Goal: Transaction & Acquisition: Purchase product/service

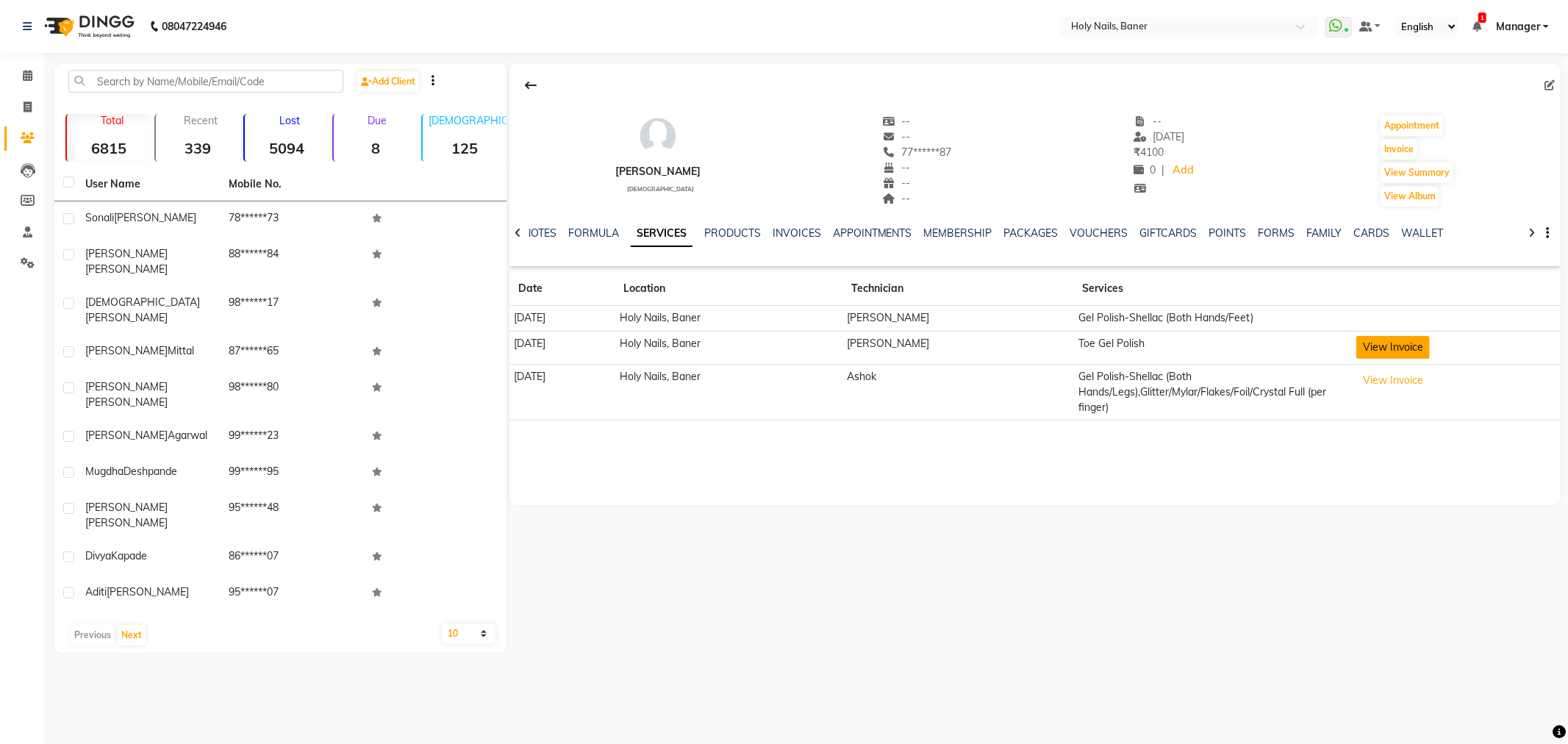
click at [1370, 340] on button "View Invoice" at bounding box center [1393, 347] width 74 height 23
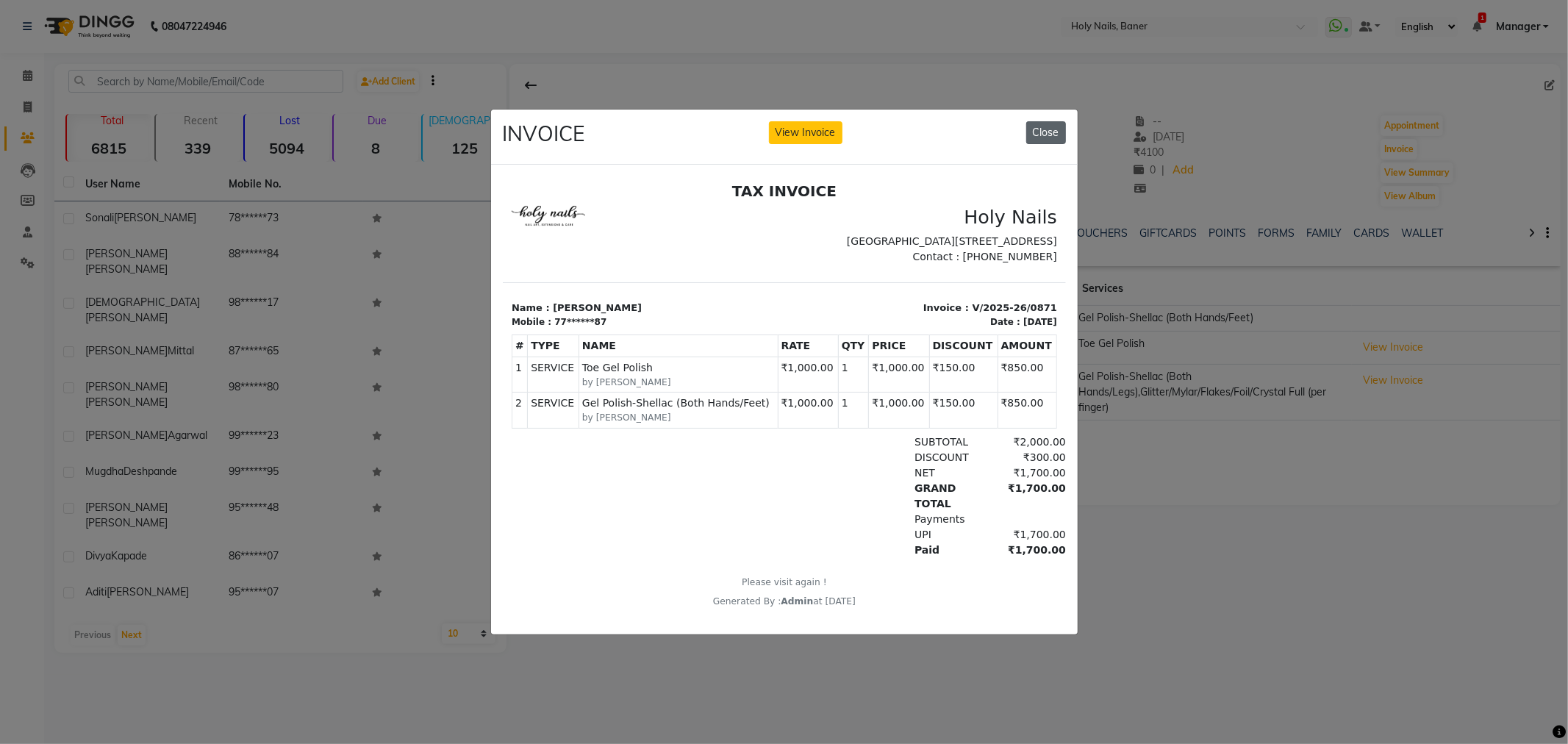
click at [1045, 129] on button "Close" at bounding box center [1046, 132] width 40 height 23
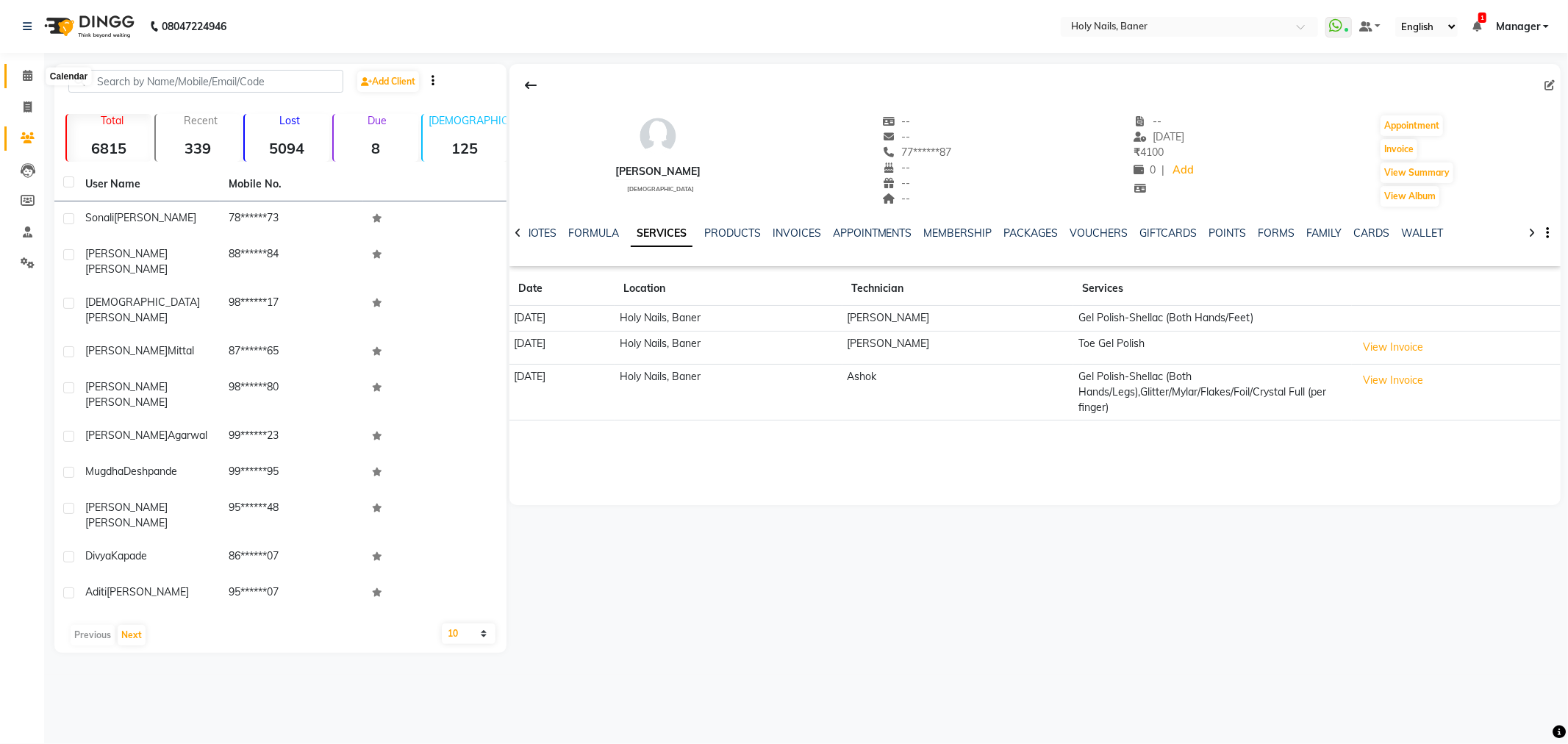
click at [38, 78] on span at bounding box center [28, 76] width 26 height 17
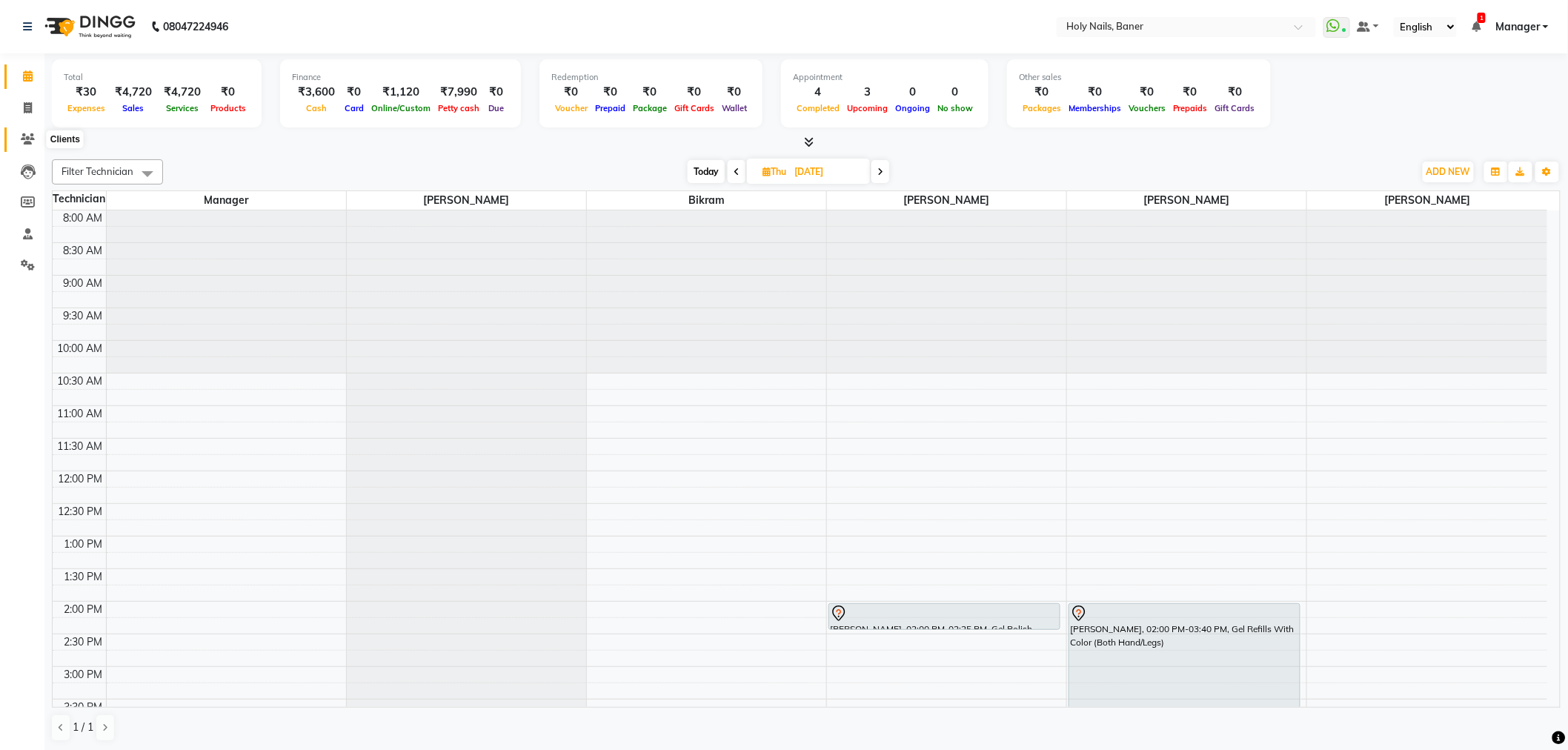
click at [26, 136] on icon at bounding box center [27, 139] width 14 height 11
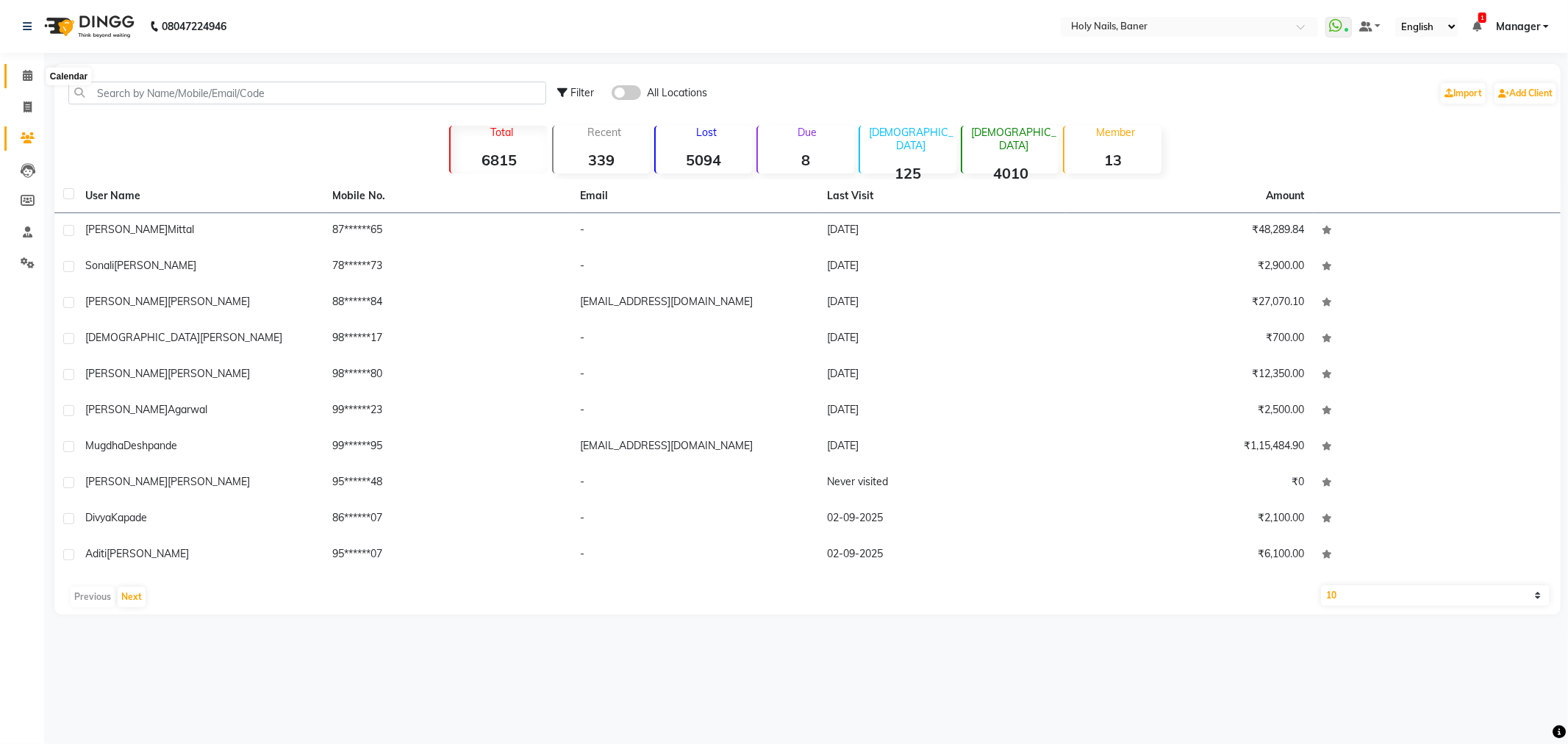
click at [35, 79] on span at bounding box center [28, 76] width 26 height 17
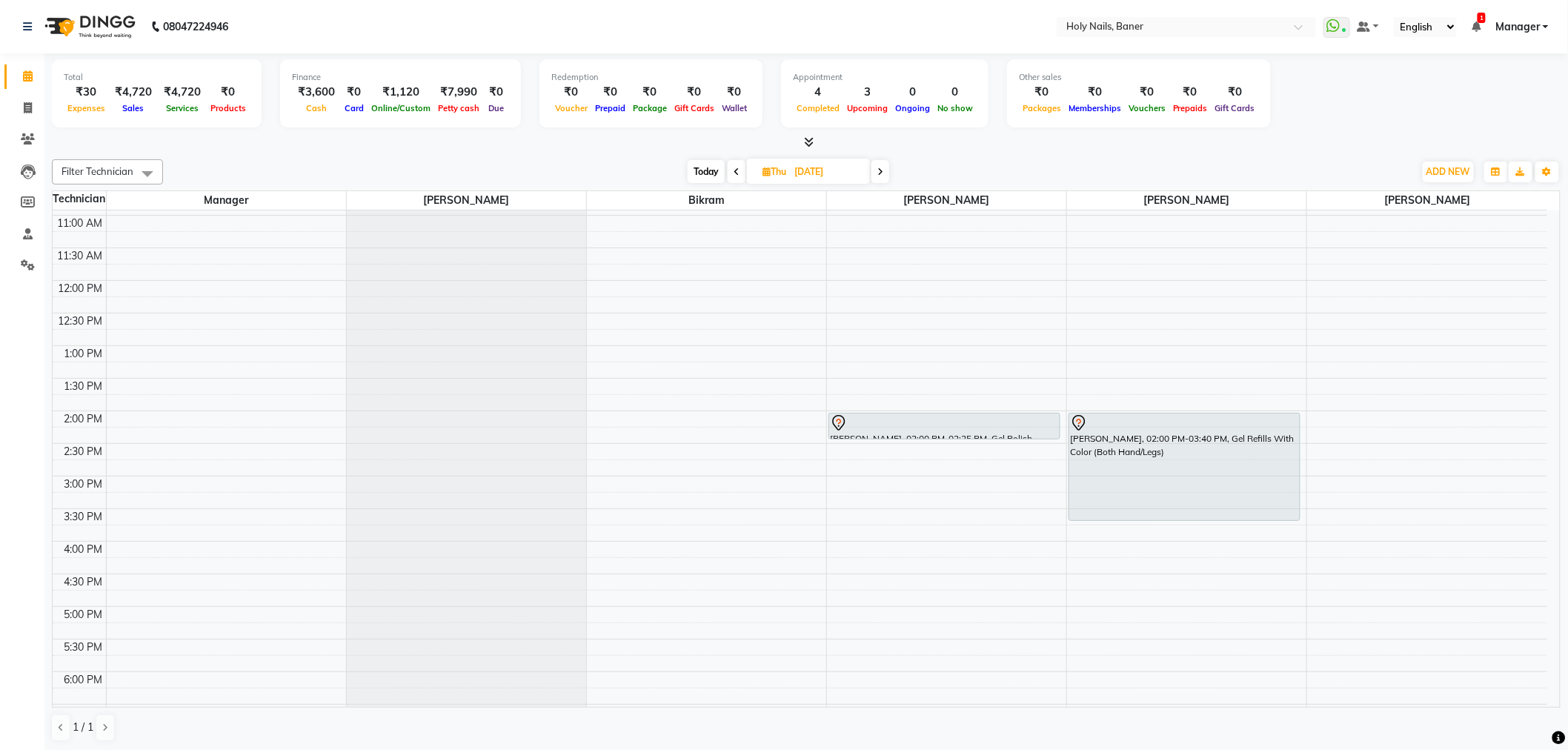
scroll to position [247, 0]
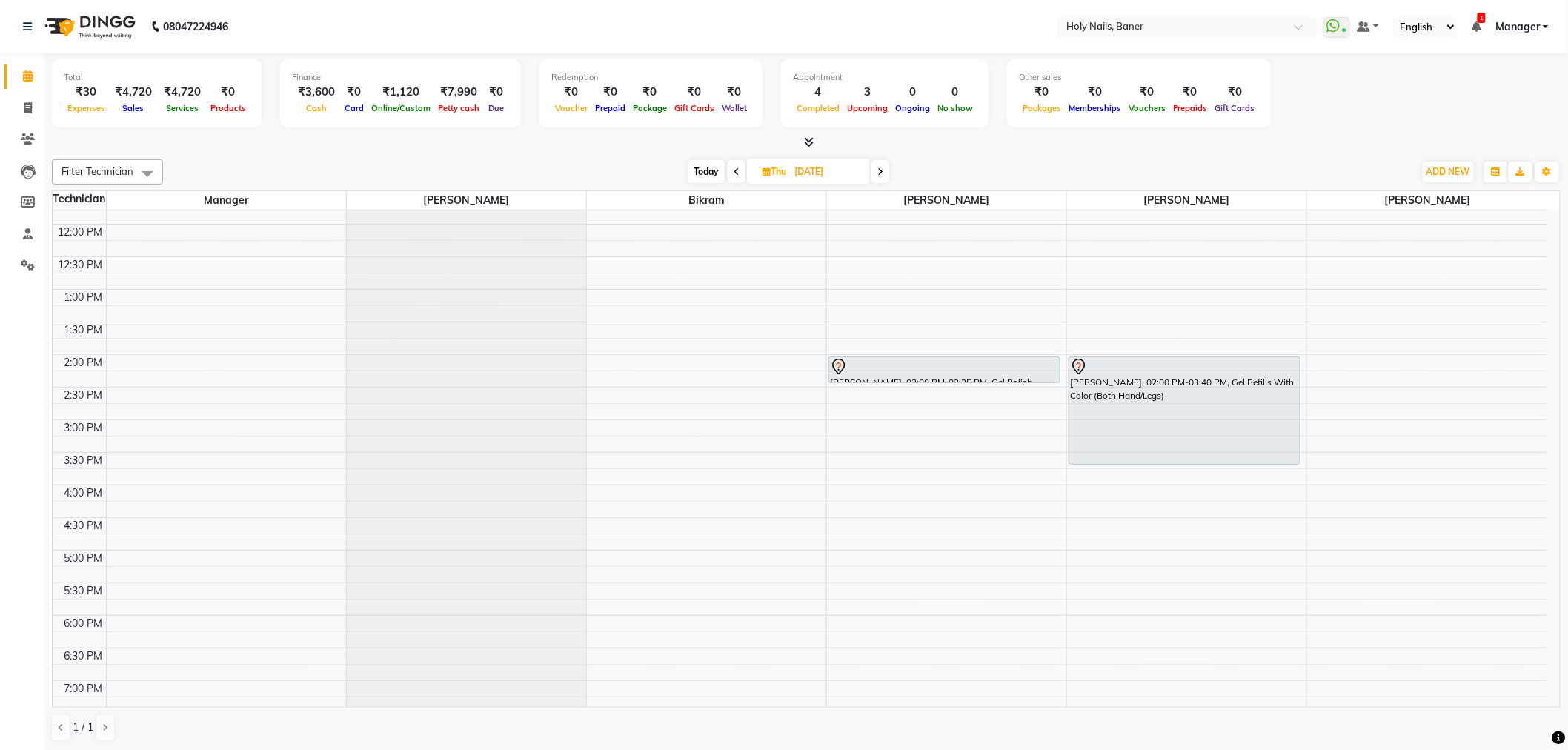
click at [886, 173] on span at bounding box center [880, 171] width 17 height 23
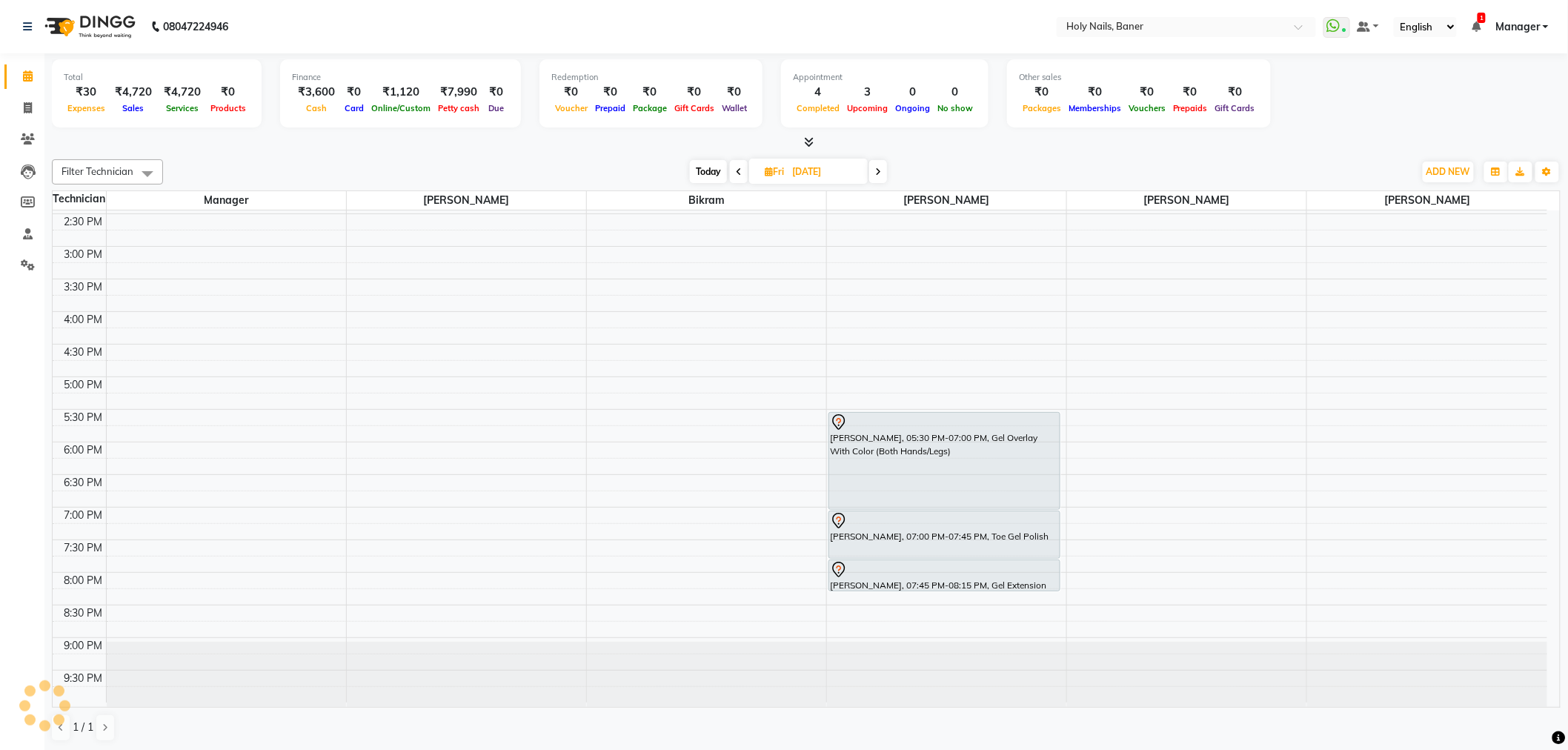
click at [878, 169] on icon at bounding box center [878, 172] width 6 height 9
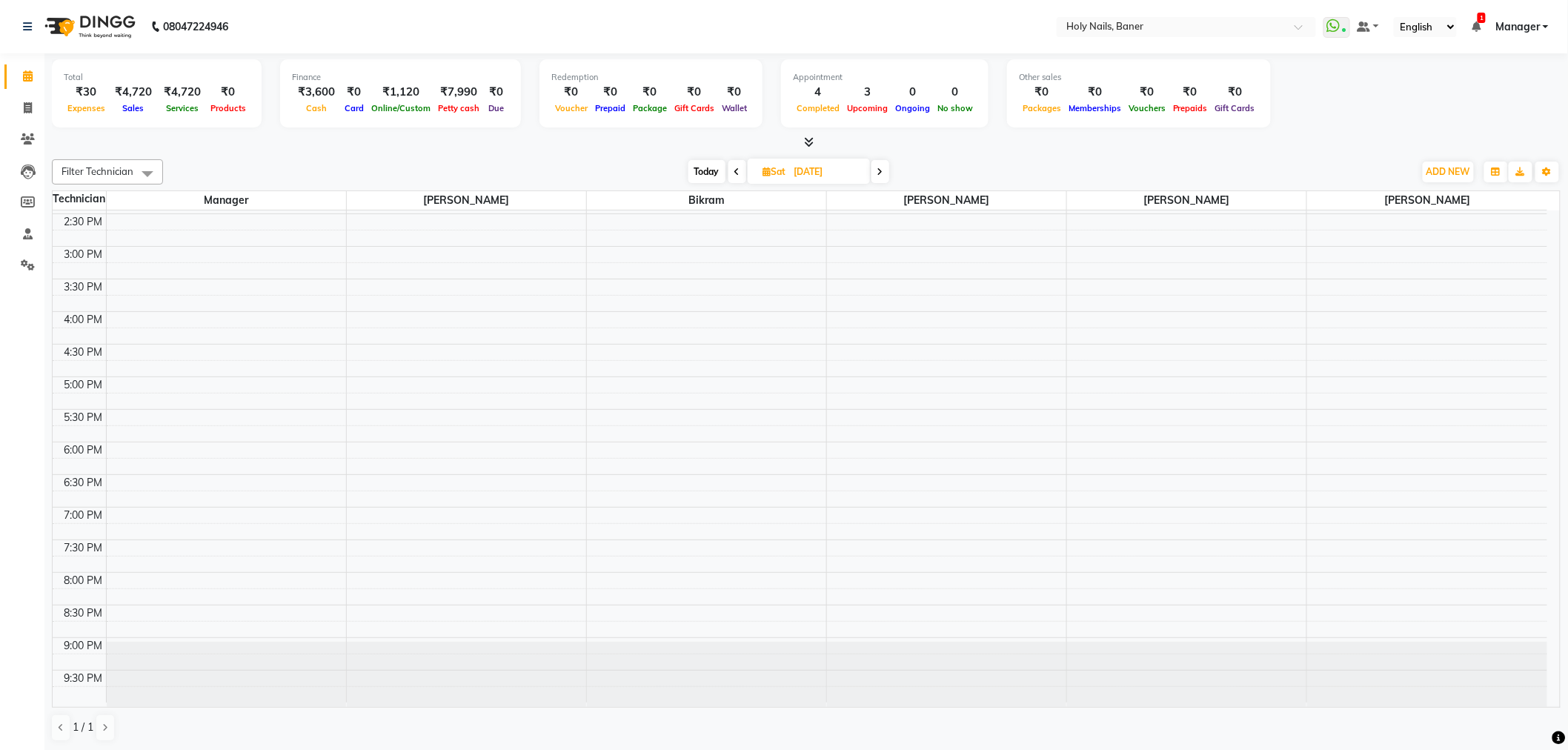
click at [878, 169] on icon at bounding box center [881, 172] width 6 height 9
type input "07-09-2025"
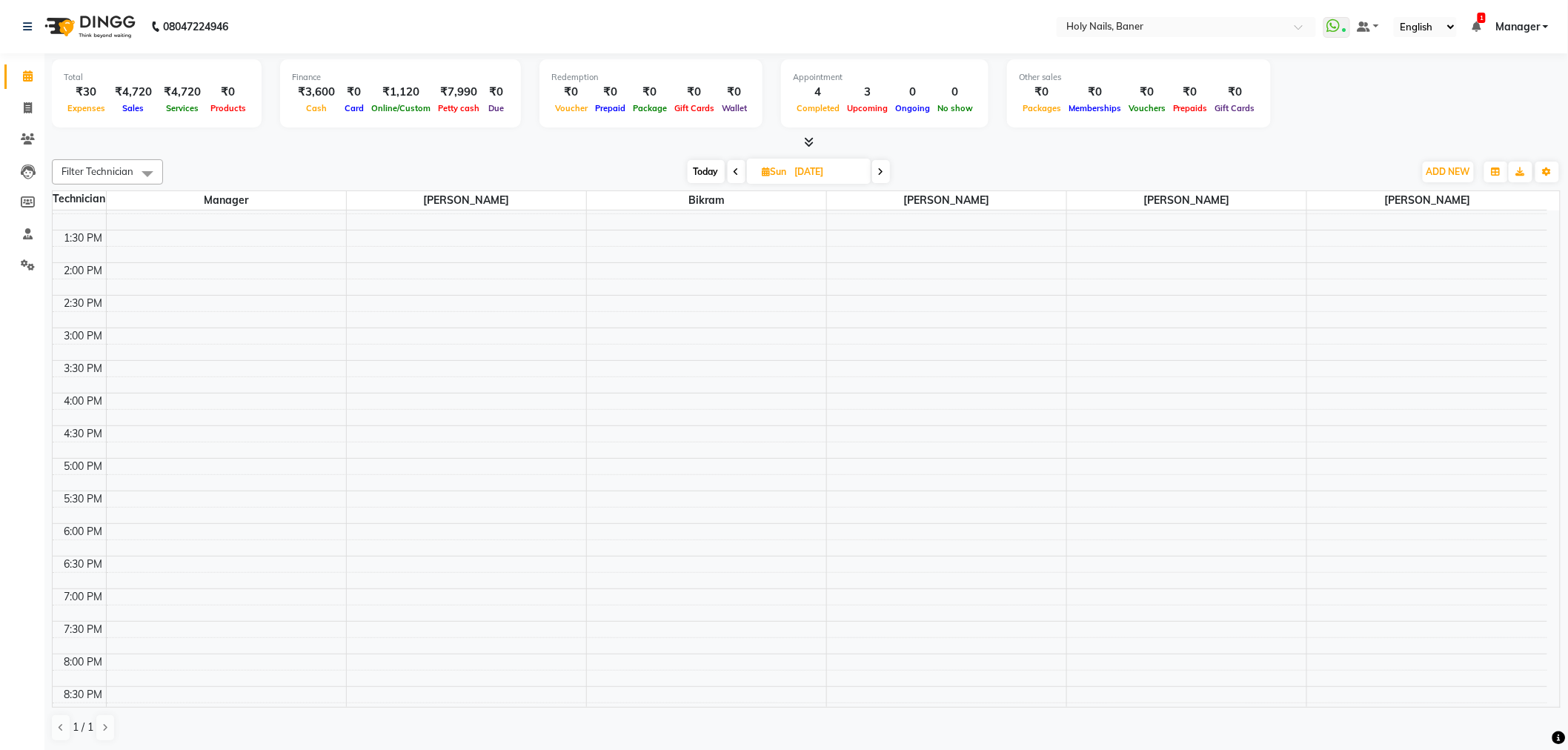
scroll to position [338, 0]
click at [1093, 474] on div "8:00 AM 8:30 AM 9:00 AM 9:30 AM 10:00 AM 10:30 AM 11:00 AM 11:30 AM 12:00 PM 12…" at bounding box center [800, 329] width 1495 height 913
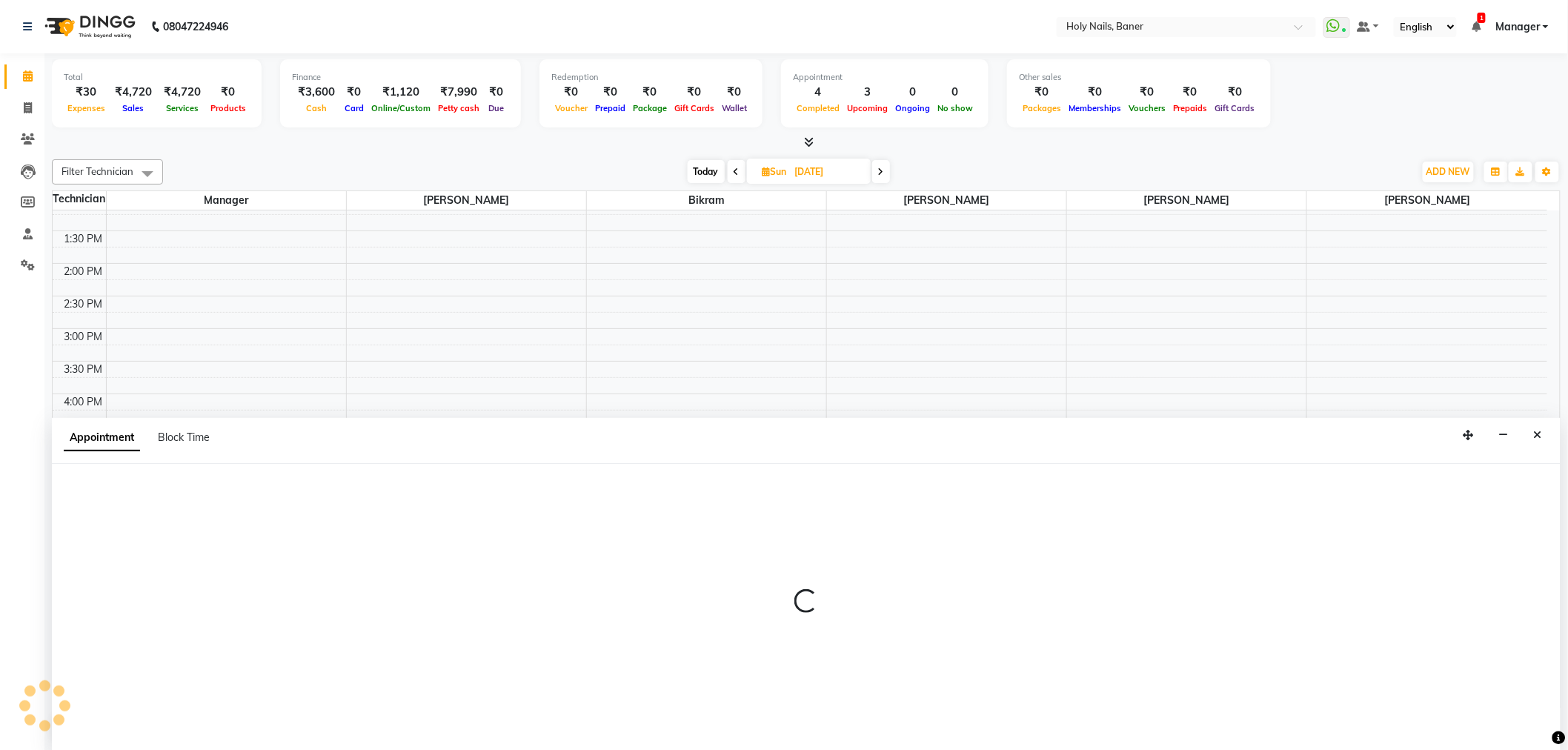
scroll to position [1, 0]
select select "66405"
select select "1020"
select select "tentative"
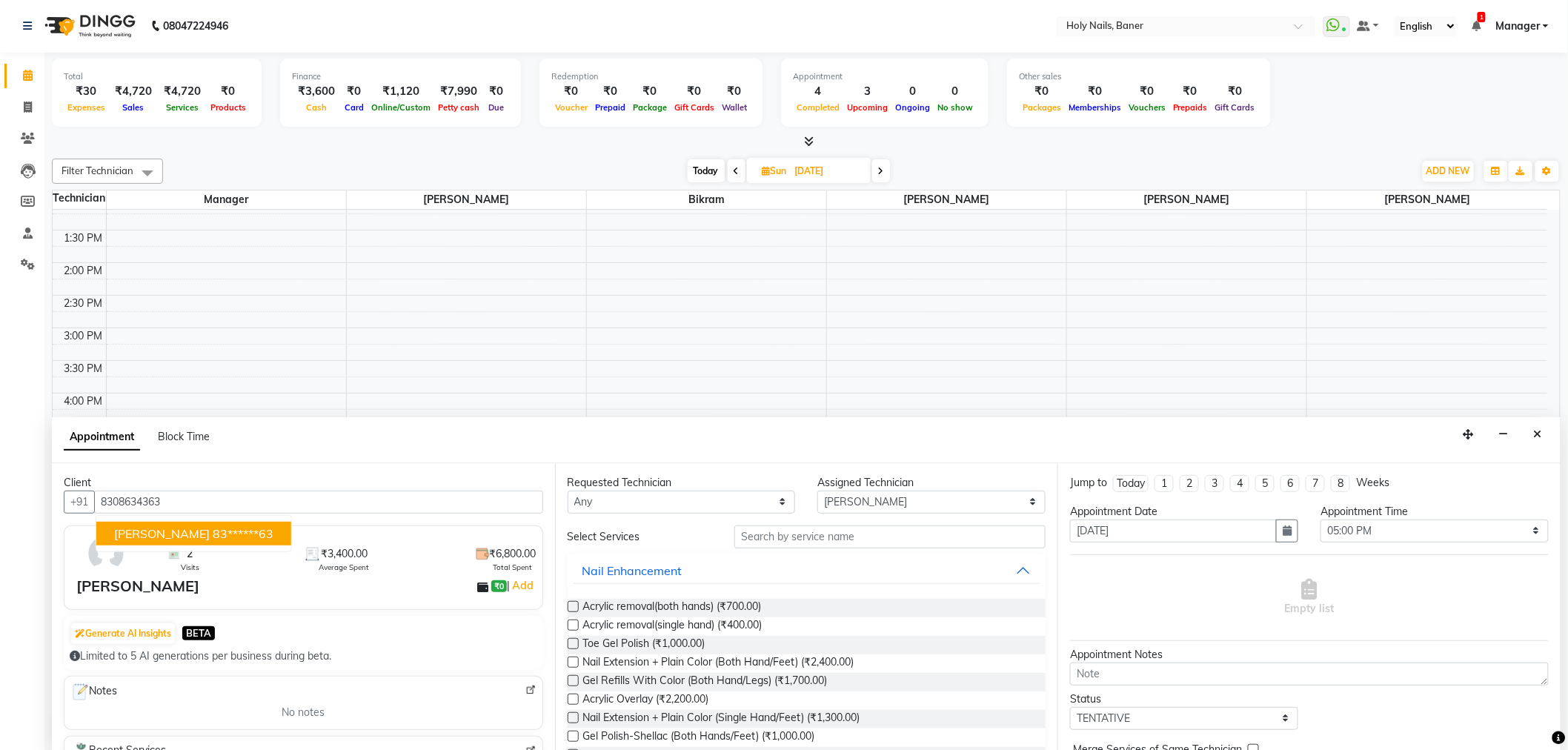
click at [145, 535] on span "Gauri Kabra" at bounding box center [162, 534] width 95 height 15
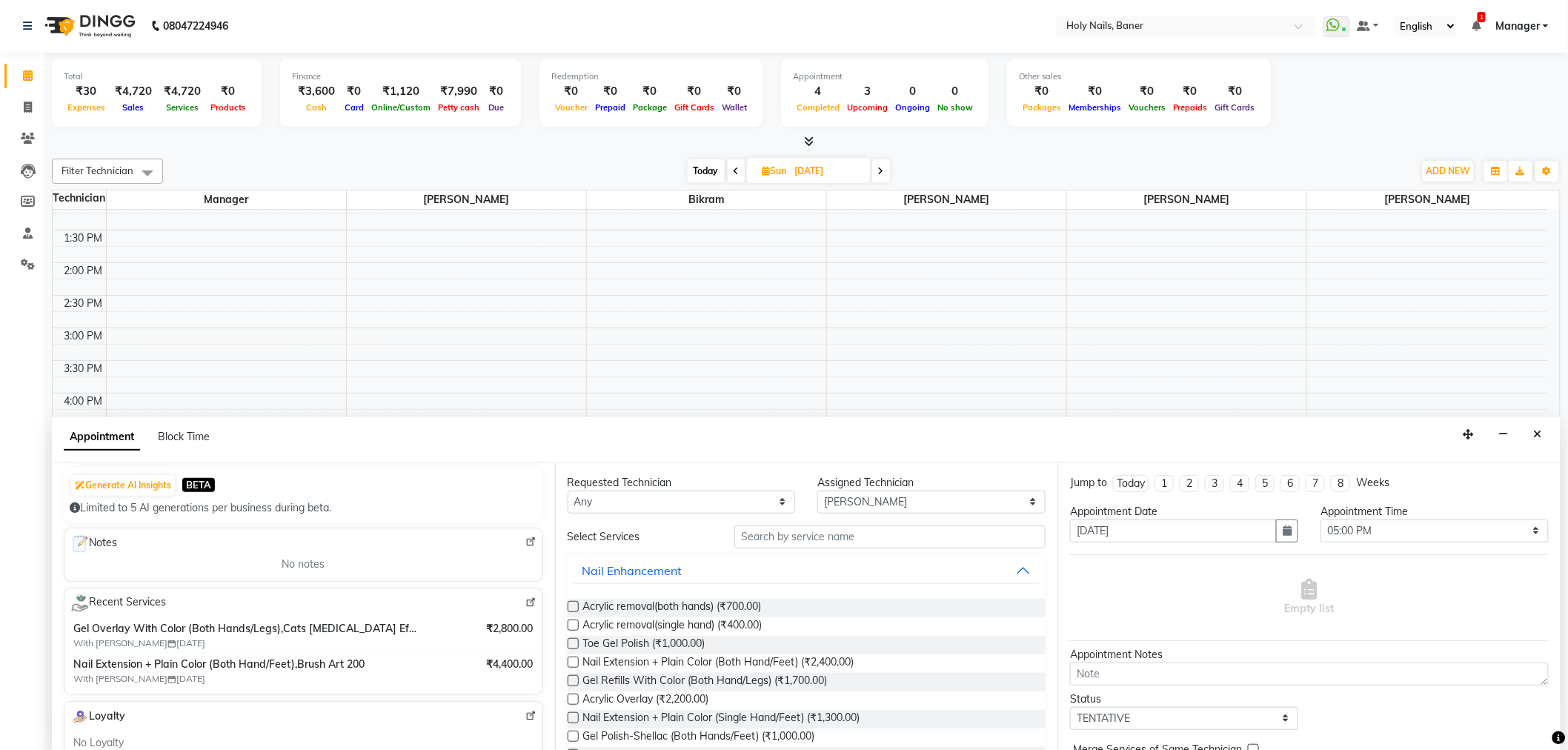
scroll to position [164, 0]
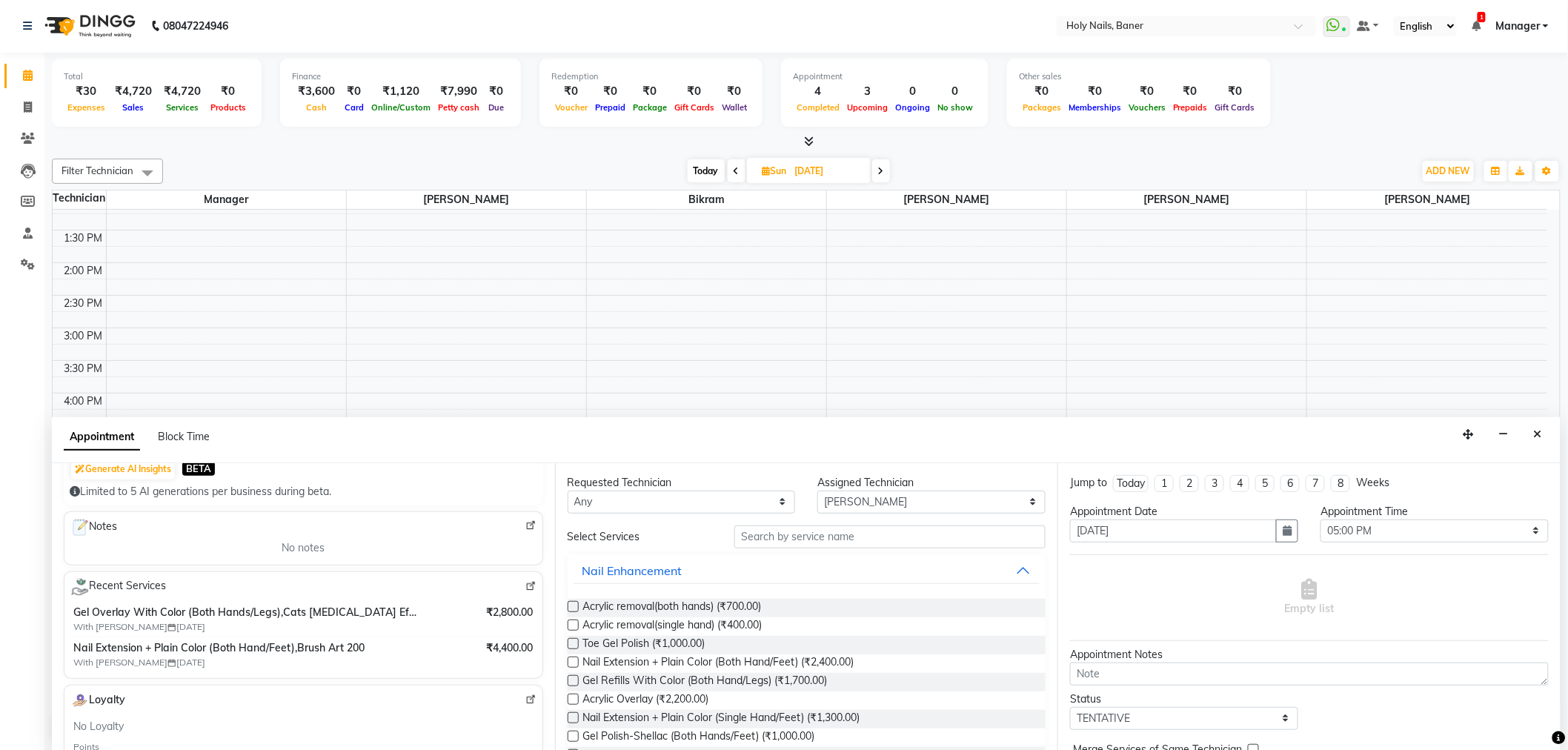
type input "83******63"
click at [743, 536] on input "text" at bounding box center [890, 537] width 311 height 23
type input "w"
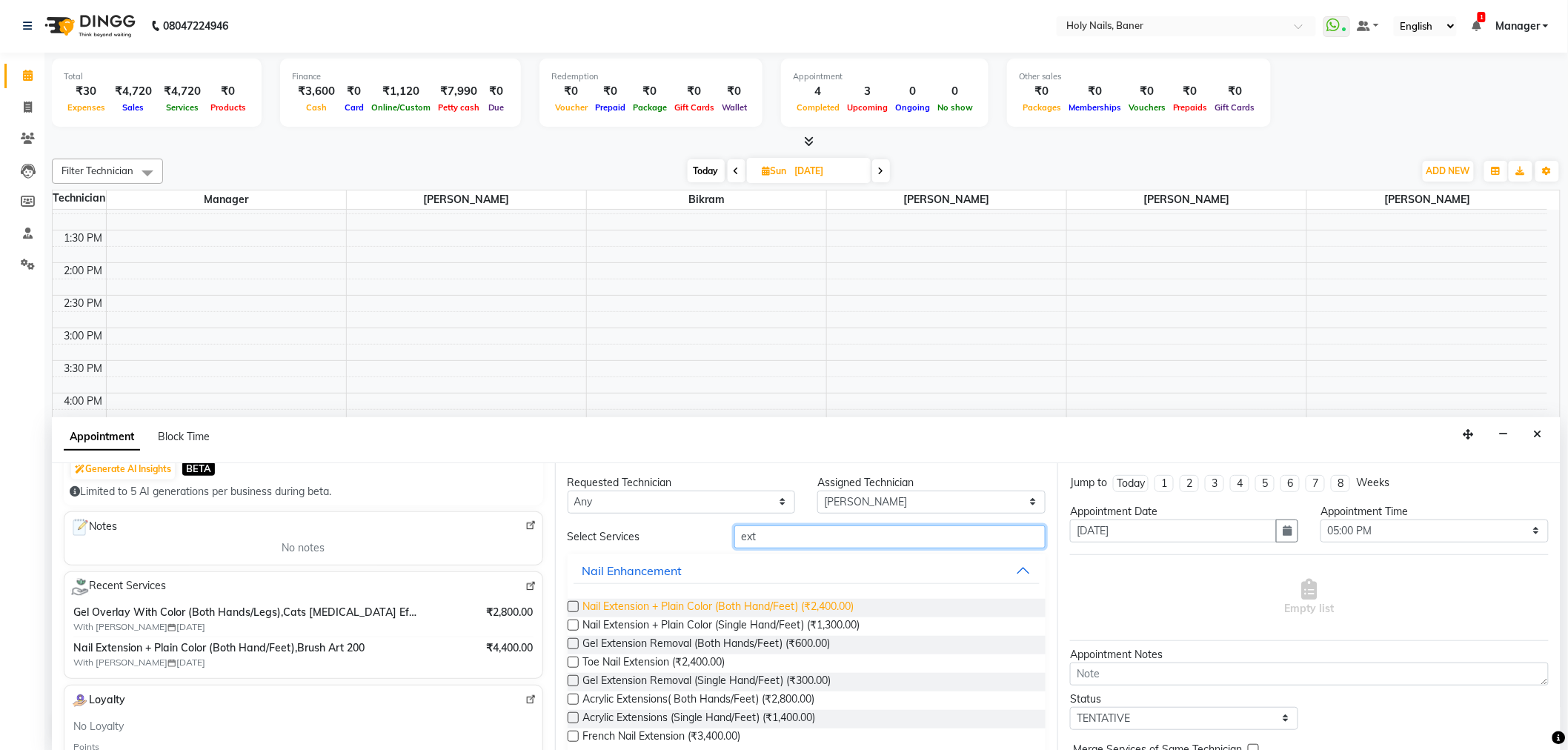
type input "ext"
click at [708, 610] on span "Nail Extension + Plain Color (Both Hand/Feet) (₹2,400.00)" at bounding box center [719, 608] width 271 height 18
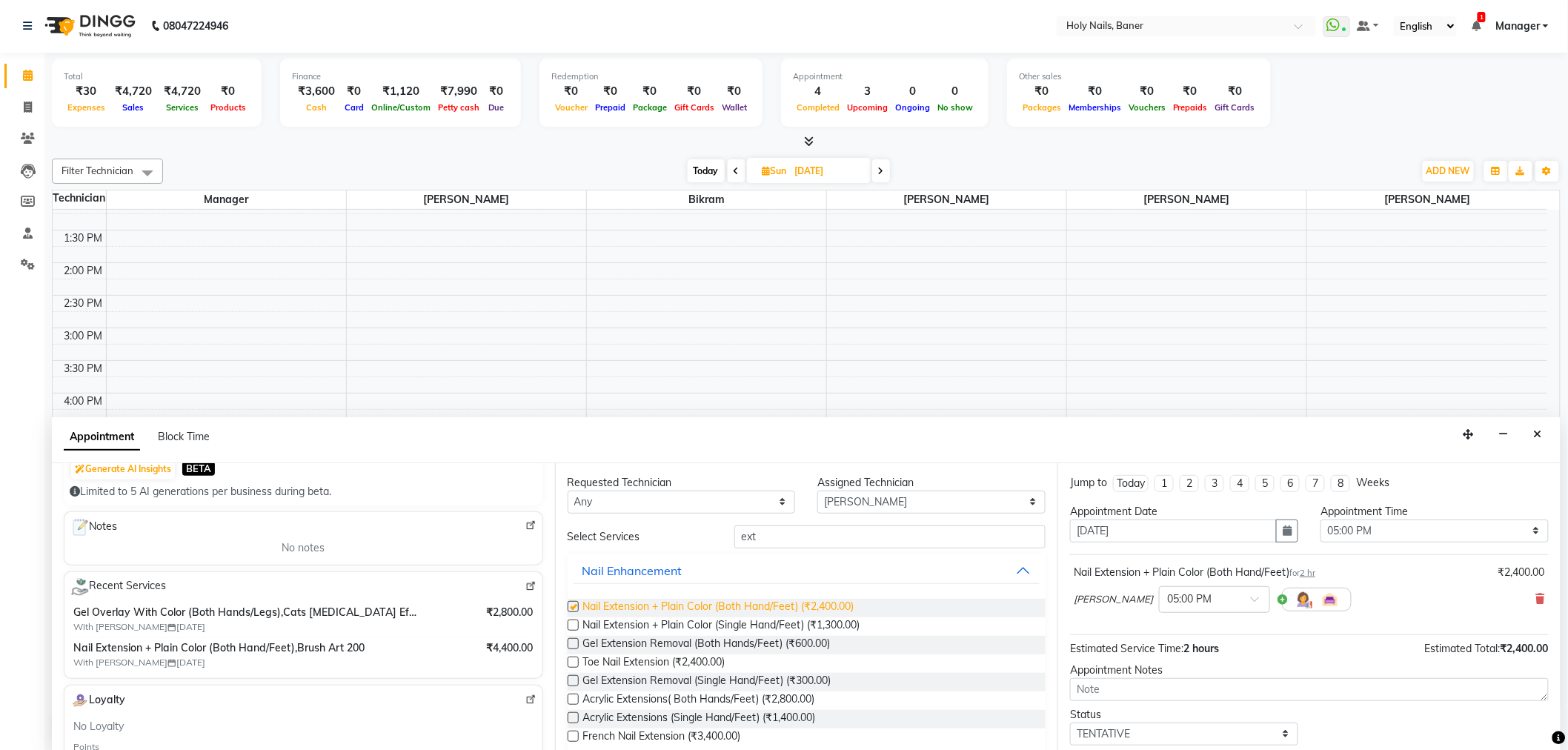
checkbox input "false"
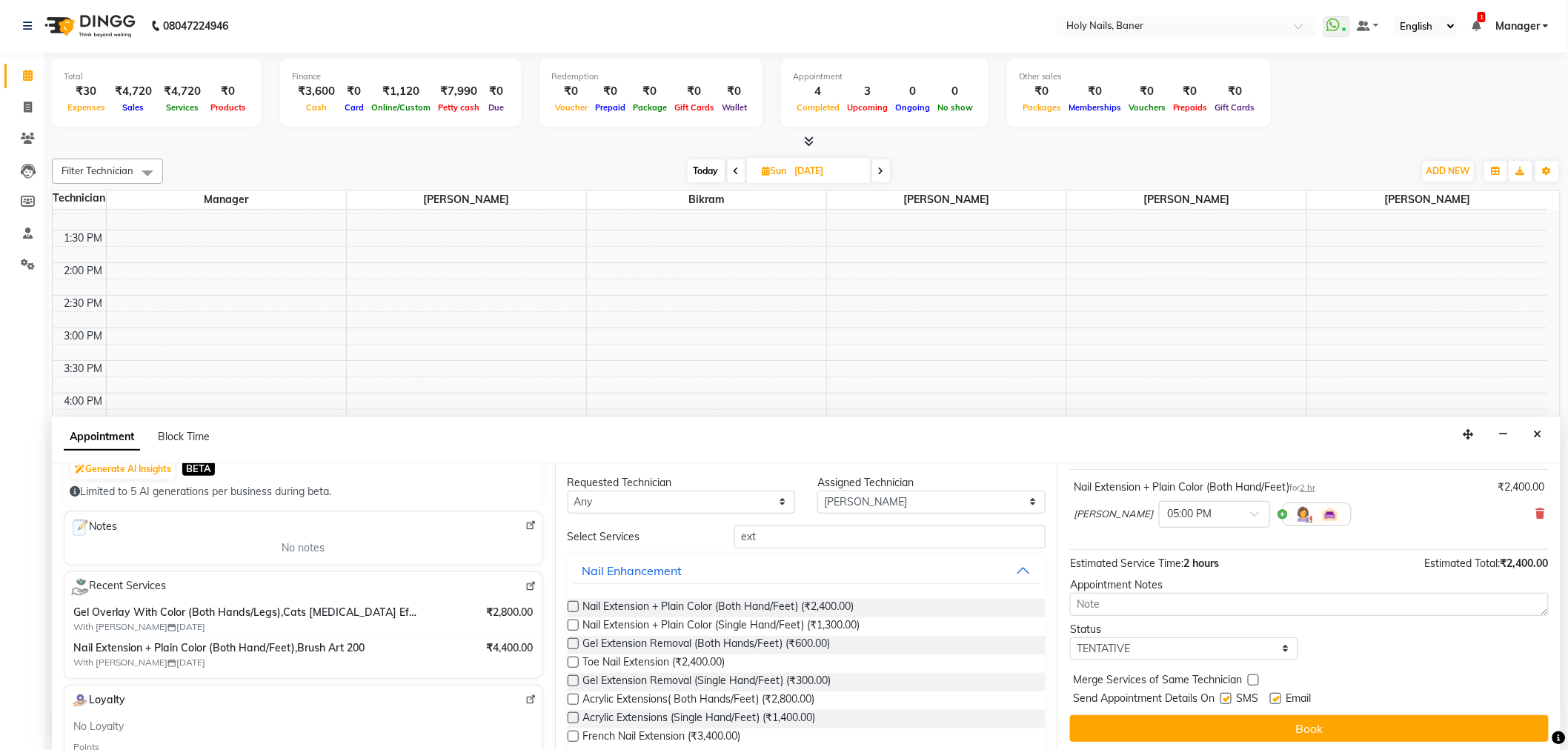
scroll to position [87, 0]
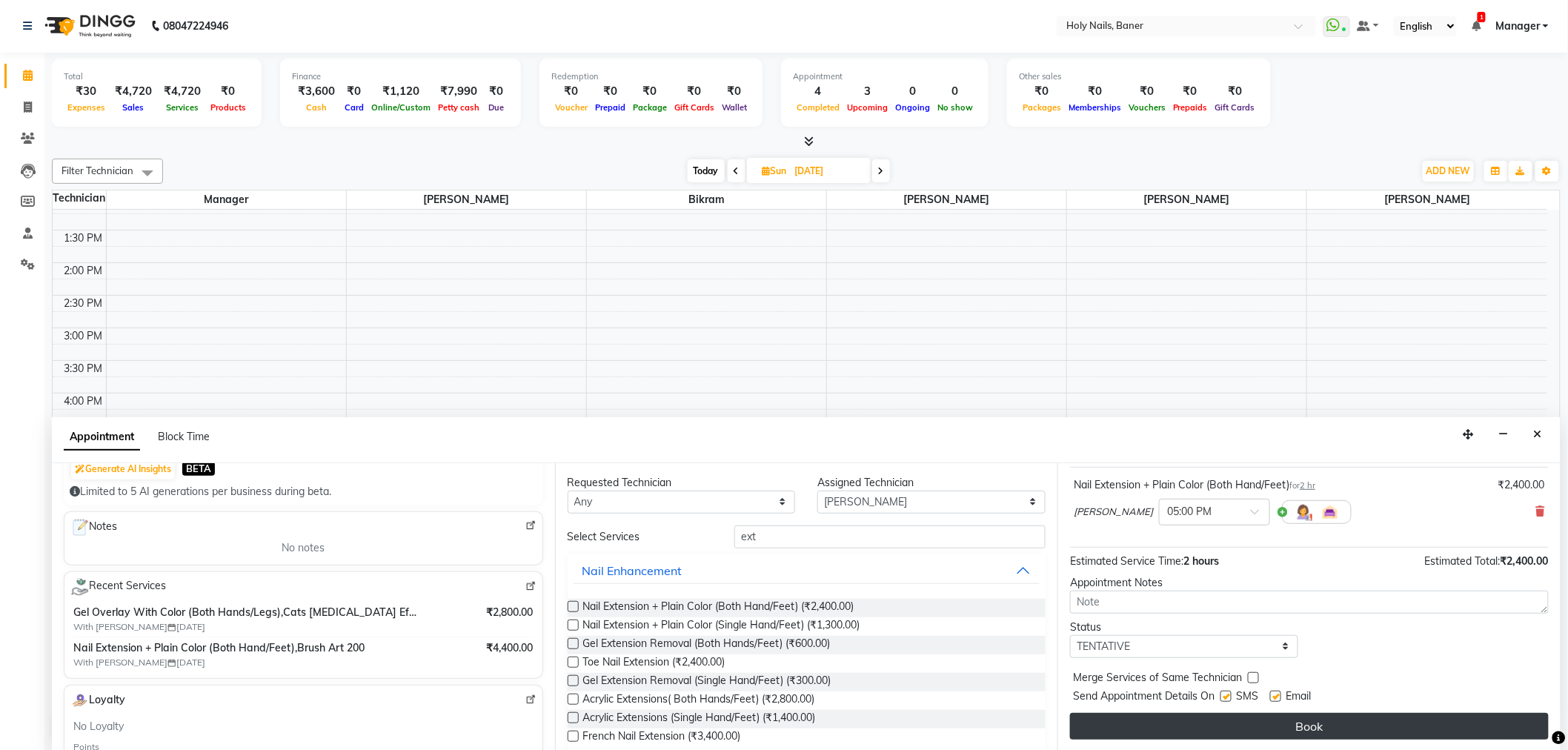
click at [1208, 720] on button "Book" at bounding box center [1309, 726] width 479 height 27
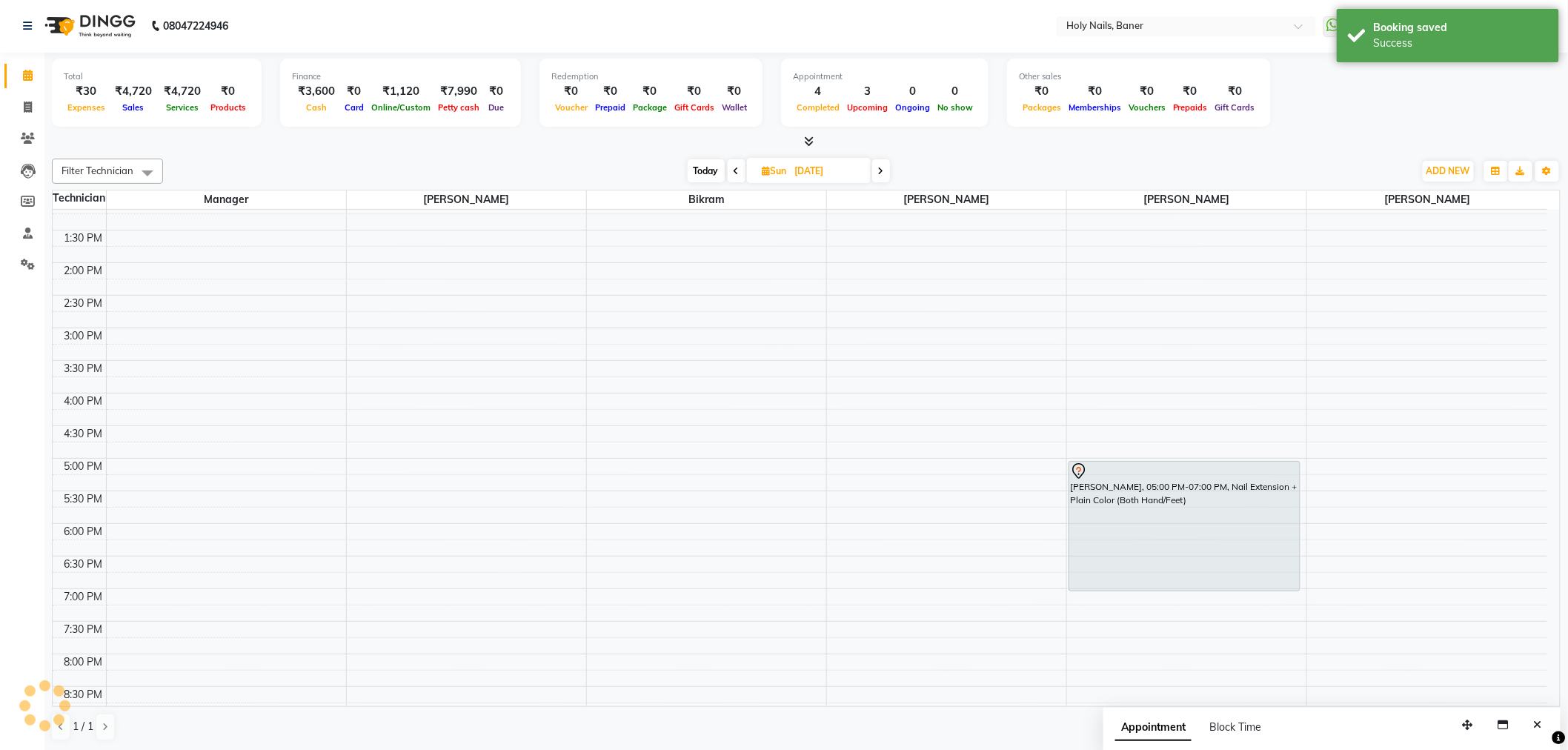
scroll to position [0, 0]
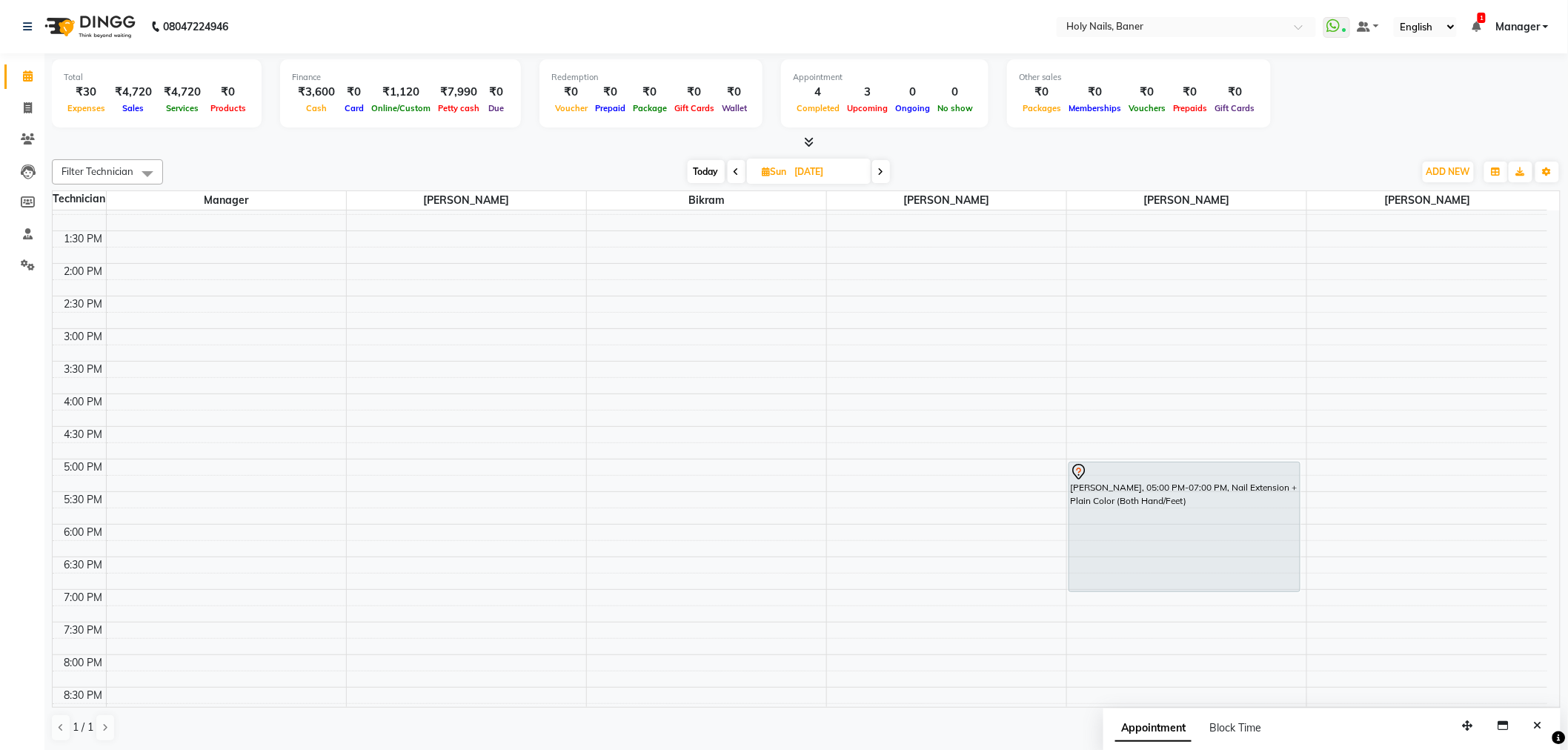
click at [694, 170] on span "Today" at bounding box center [706, 171] width 37 height 23
type input "[DATE]"
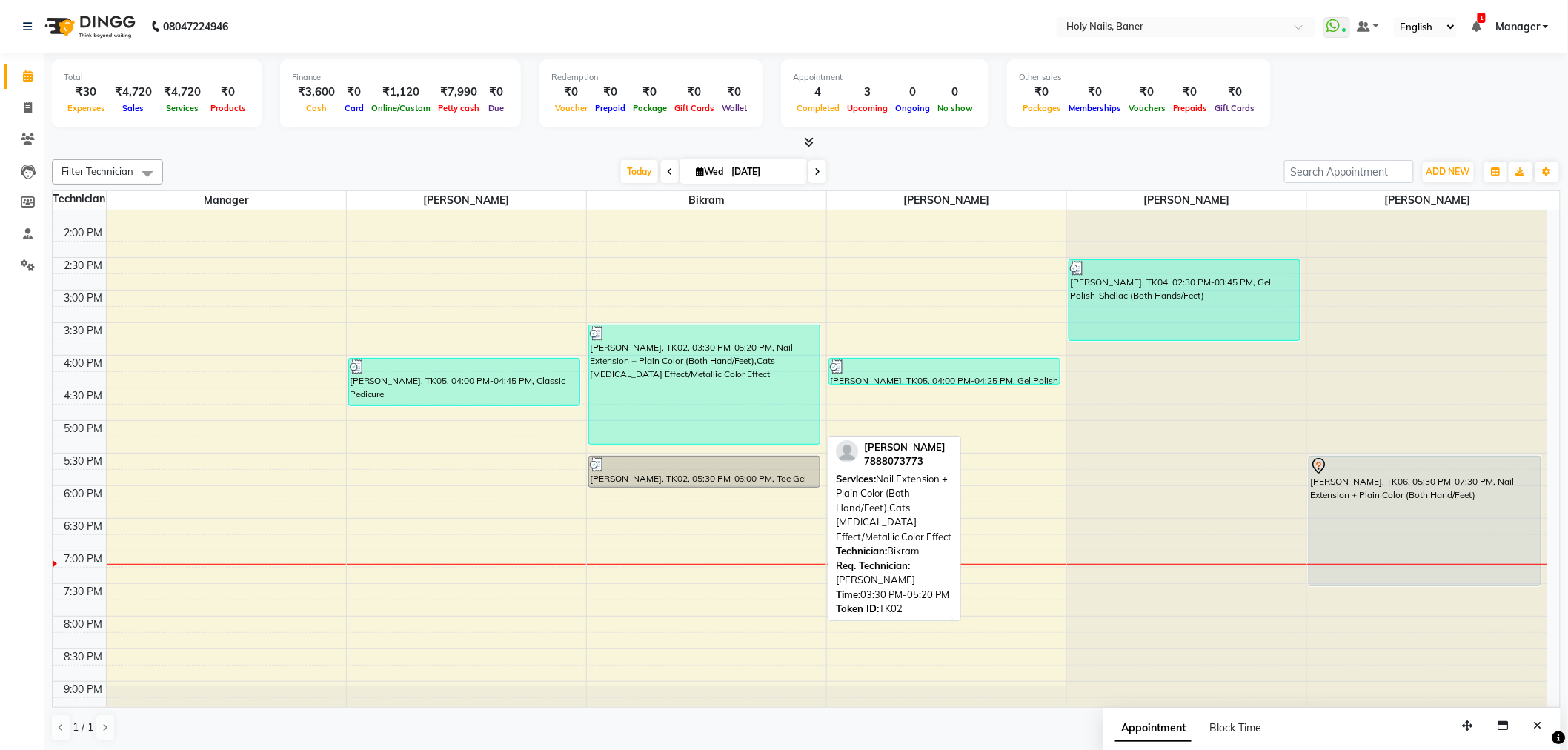
scroll to position [338, 0]
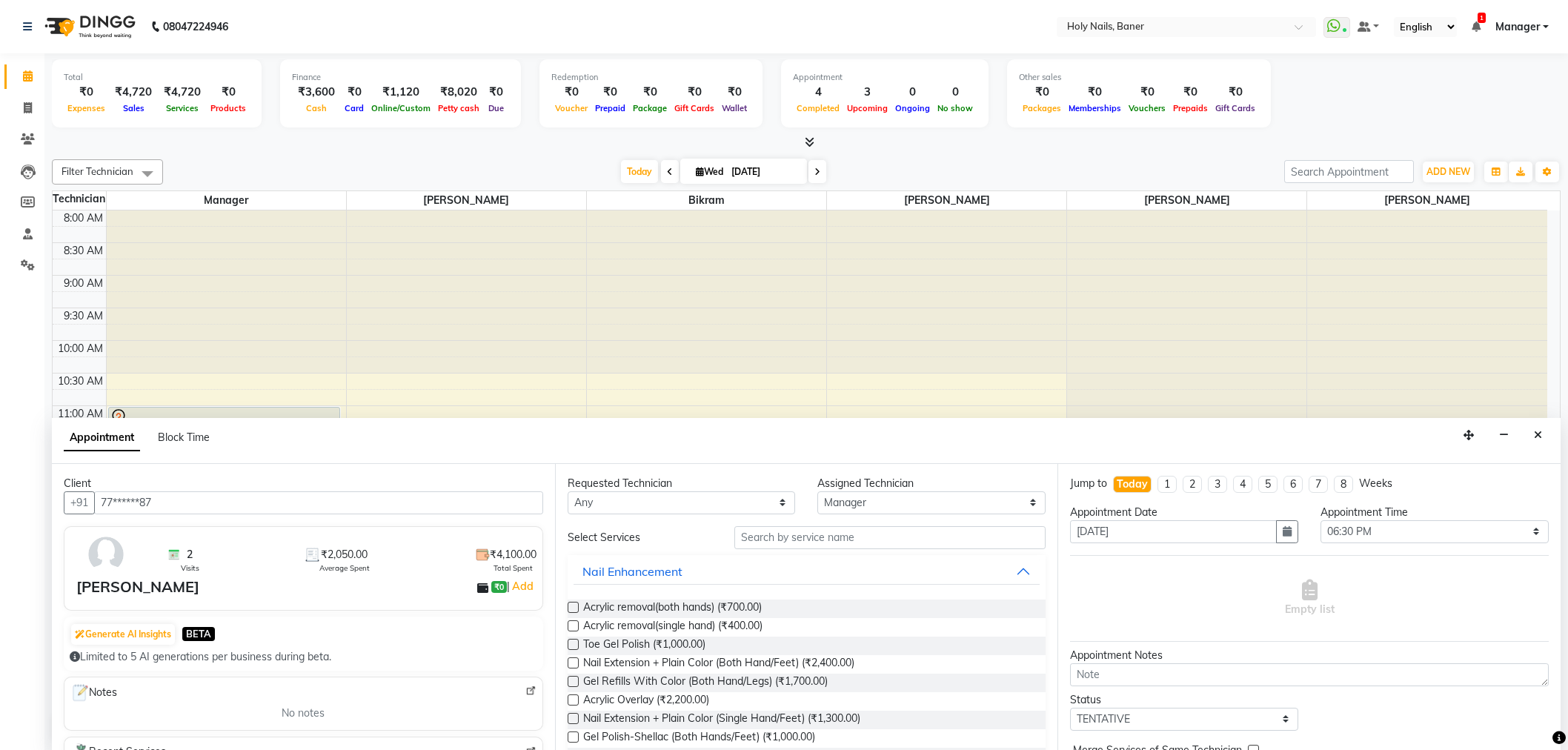
select select "36621"
select select "1110"
select select "tentative"
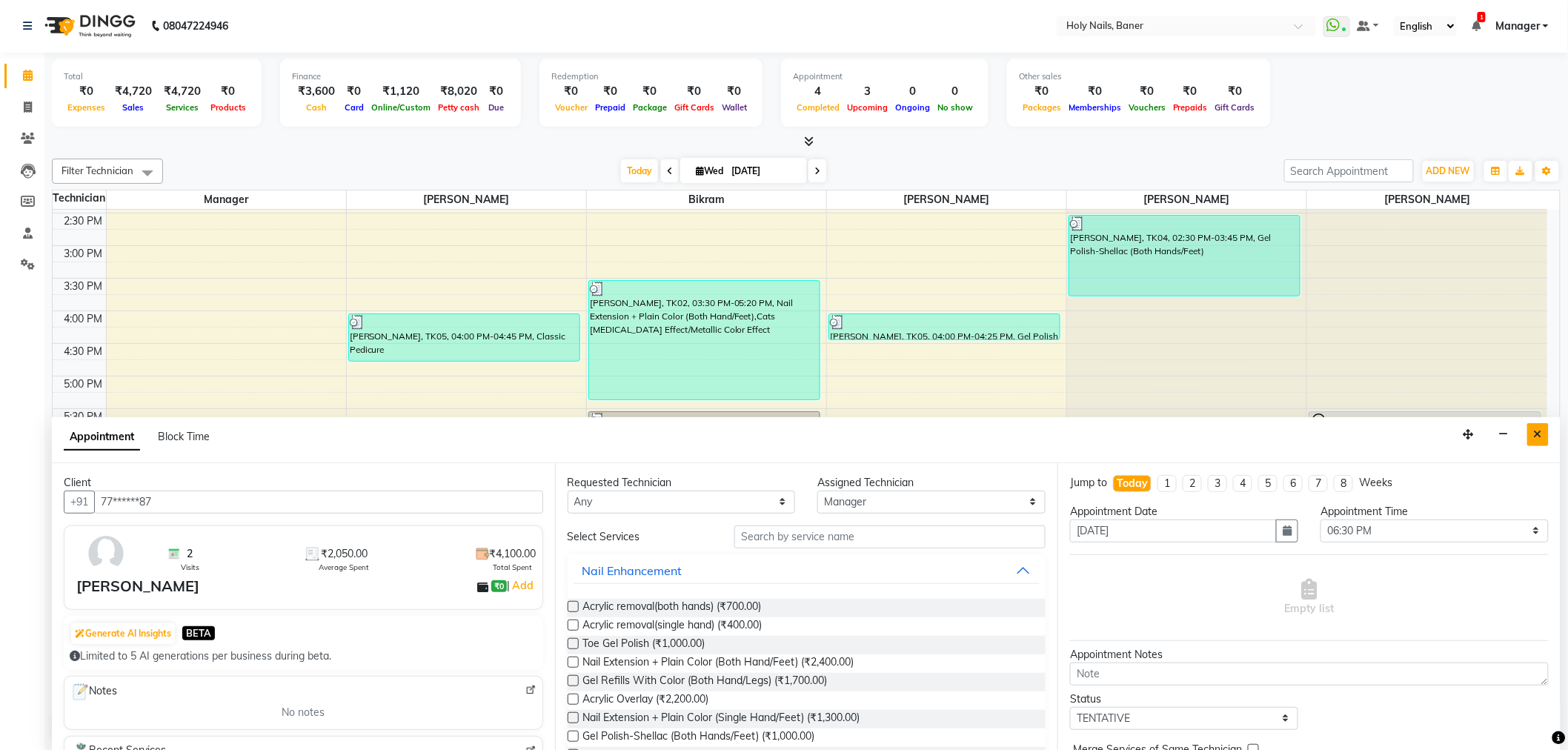
click at [1535, 435] on icon "Close" at bounding box center [1538, 435] width 8 height 11
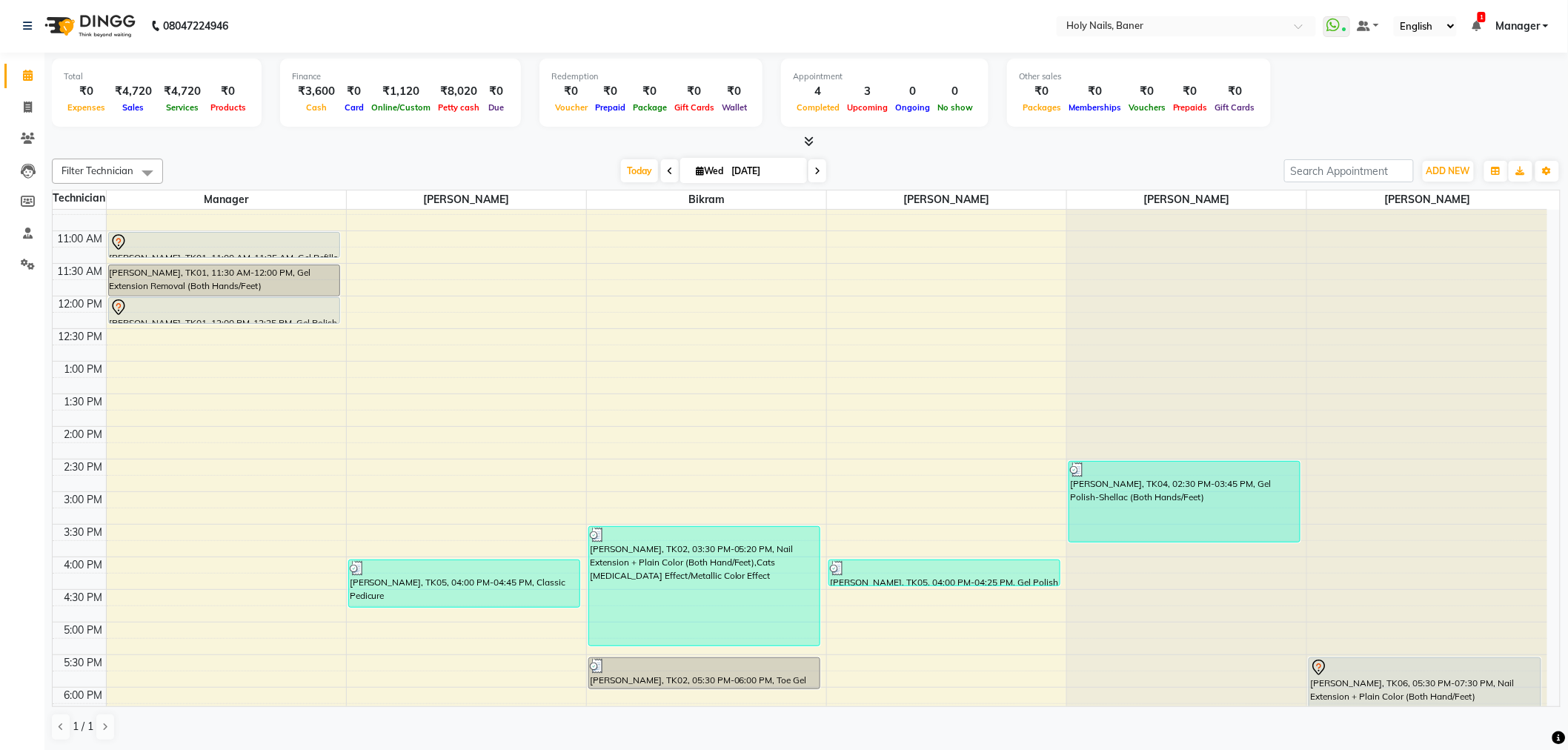
scroll to position [173, 0]
click at [814, 173] on icon at bounding box center [817, 171] width 6 height 9
type input "[DATE]"
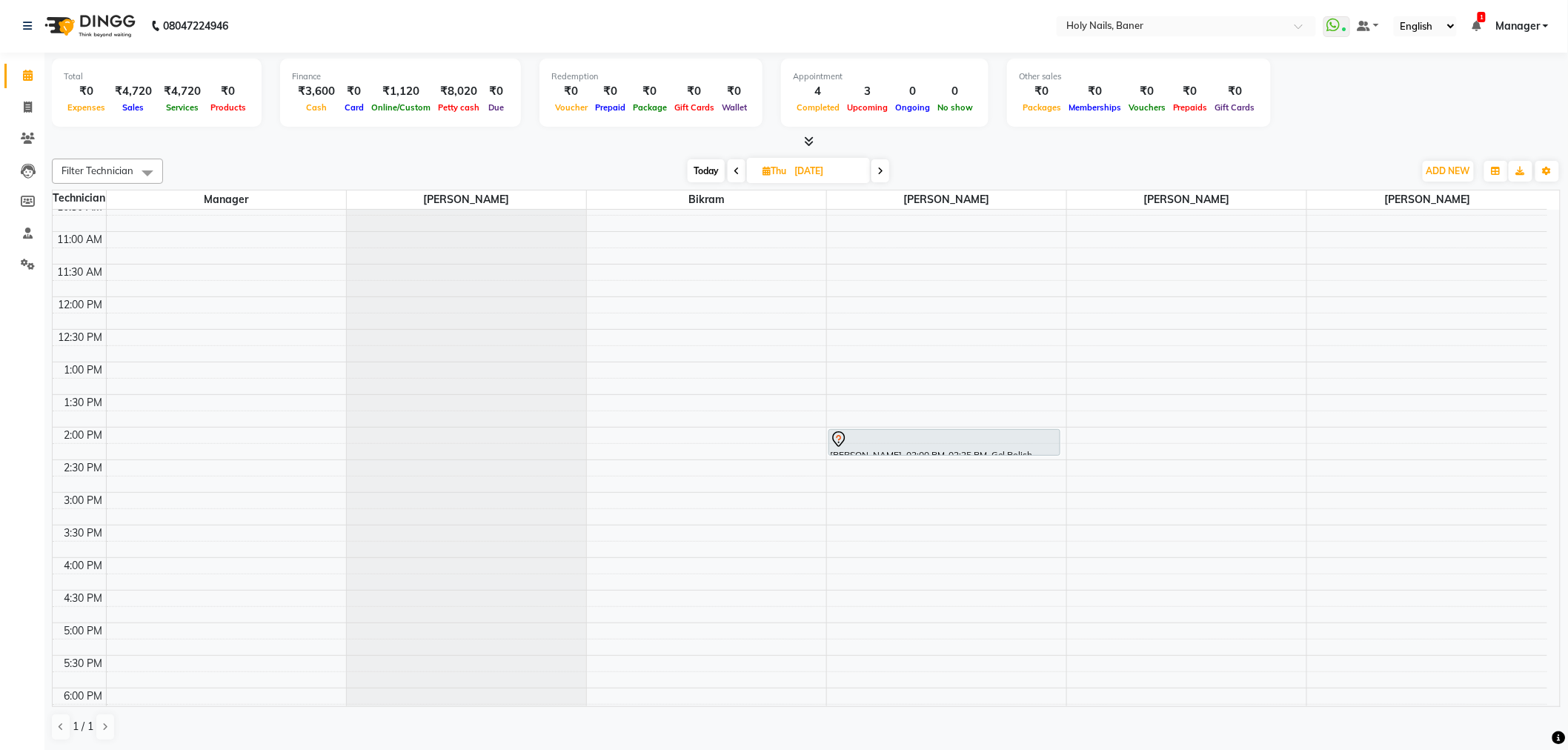
click at [605, 435] on div "8:00 AM 8:30 AM 9:00 AM 9:30 AM 10:00 AM 10:30 AM 11:00 AM 11:30 AM 12:00 PM 12…" at bounding box center [800, 492] width 1495 height 913
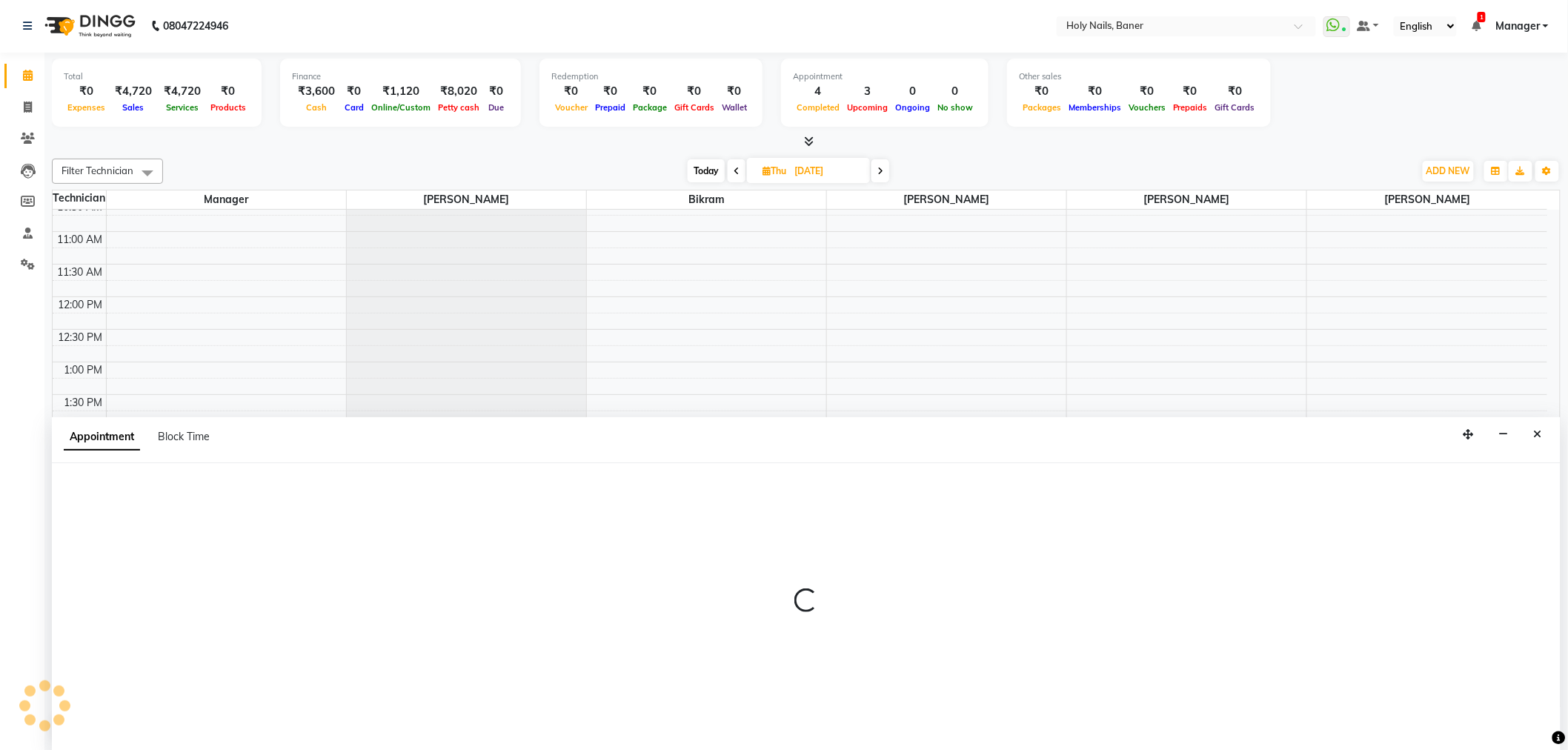
select select "58118"
select select "840"
select select "tentative"
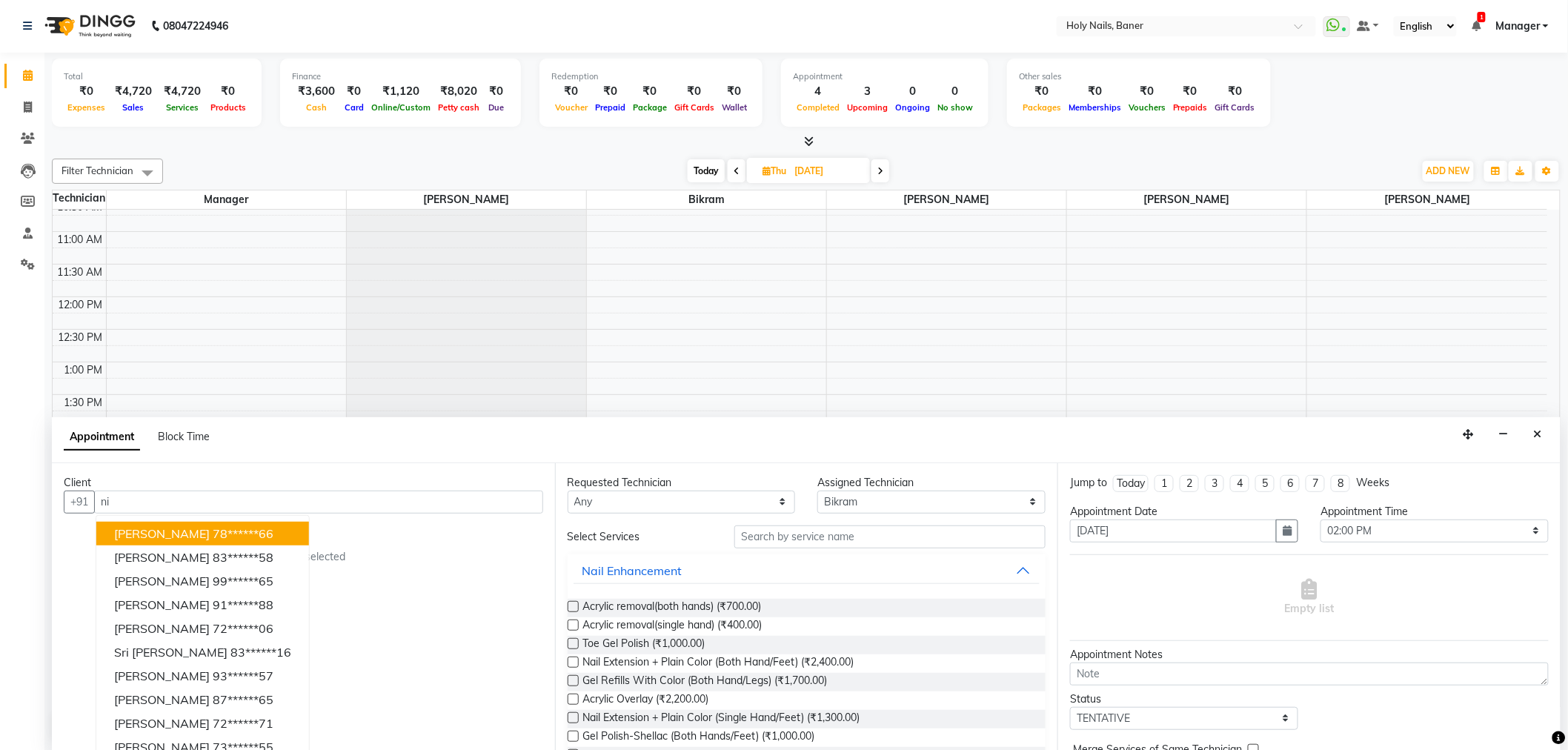
type input "n"
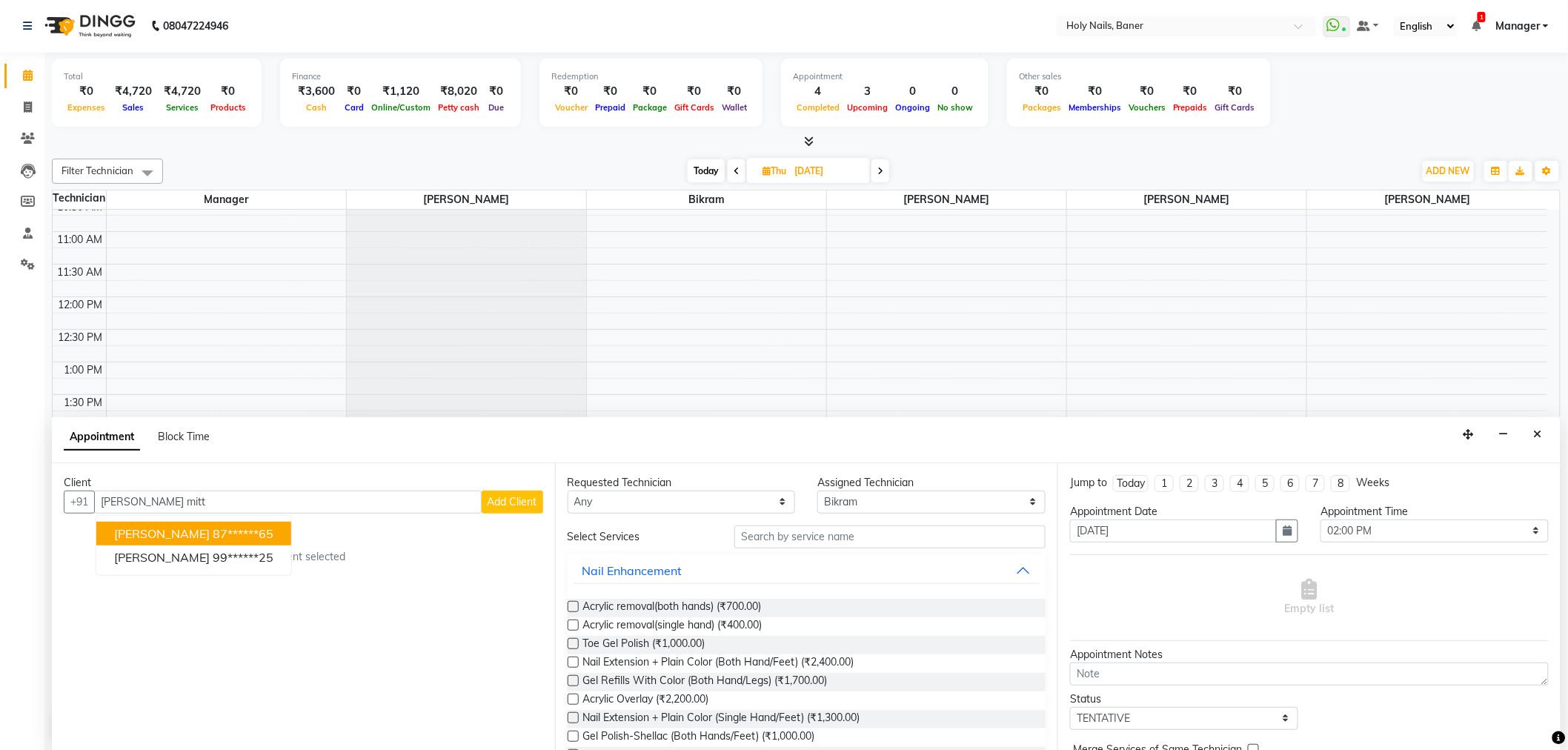
click at [214, 534] on ngb-highlight "87******65" at bounding box center [243, 534] width 61 height 15
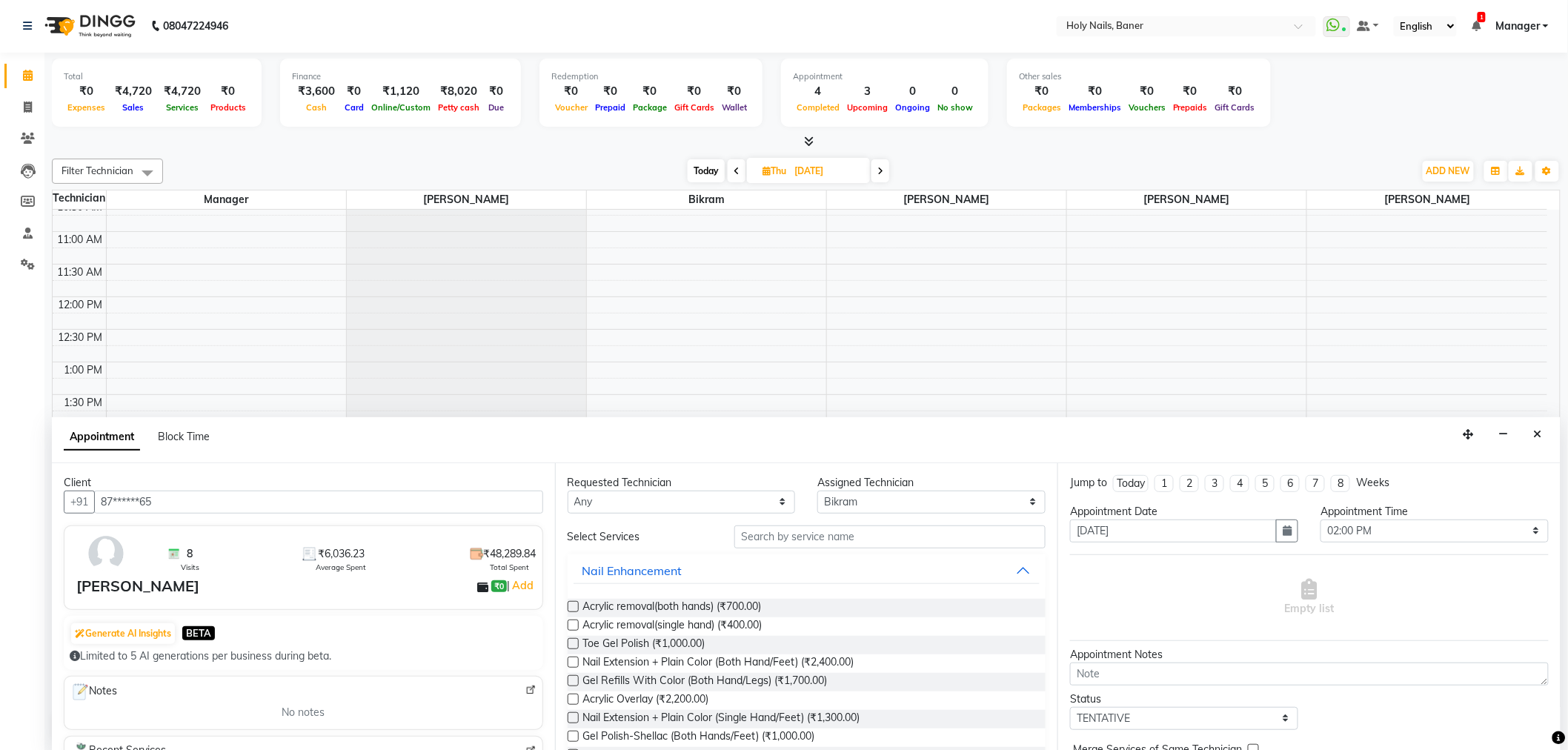
type input "87******65"
click at [786, 538] on input "text" at bounding box center [890, 537] width 311 height 23
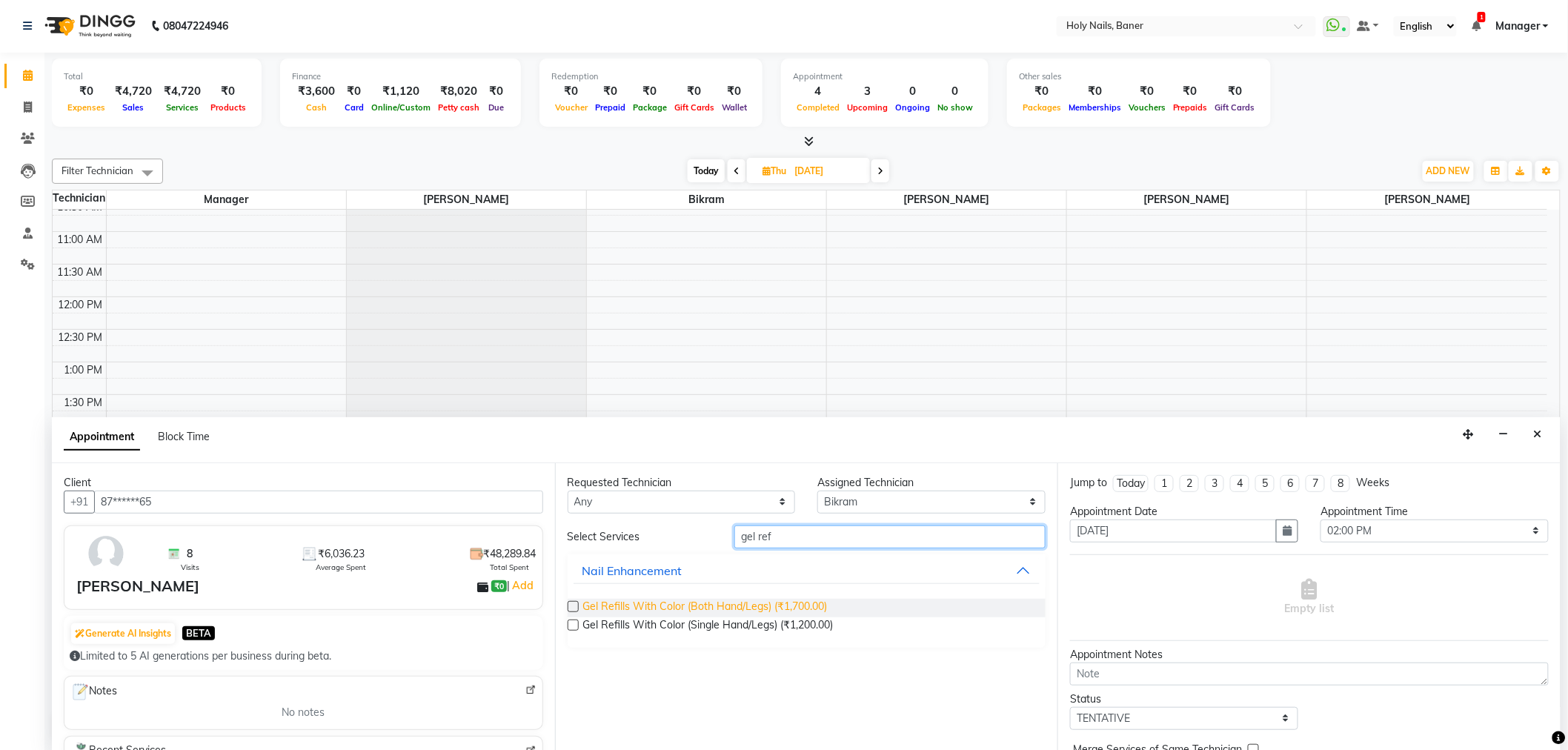
type input "gel ref"
click at [714, 608] on span "Gel Refills With Color (Both Hand/Legs) (₹1,700.00)" at bounding box center [705, 608] width 245 height 18
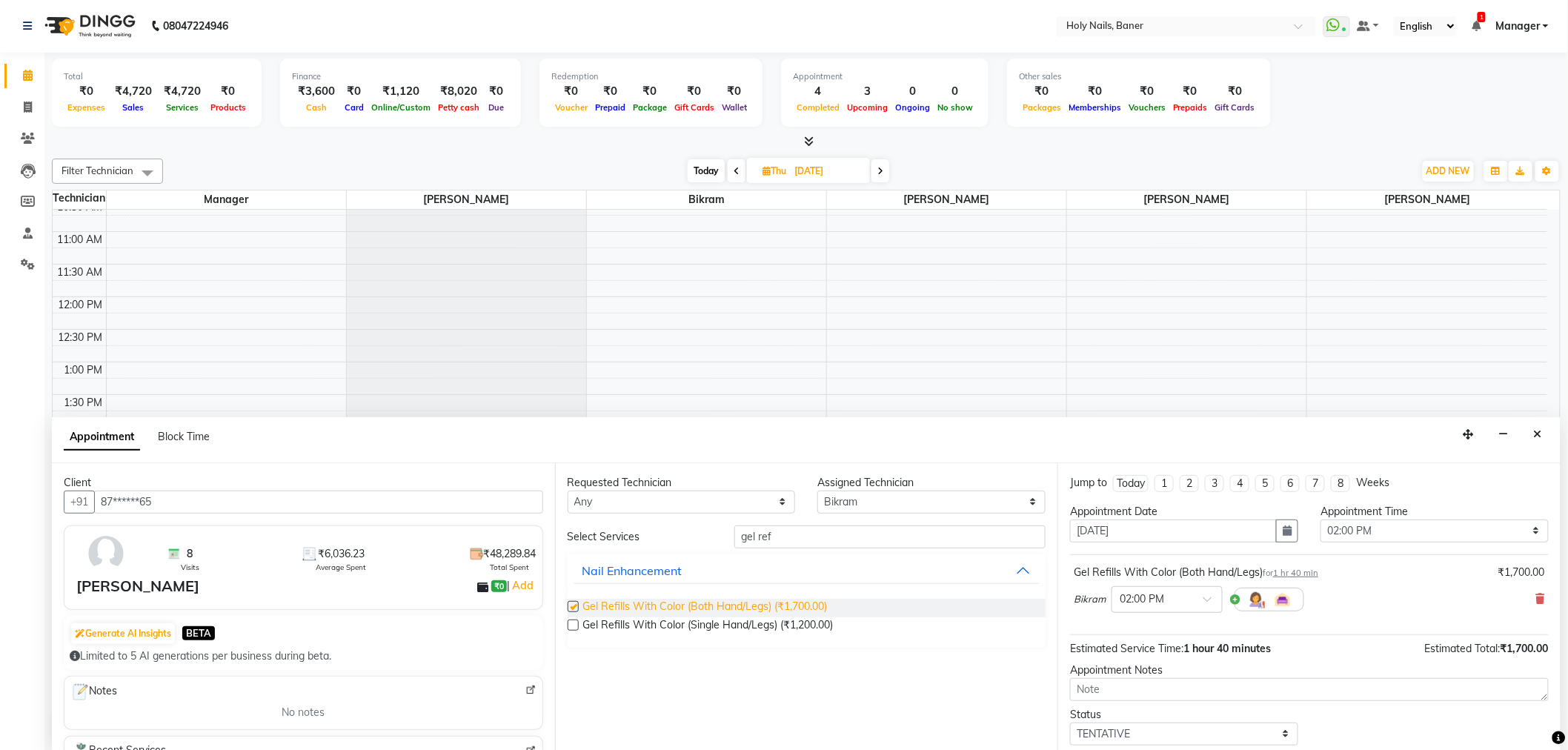
checkbox input "false"
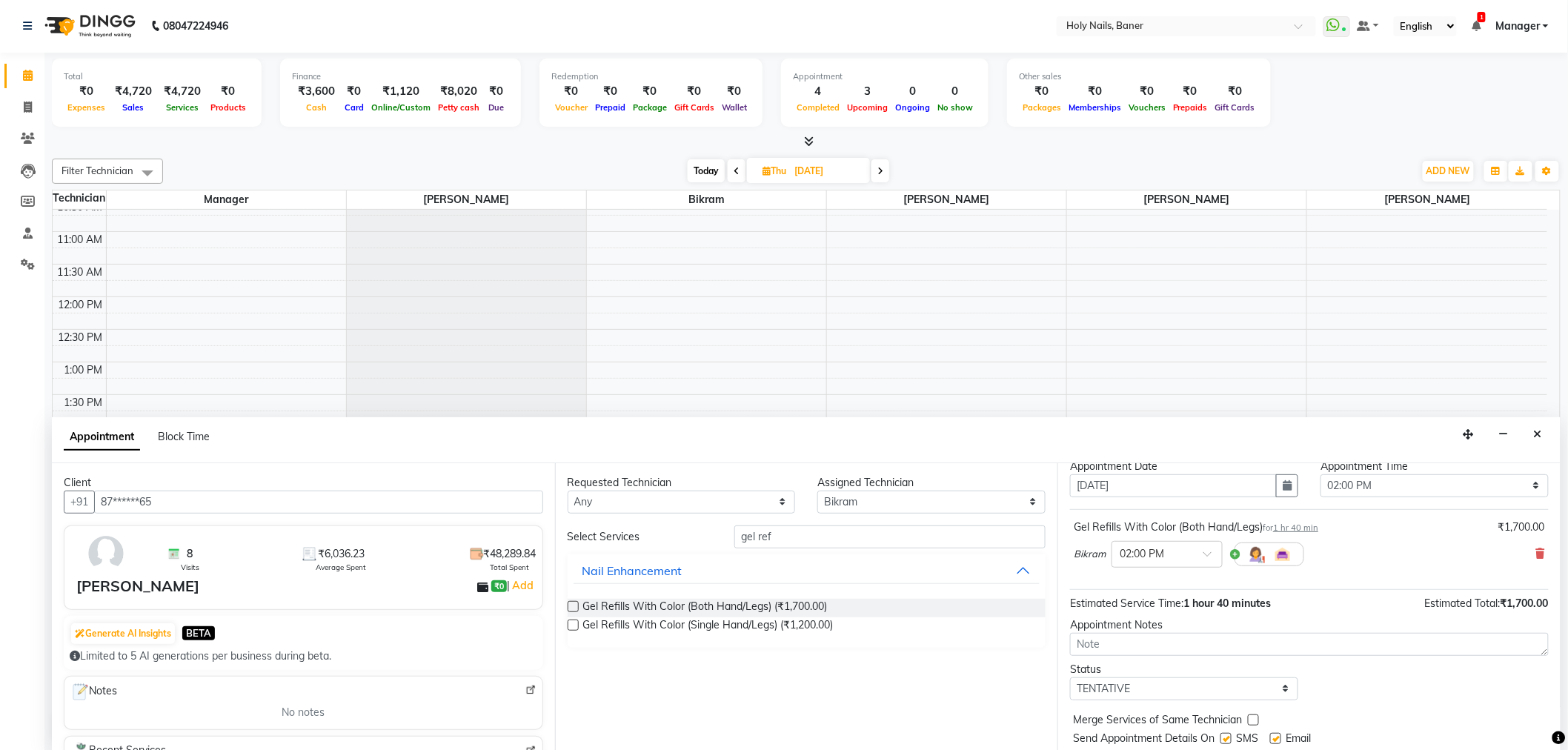
scroll to position [87, 0]
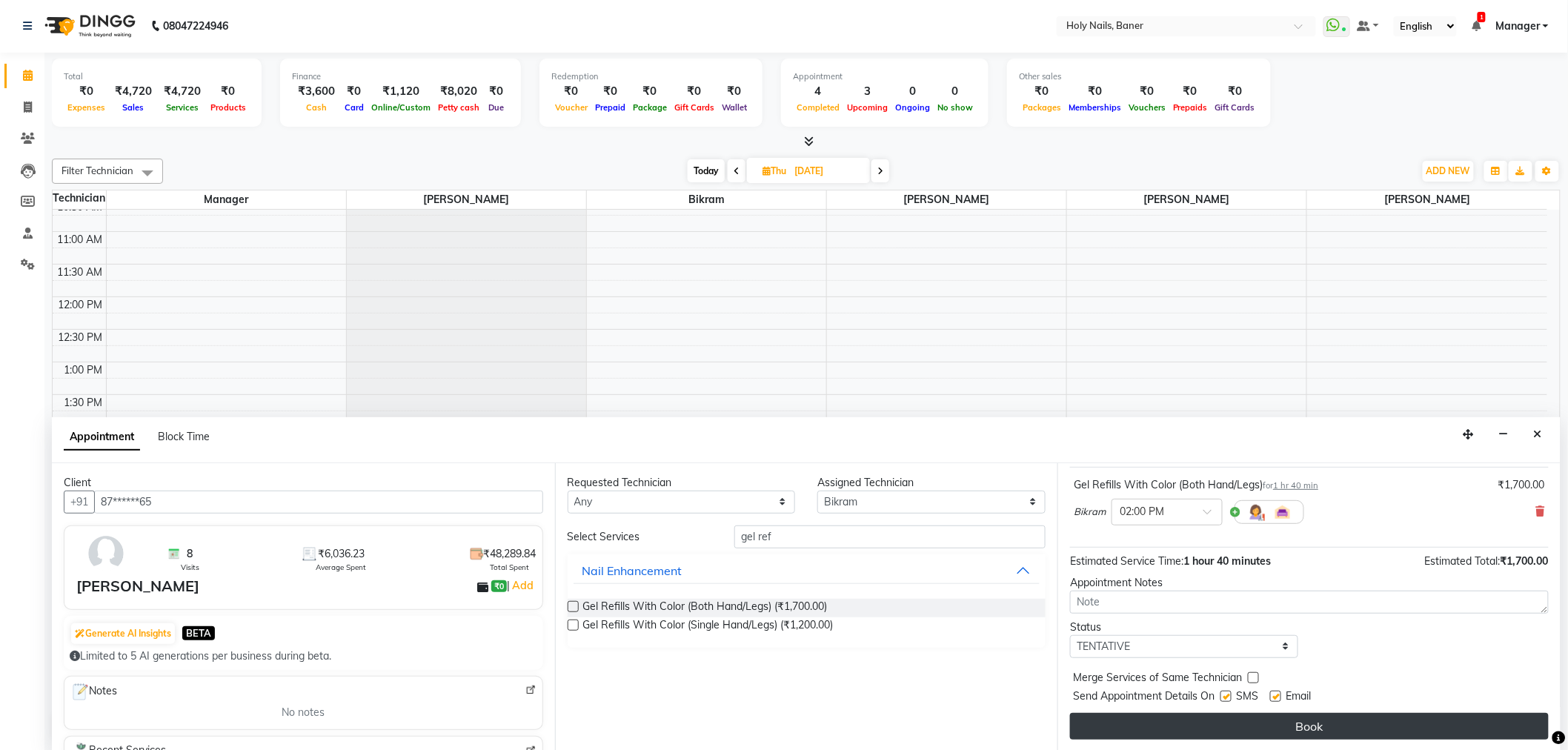
click at [1221, 730] on button "Book" at bounding box center [1309, 726] width 479 height 27
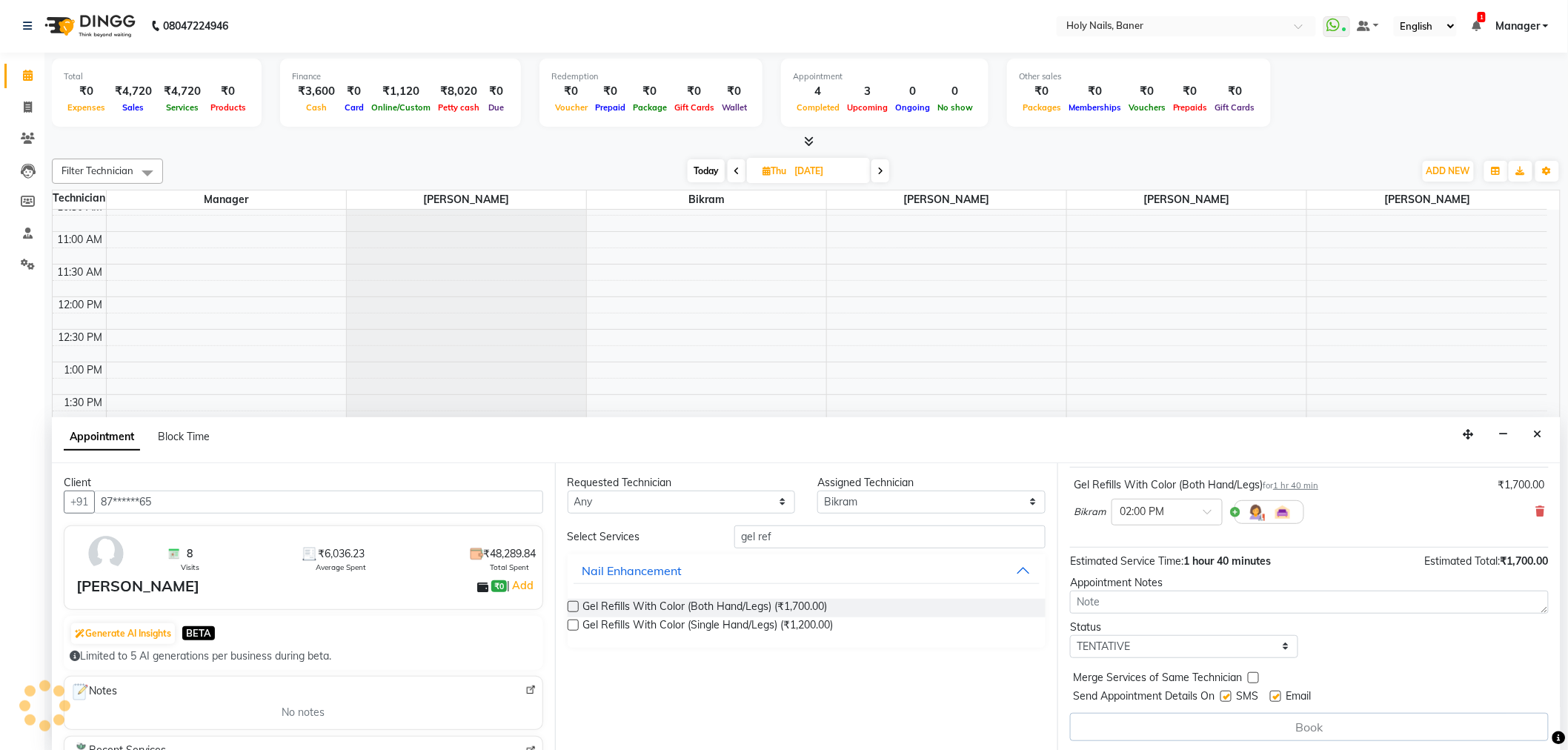
scroll to position [0, 0]
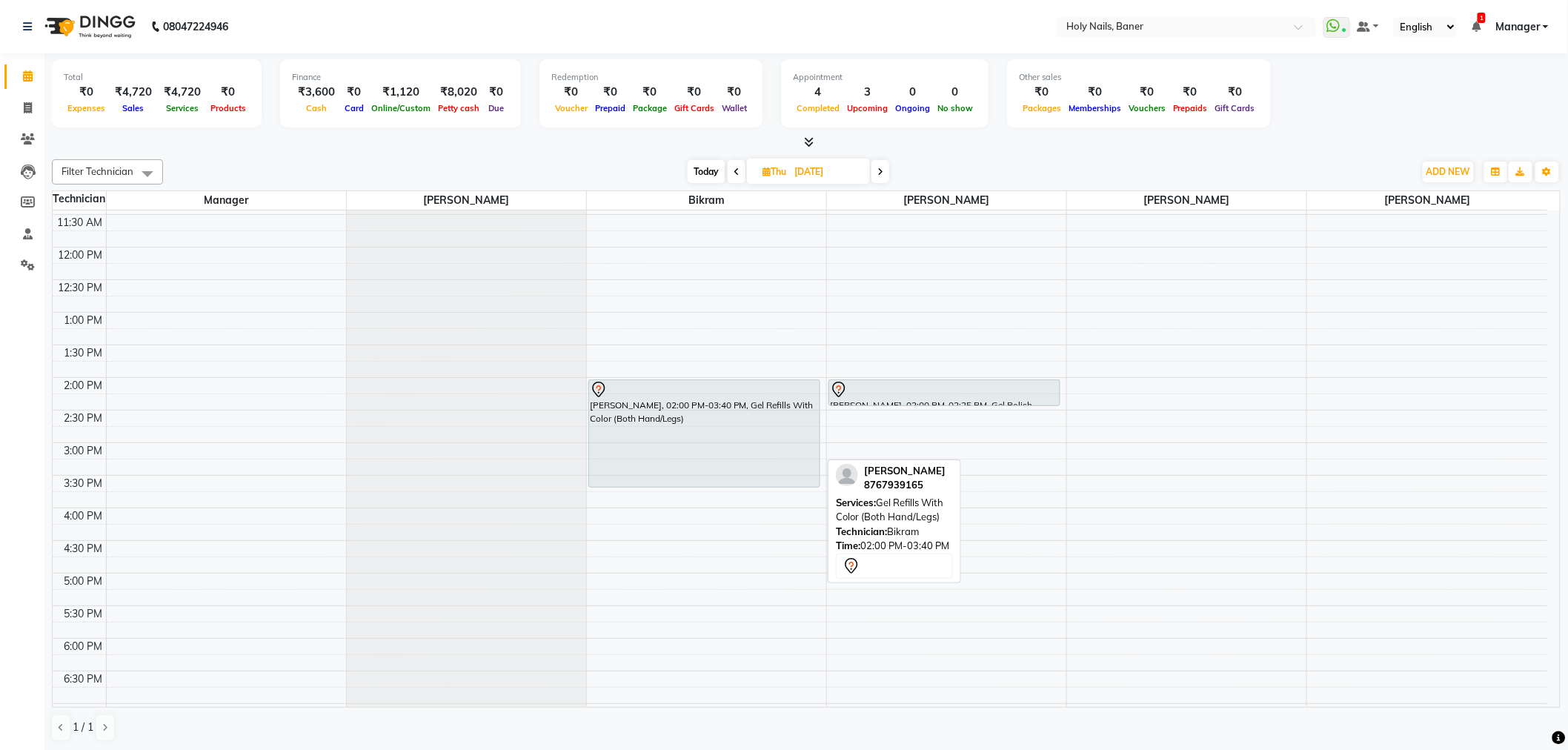
scroll to position [247, 0]
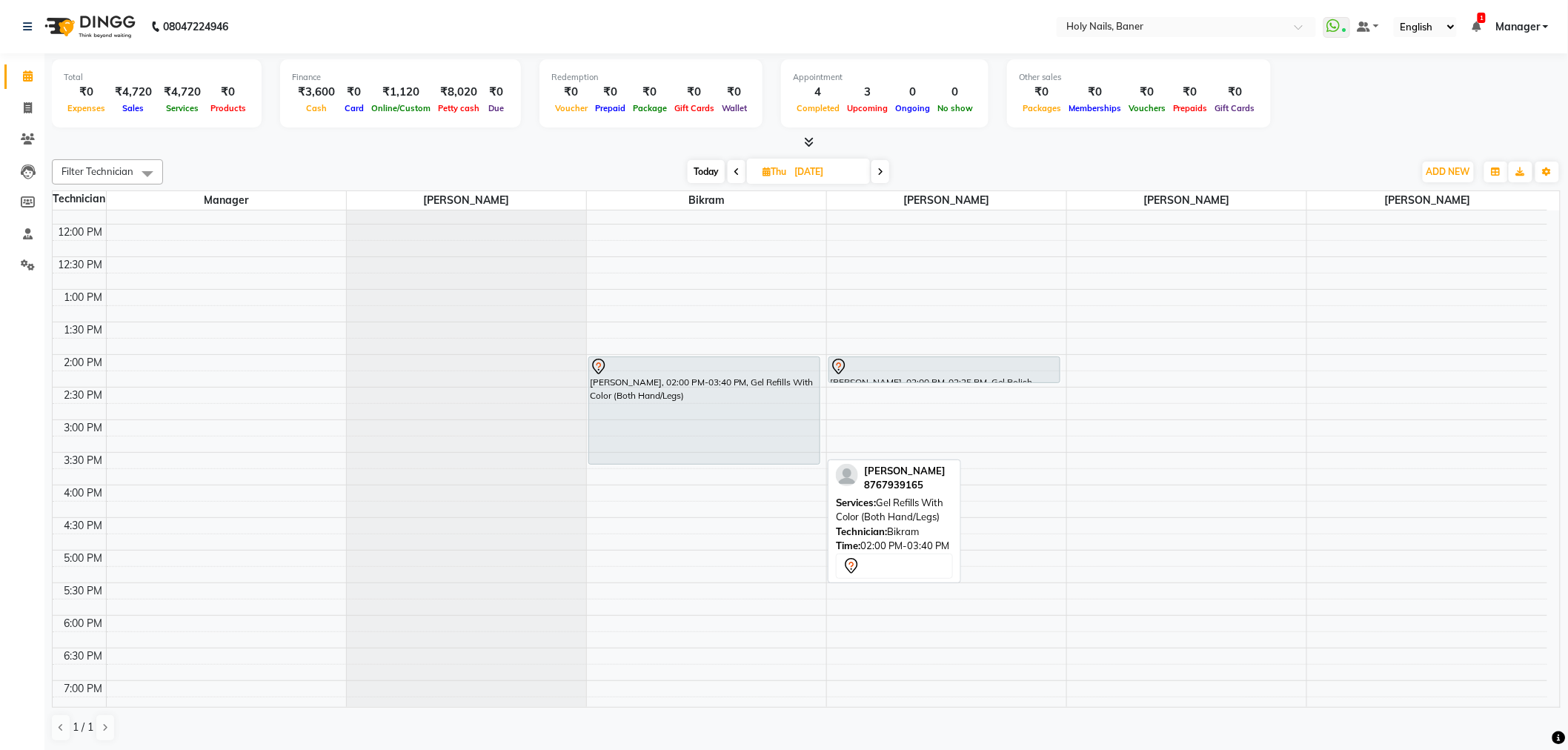
click at [745, 410] on div "[PERSON_NAME], 02:00 PM-03:40 PM, Gel Refills With Color (Both Hand/Legs)" at bounding box center [704, 411] width 230 height 107
select select "7"
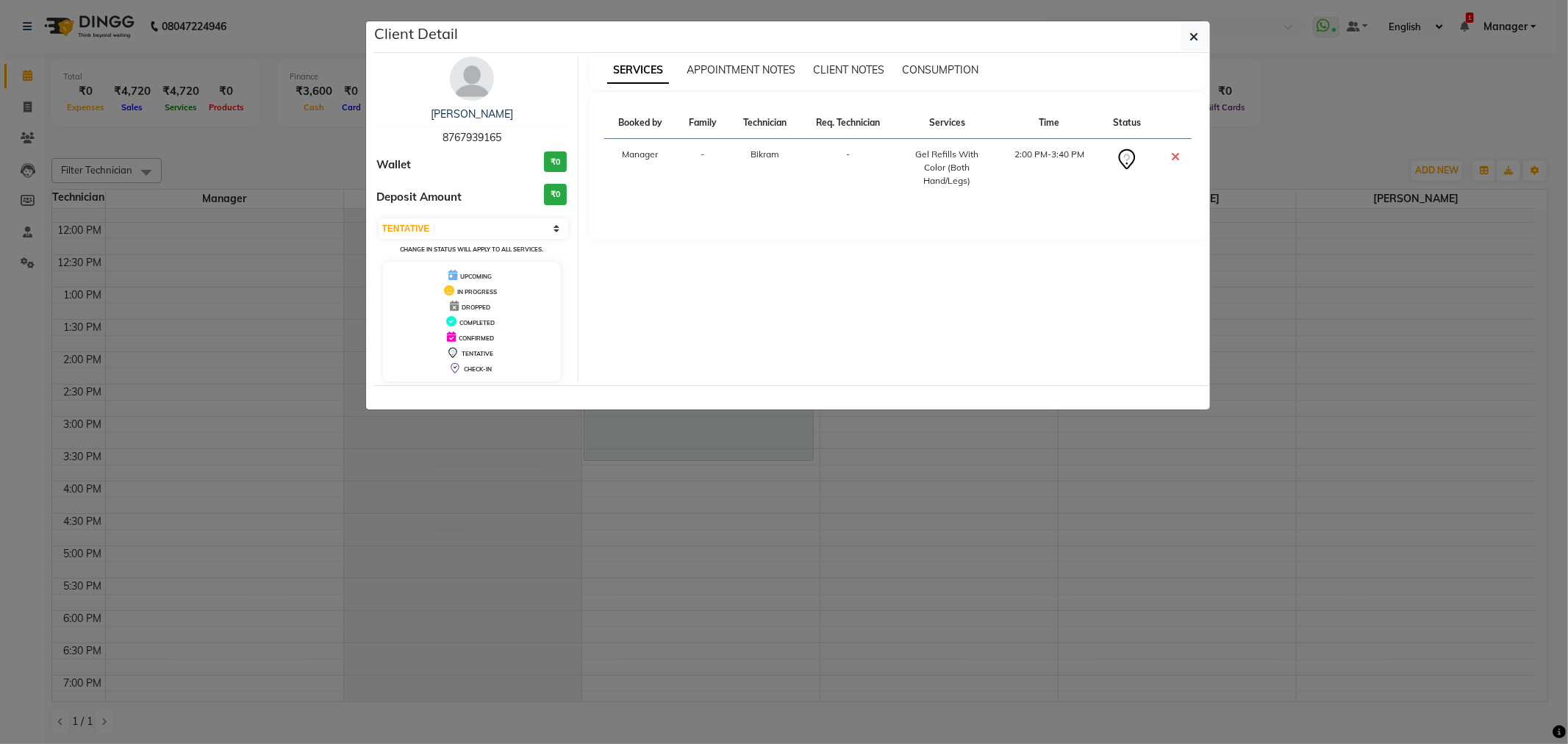
click at [463, 75] on img at bounding box center [472, 78] width 44 height 44
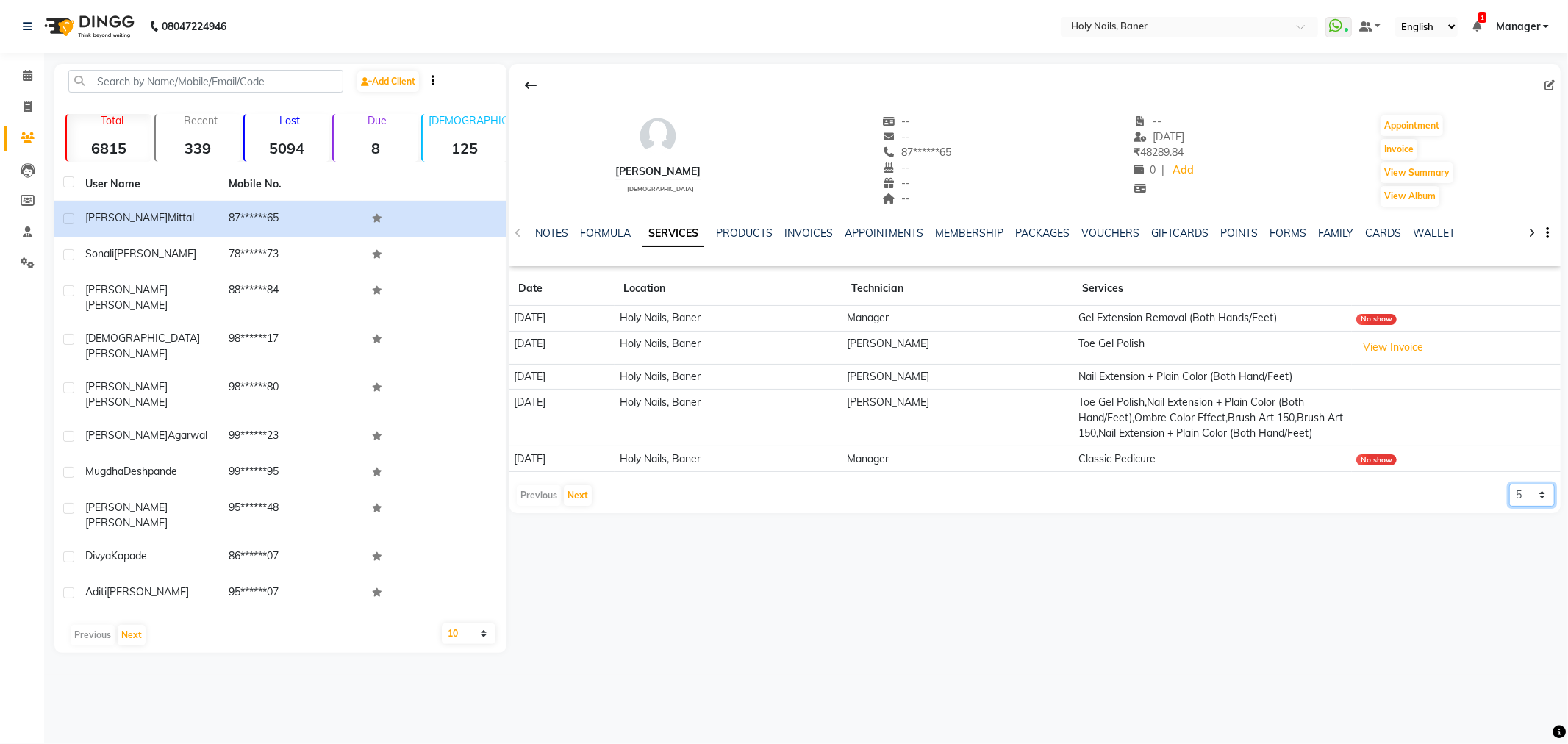
click at [1542, 493] on select "5 10 50 100 500" at bounding box center [1532, 495] width 46 height 23
select select "50"
click at [1509, 484] on select "5 10 50 100 500" at bounding box center [1532, 495] width 46 height 23
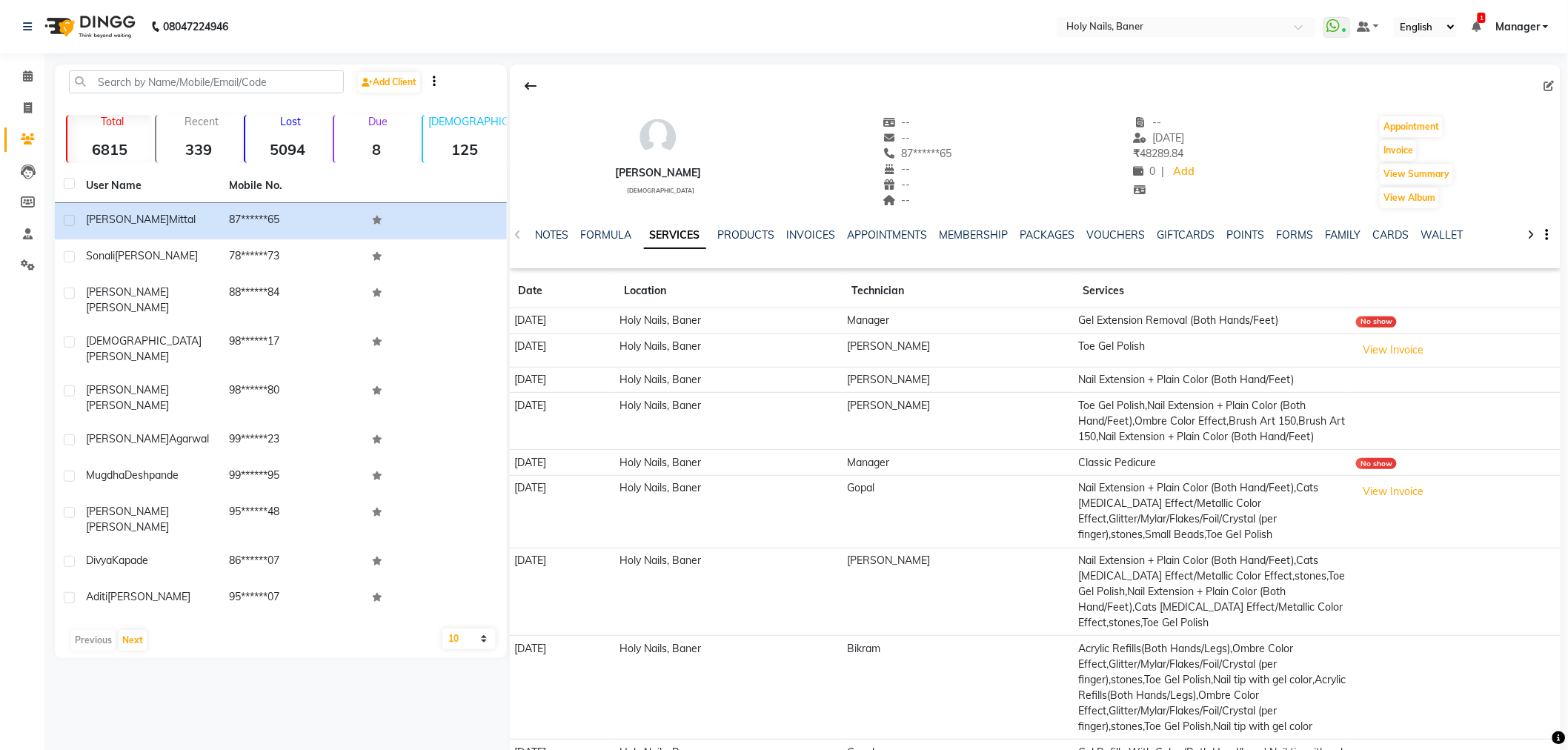
scroll to position [83, 0]
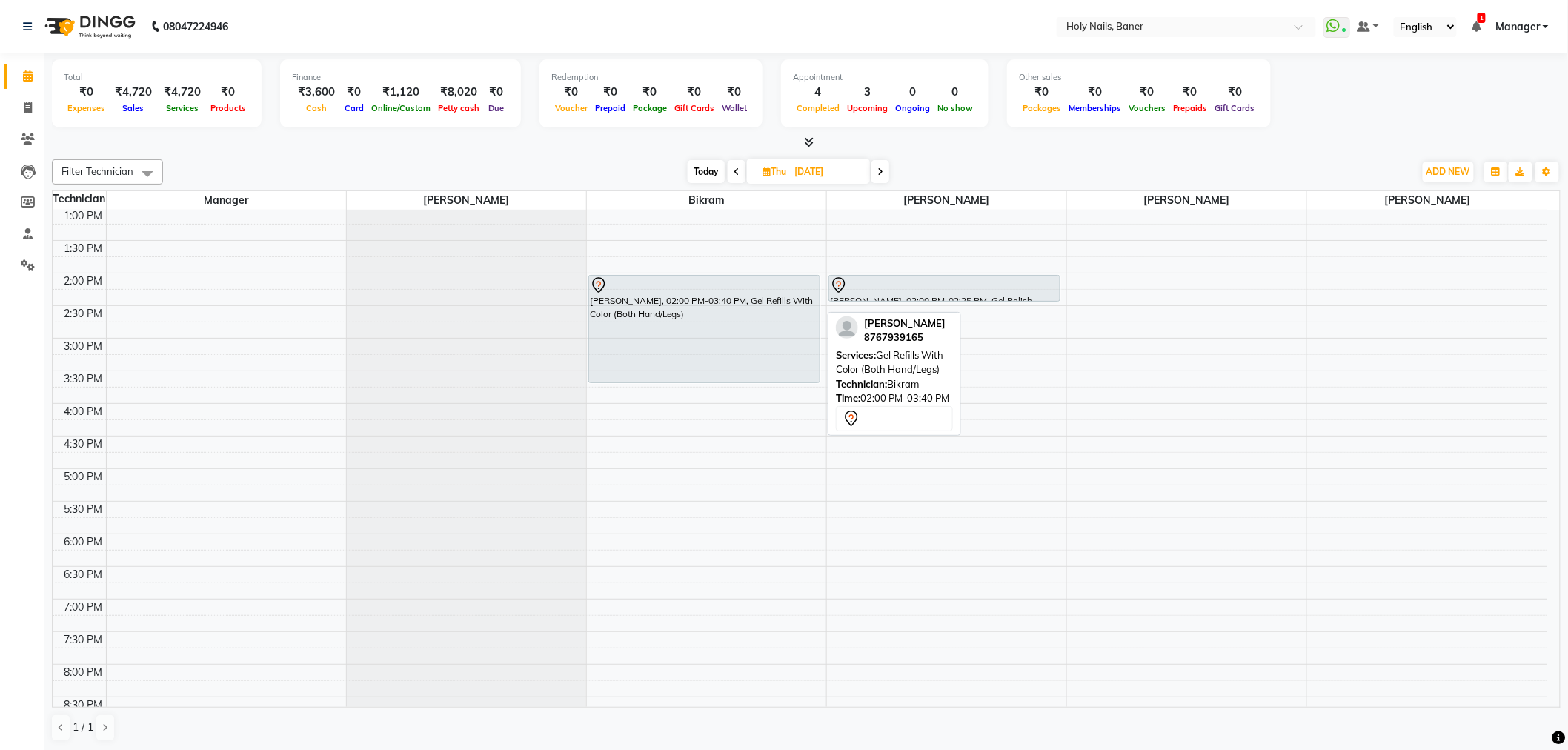
scroll to position [227, 0]
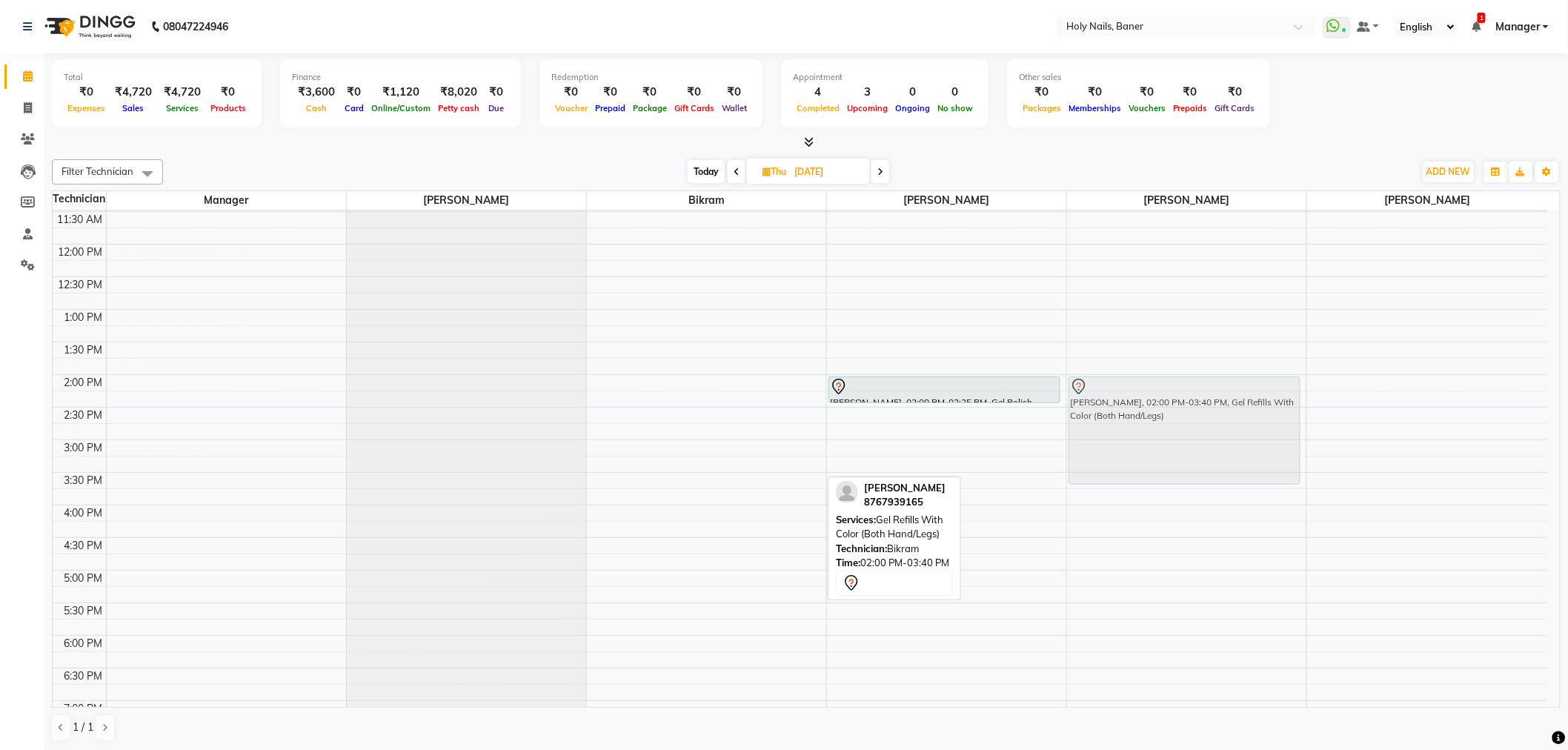
drag, startPoint x: 658, startPoint y: 431, endPoint x: 1083, endPoint y: 433, distance: 425.0
click at [1083, 433] on tr "Nidhi Mittal, 02:00 PM-03:40 PM, Gel Refills With Color (Both Hand/Legs) Shalin…" at bounding box center [800, 439] width 1495 height 913
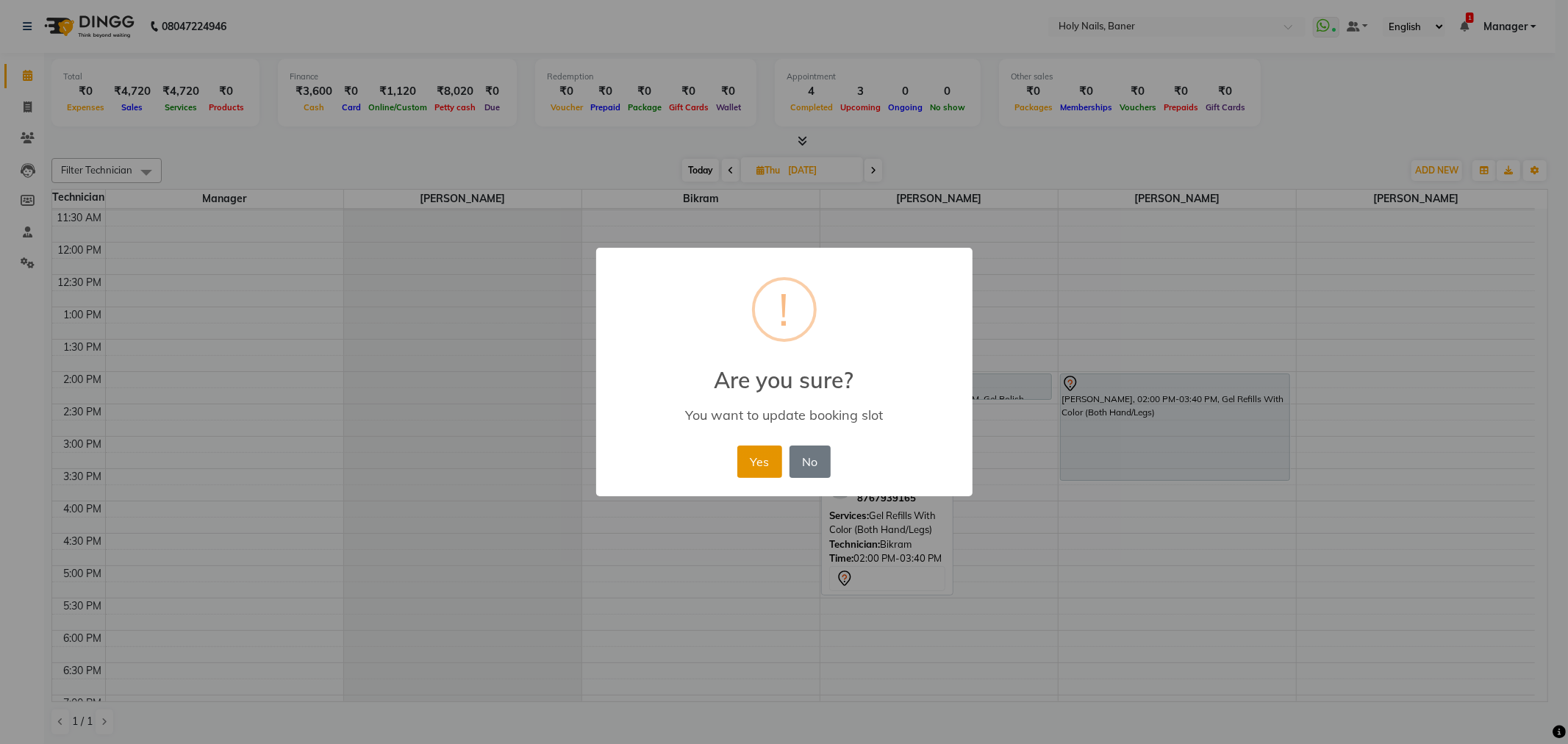
click at [772, 464] on button "Yes" at bounding box center [760, 461] width 45 height 32
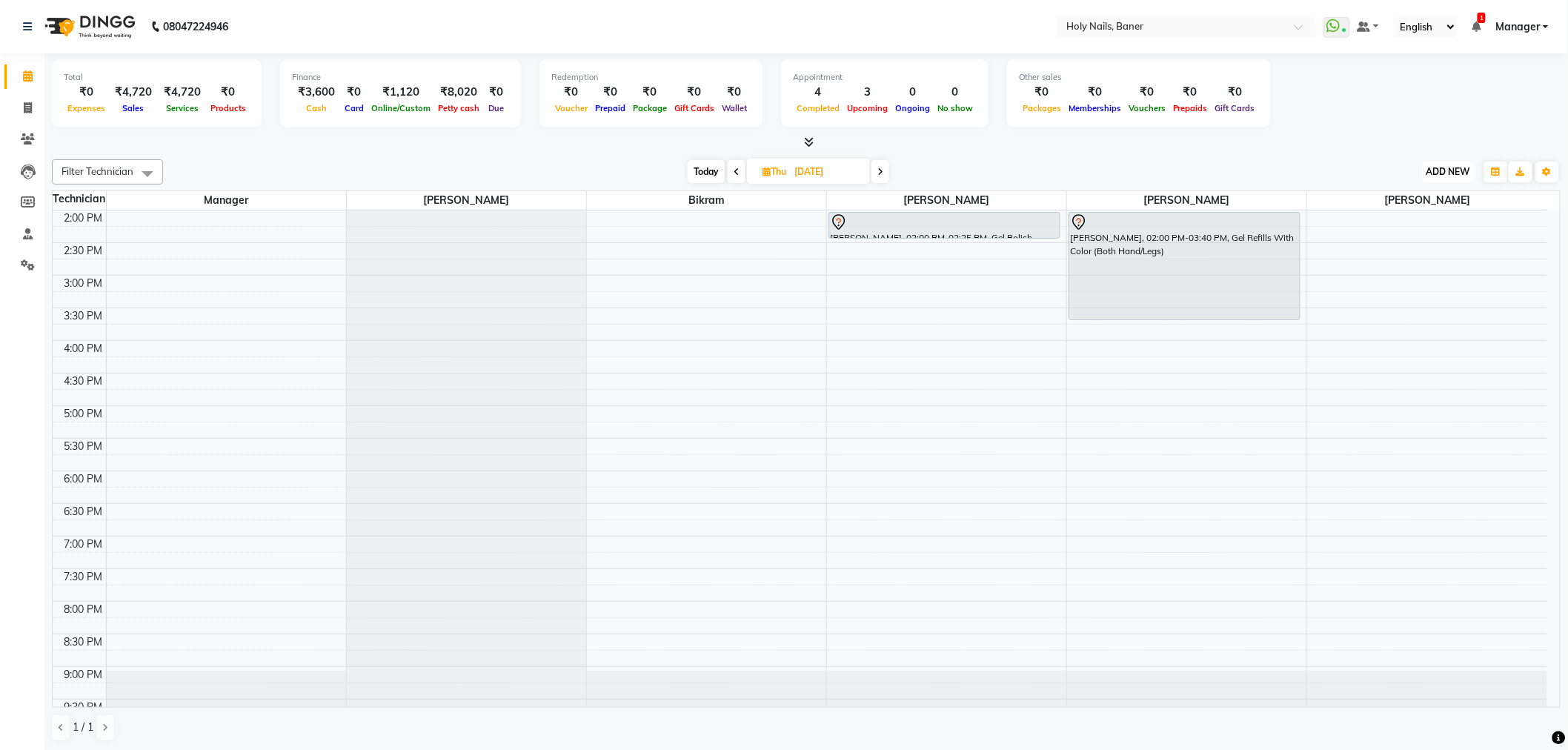
click at [1436, 172] on span "ADD NEW" at bounding box center [1448, 171] width 44 height 11
click at [1418, 233] on link "Add Expense" at bounding box center [1415, 237] width 117 height 19
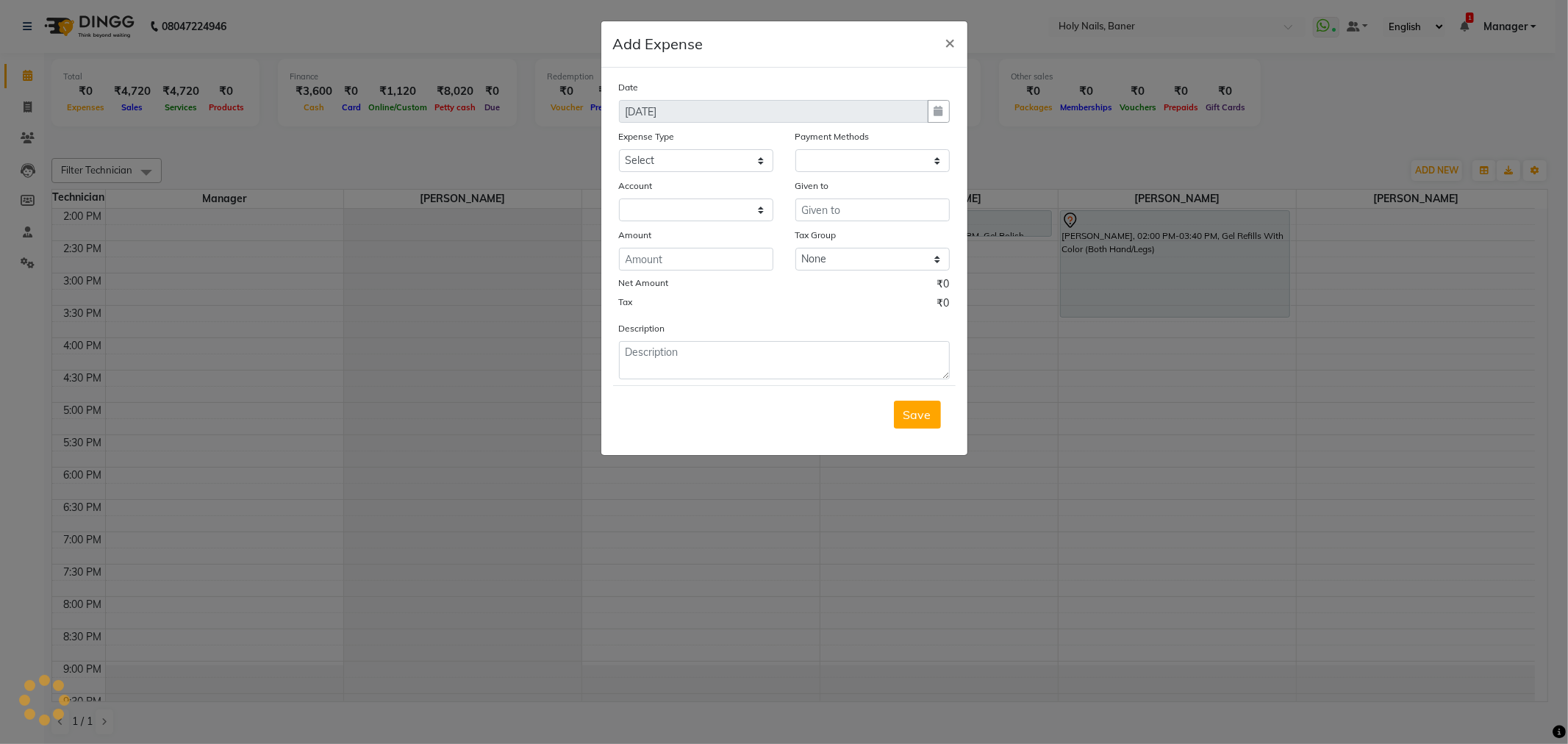
select select "1"
select select "4374"
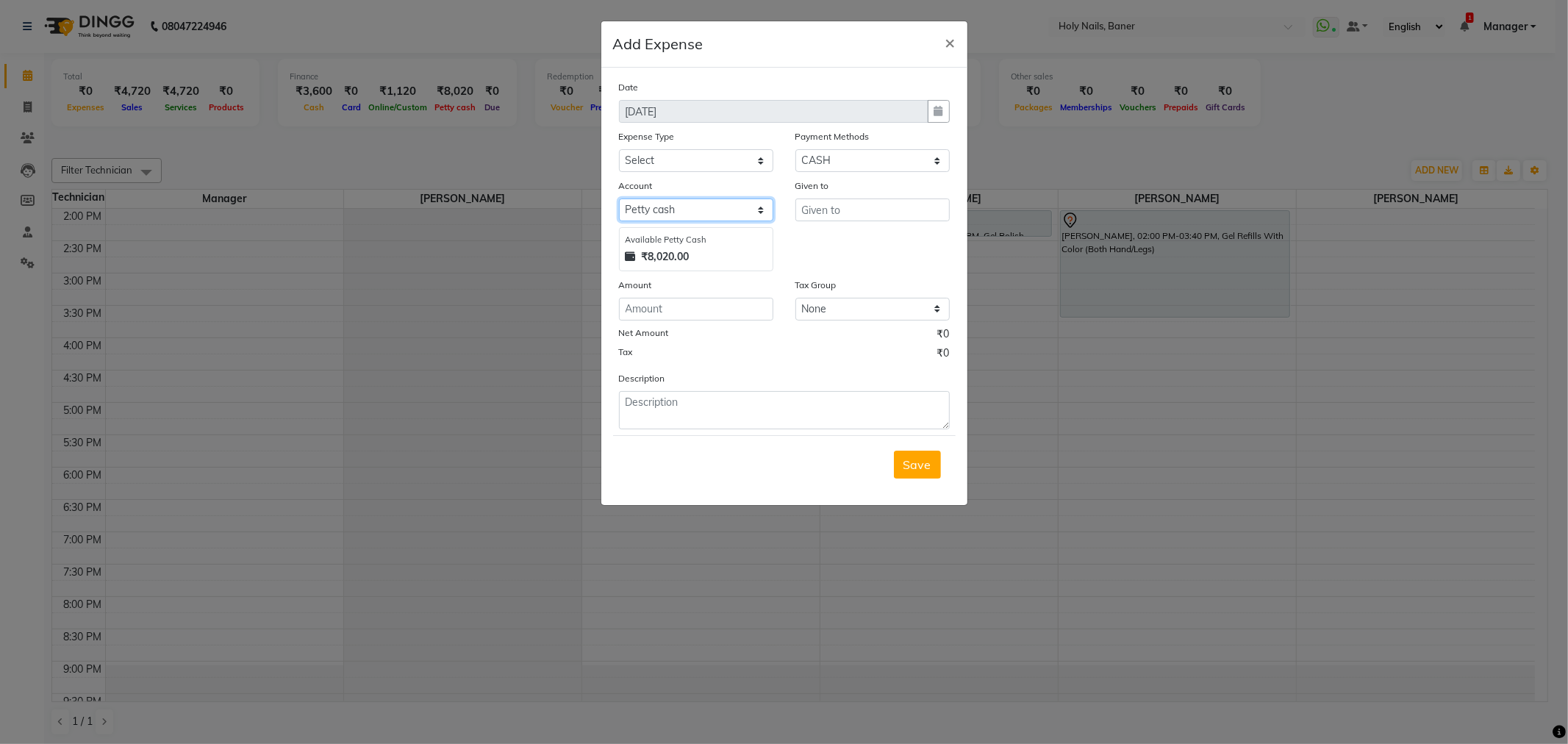
click at [692, 204] on select "Select Petty cash Default account Baner Act" at bounding box center [696, 210] width 154 height 23
click at [619, 198] on select "Select Petty cash Default account Baner Act" at bounding box center [696, 210] width 154 height 23
click at [761, 163] on select "Select Advance Salary Bank charges Car maintenance Cash transfer to bank Cash t…" at bounding box center [696, 161] width 154 height 23
select select "10610"
click at [619, 150] on select "Select Advance Salary Bank charges Car maintenance Cash transfer to bank Cash t…" at bounding box center [696, 161] width 154 height 23
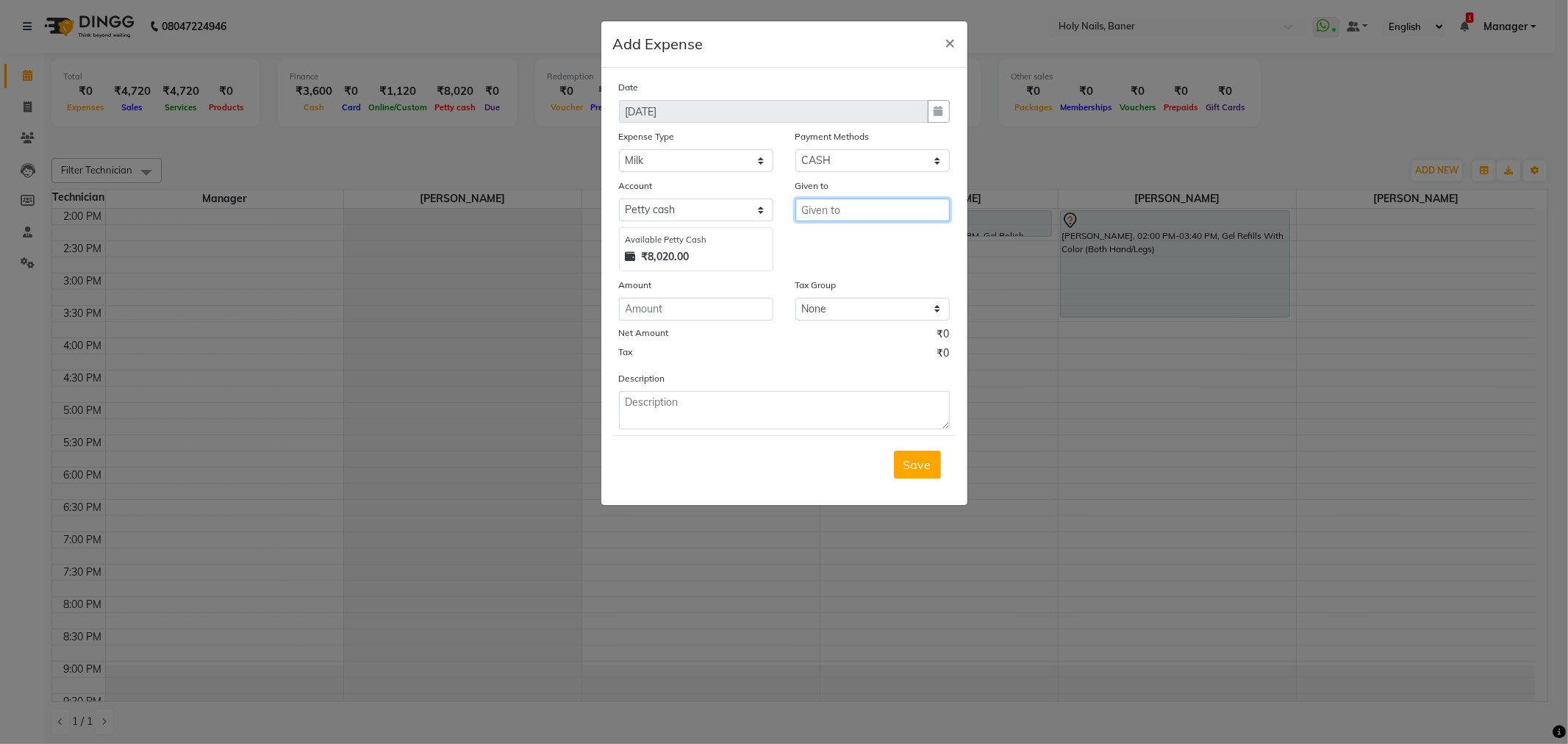
click at [897, 216] on input "text" at bounding box center [872, 210] width 154 height 23
type input "office boy"
click at [724, 305] on input "number" at bounding box center [696, 309] width 154 height 23
type input "30"
click at [906, 460] on span "Save" at bounding box center [917, 465] width 28 height 15
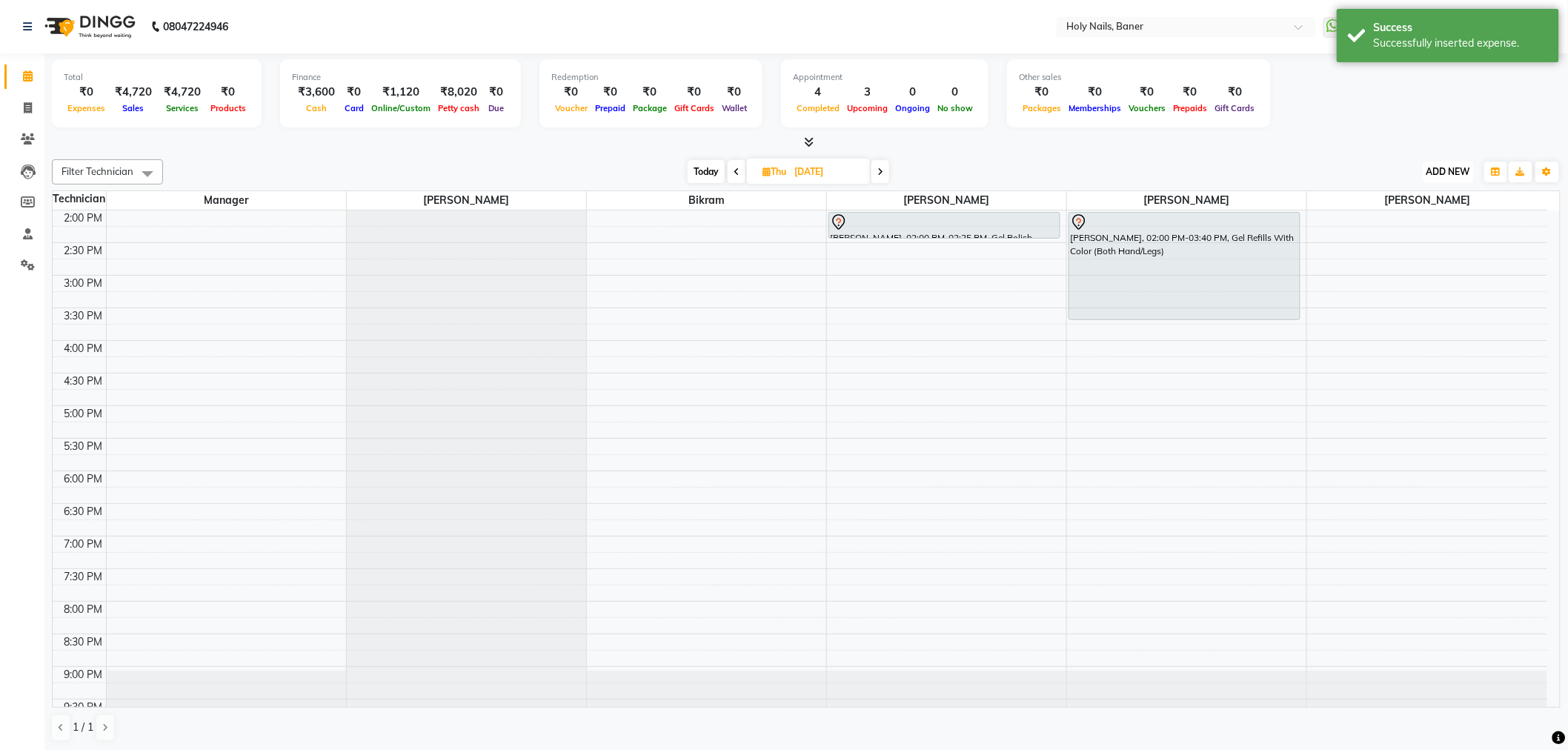
click at [1447, 169] on span "ADD NEW" at bounding box center [1448, 171] width 44 height 11
click at [1431, 237] on link "Add Expense" at bounding box center [1415, 237] width 117 height 19
select select "1"
select select "4374"
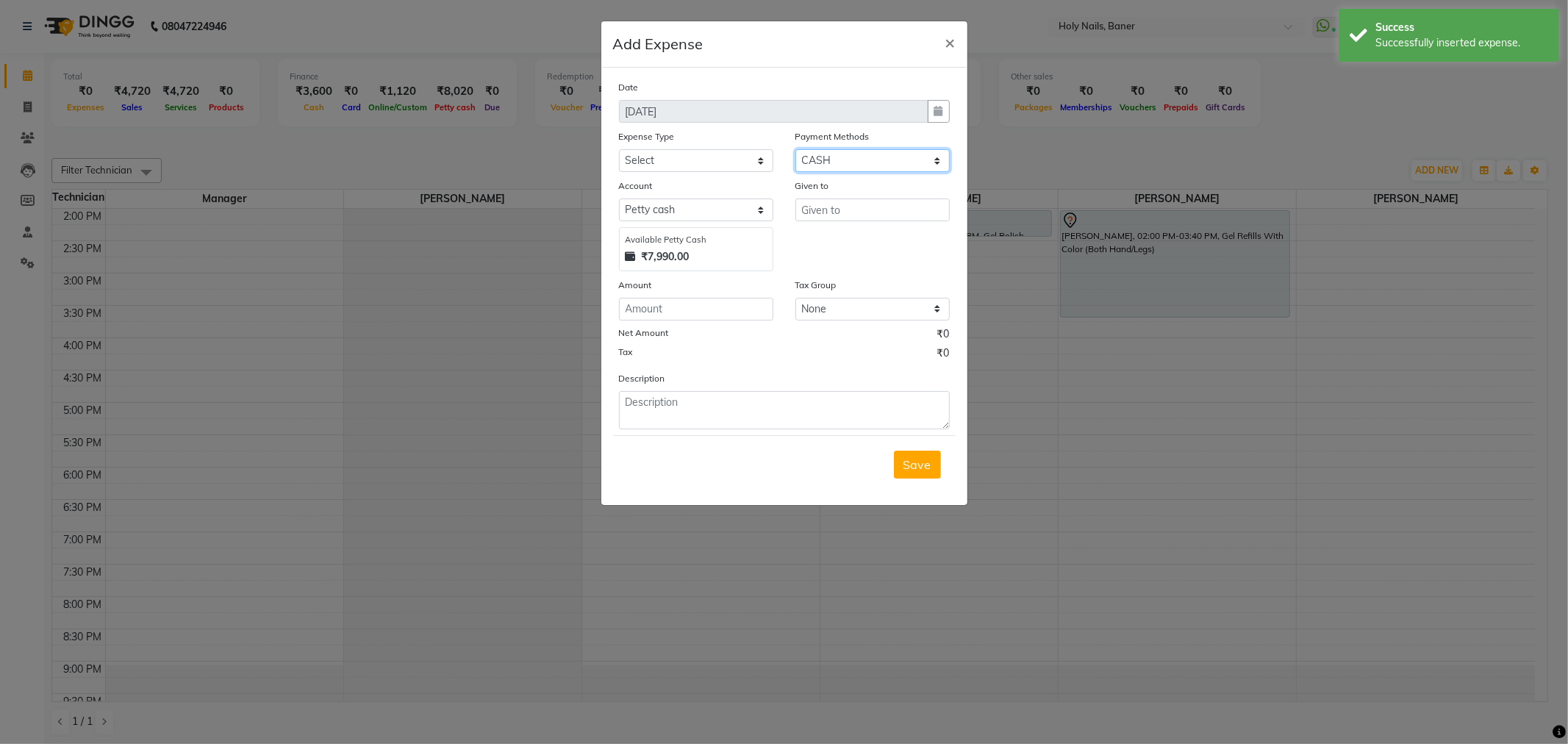
click at [881, 160] on select "Select Voucher Points CARD CASH Prepaid Package Gift Card UPI Bank Wallet" at bounding box center [872, 161] width 154 height 23
select select "8"
click at [796, 150] on select "Select Voucher Points CARD CASH Prepaid Package Gift Card UPI Bank Wallet" at bounding box center [872, 161] width 154 height 23
select select
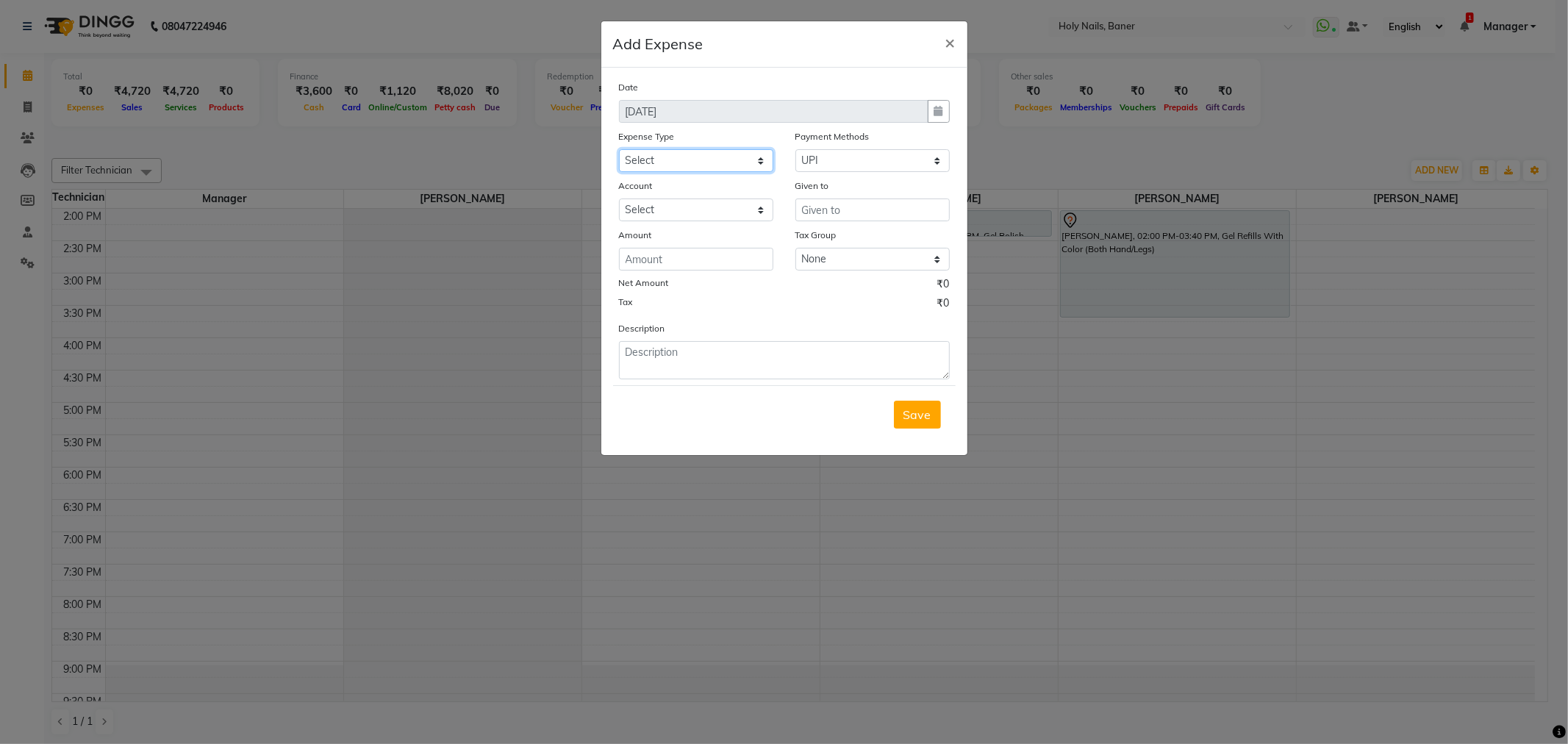
click at [678, 164] on select "Select Advance Salary Bank charges Car maintenance Cash transfer to bank Cash t…" at bounding box center [696, 161] width 154 height 23
click at [691, 152] on select "Select Advance Salary Bank charges Car maintenance Cash transfer to bank Cash t…" at bounding box center [696, 161] width 154 height 23
click at [692, 151] on select "Select Advance Salary Bank charges Car maintenance Cash transfer to bank Cash t…" at bounding box center [696, 161] width 154 height 23
click at [722, 165] on select "Select Advance Salary Bank charges Car maintenance Cash transfer to bank Cash t…" at bounding box center [696, 161] width 154 height 23
click at [721, 165] on select "Select Advance Salary Bank charges Car maintenance Cash transfer to bank Cash t…" at bounding box center [696, 161] width 154 height 23
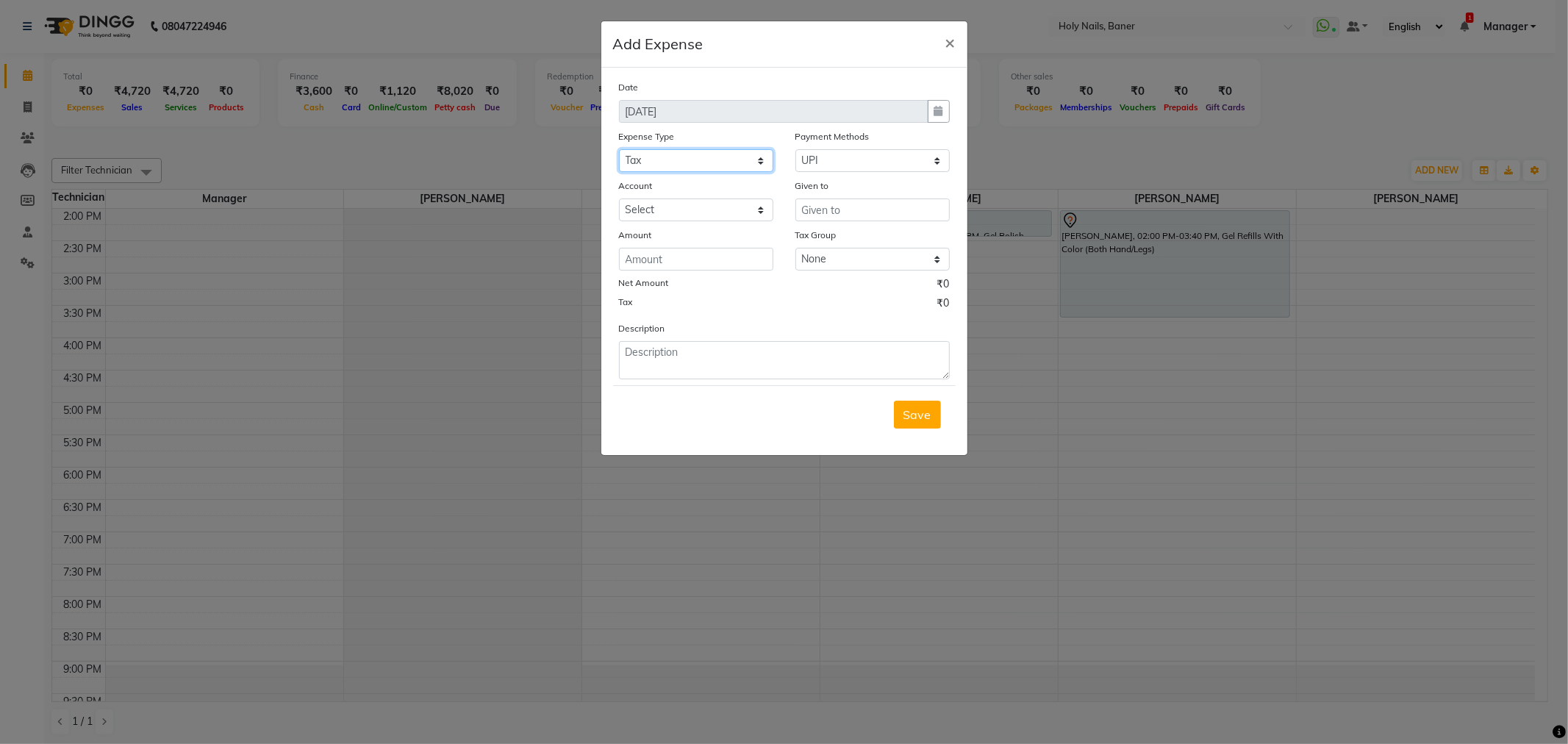
select select "10681"
click at [619, 150] on select "Select Advance Salary Bank charges Car maintenance Cash transfer to bank Cash t…" at bounding box center [696, 161] width 154 height 23
click at [694, 209] on select "Select Default account Baner Act" at bounding box center [696, 210] width 154 height 23
click at [763, 307] on div "Tax ₹0" at bounding box center [784, 304] width 331 height 19
click at [677, 258] on input "number" at bounding box center [696, 259] width 154 height 23
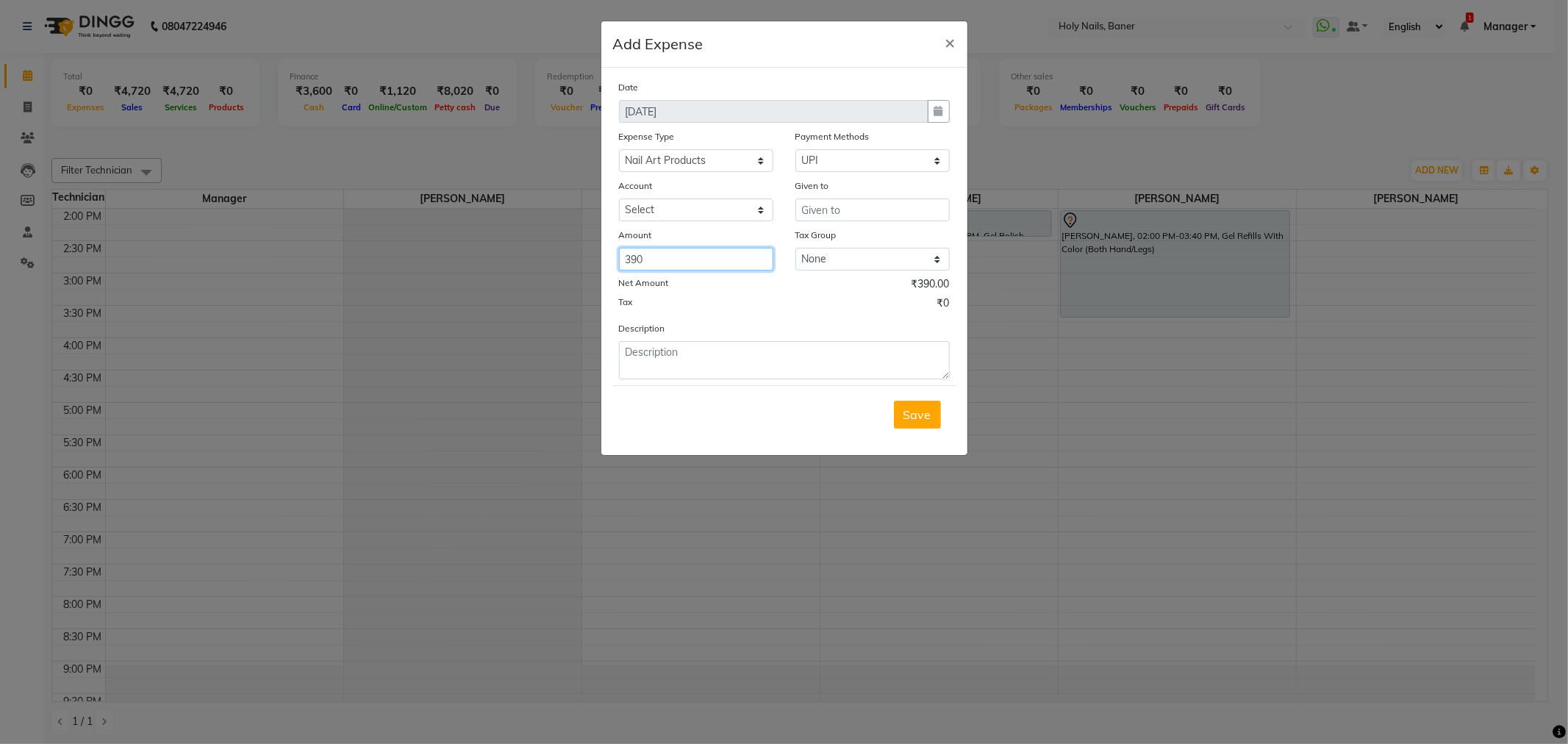
type input "390"
click at [855, 204] on input "text" at bounding box center [872, 210] width 154 height 23
click at [850, 244] on span "[PERSON_NAME]" at bounding box center [863, 241] width 99 height 15
type input "[PERSON_NAME]"
click at [920, 413] on span "Save" at bounding box center [917, 415] width 28 height 15
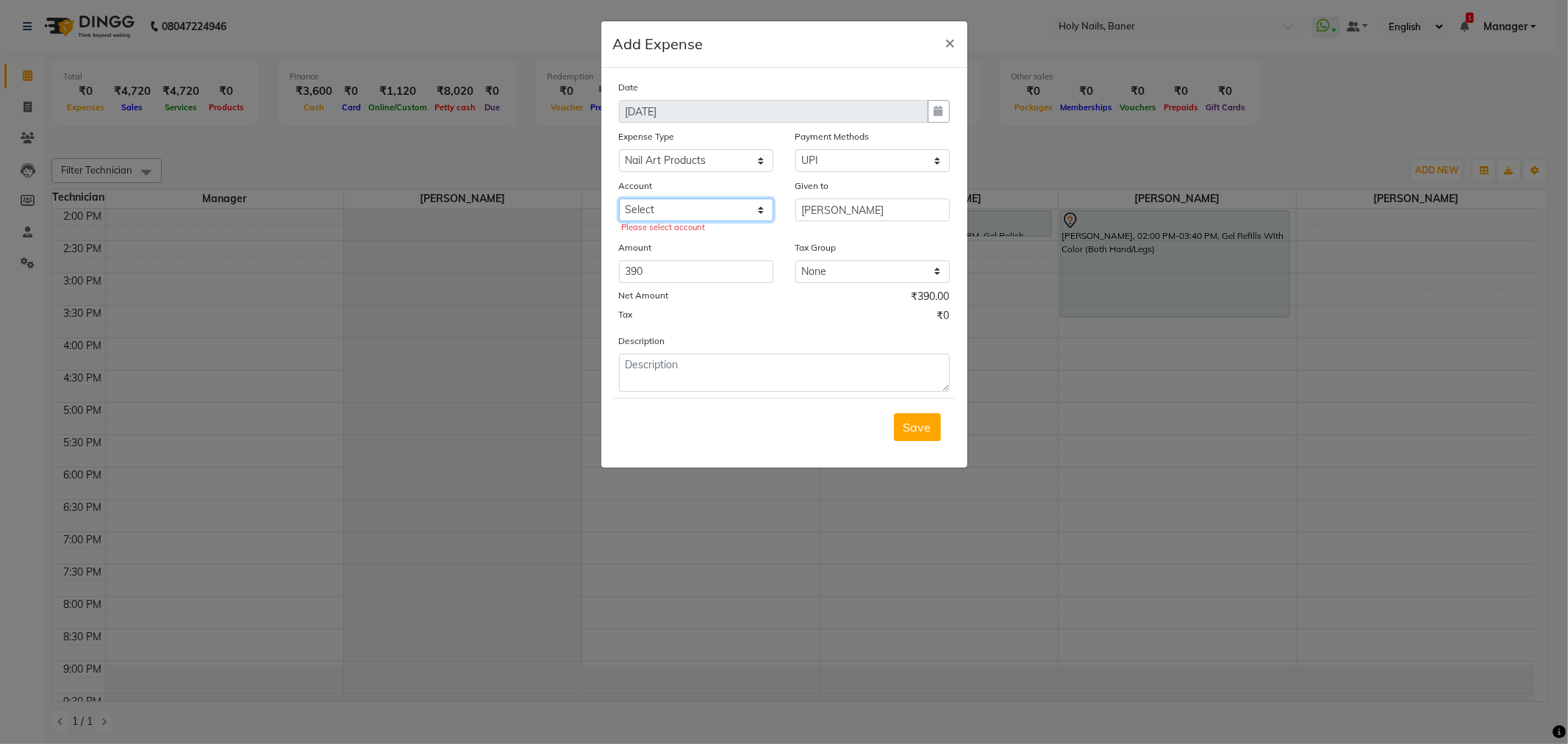
click at [746, 211] on select "Select Default account Baner Act" at bounding box center [696, 210] width 154 height 23
click at [717, 209] on select "Select Default account Baner Act" at bounding box center [696, 210] width 154 height 23
select select "4414"
click at [619, 198] on select "Select Default account Baner Act" at bounding box center [696, 210] width 154 height 23
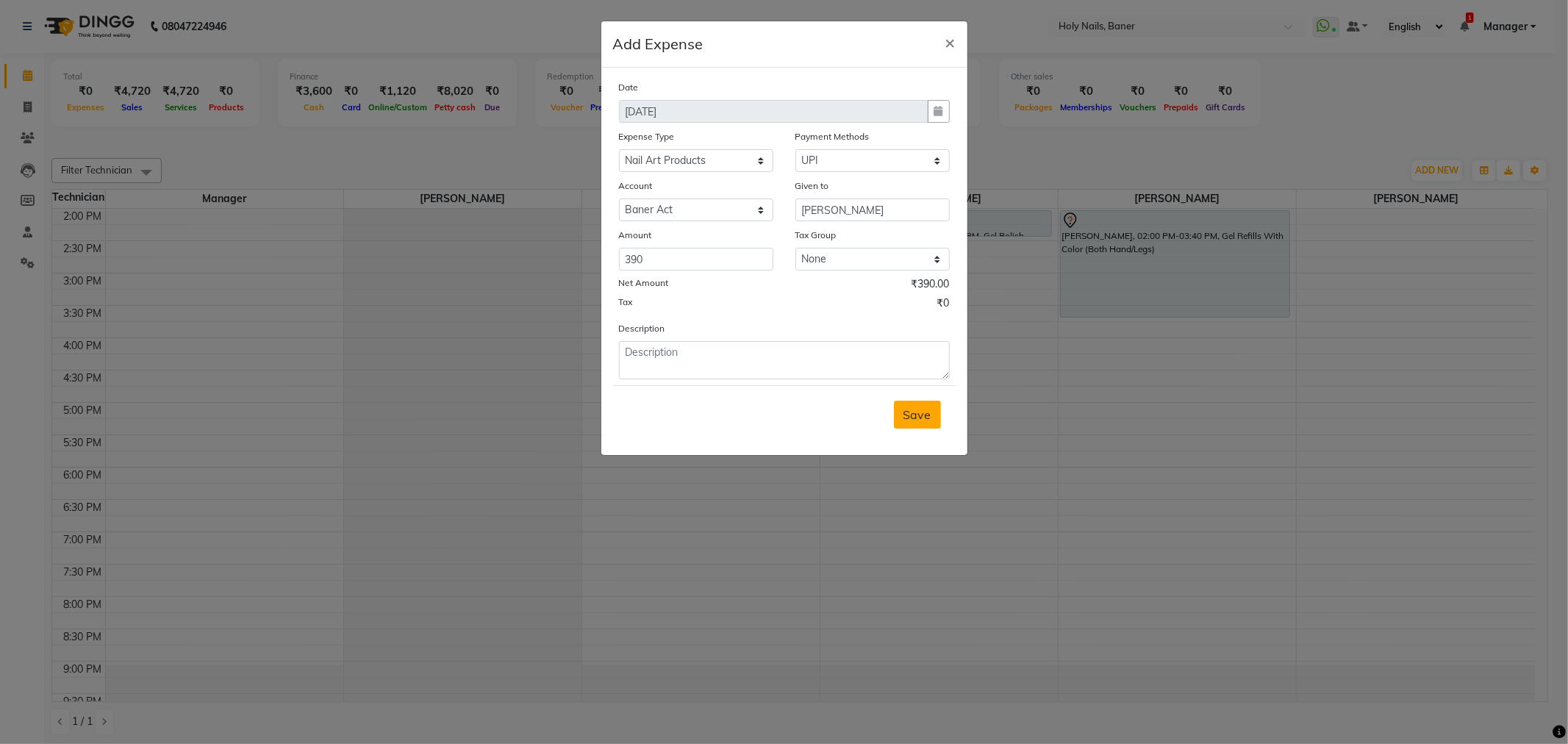
click at [909, 416] on span "Save" at bounding box center [917, 415] width 28 height 15
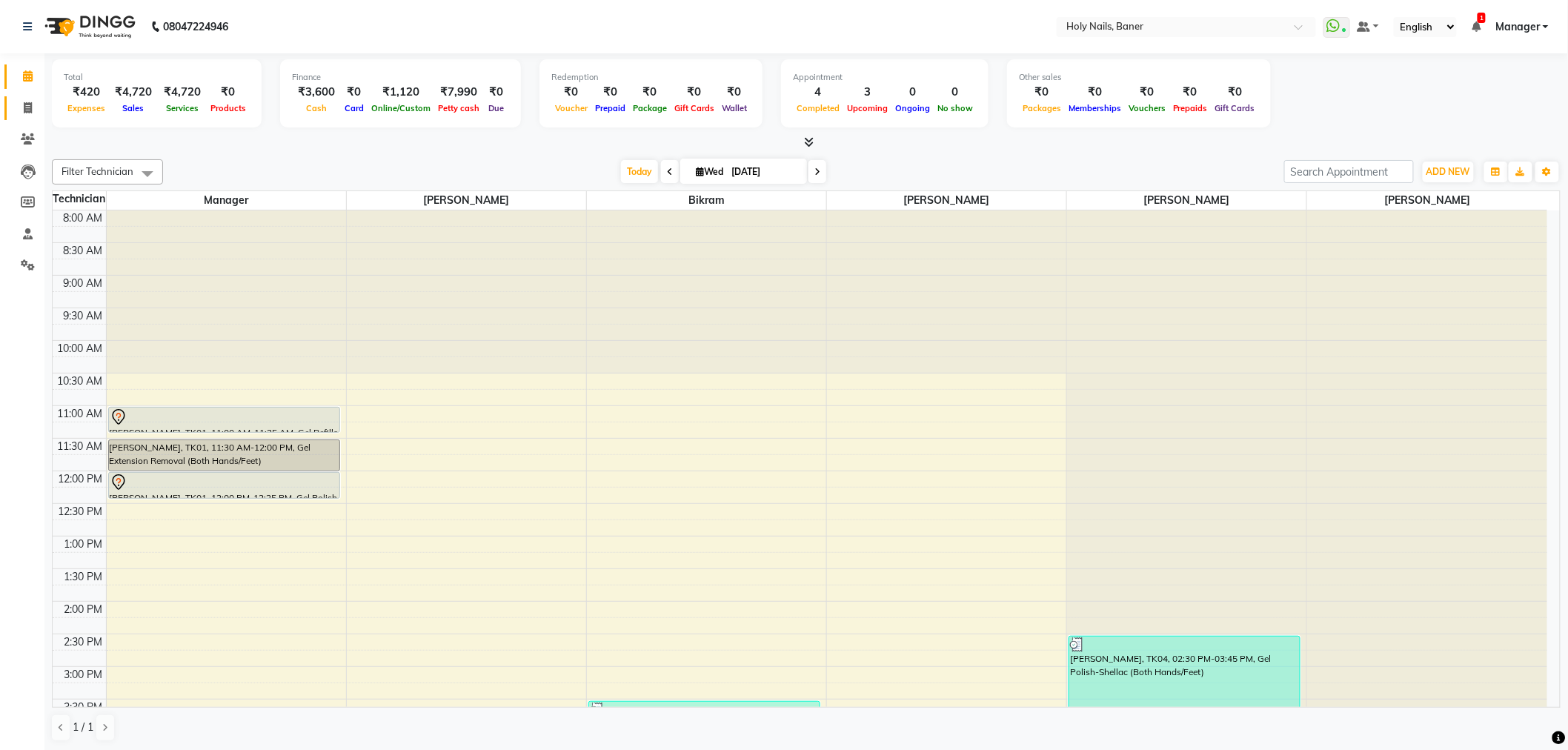
click at [23, 96] on link "Invoice" at bounding box center [22, 108] width 36 height 24
select select "5445"
select select "service"
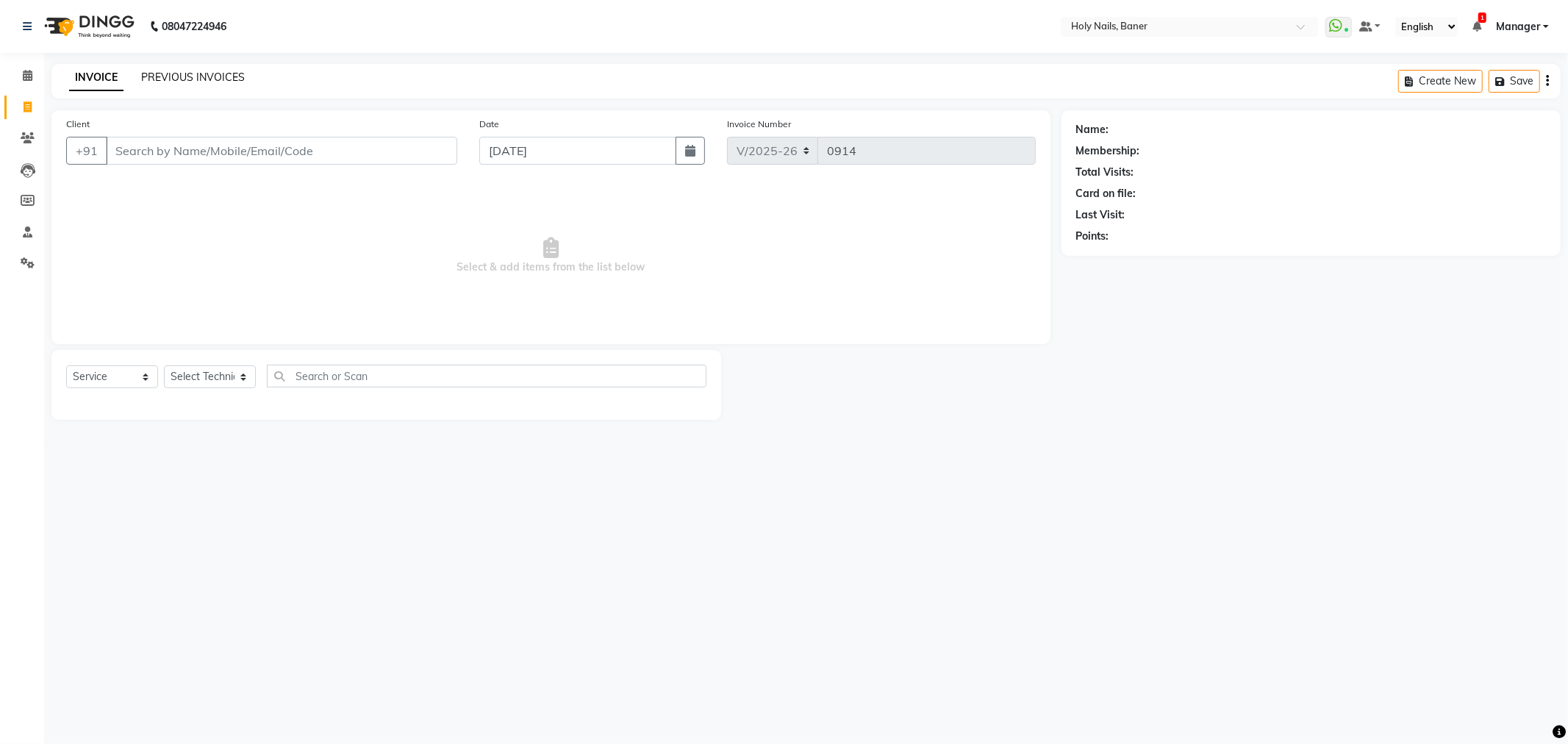
click at [201, 71] on link "PREVIOUS INVOICES" at bounding box center [193, 77] width 104 height 14
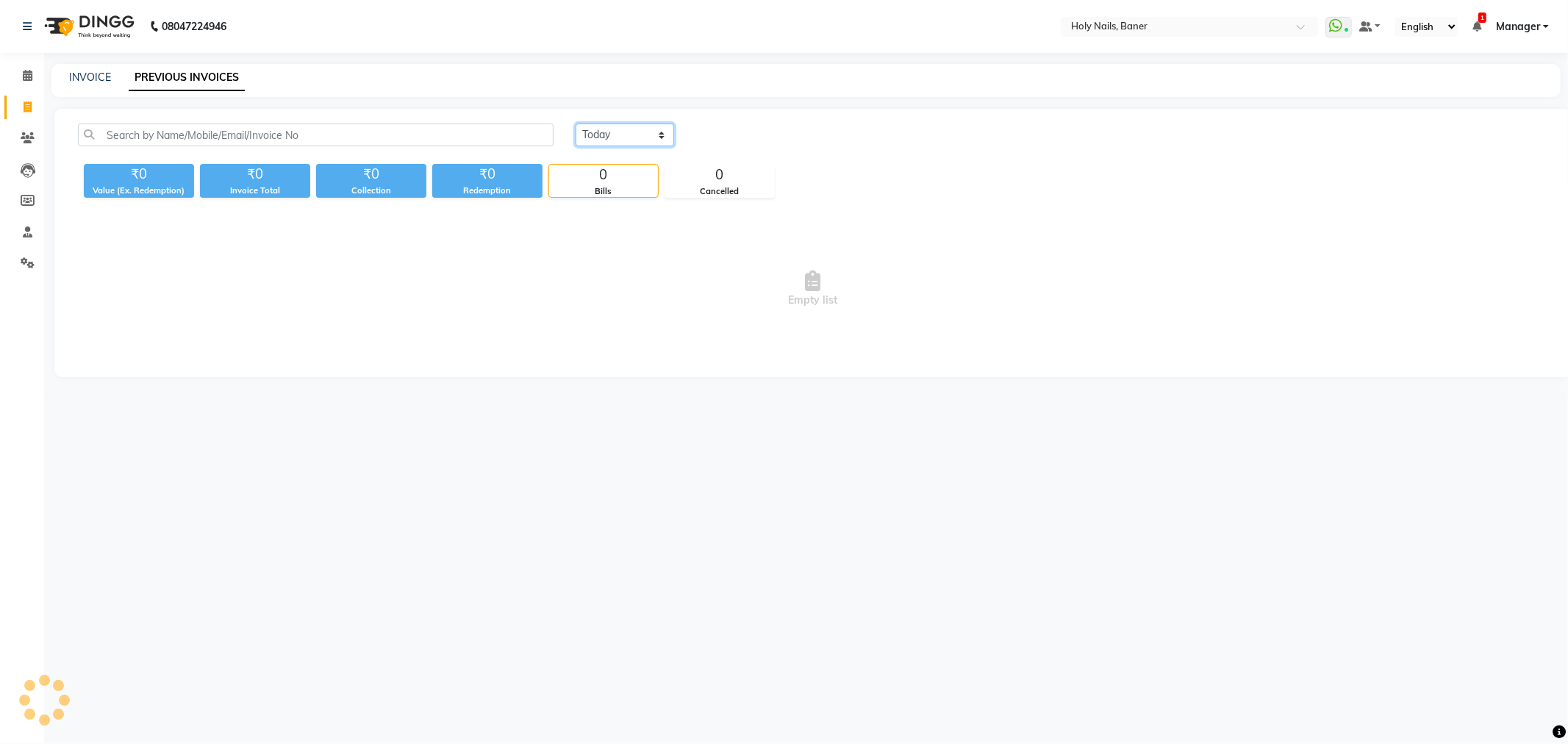
click at [600, 130] on select "[DATE] [DATE] Custom Range" at bounding box center [624, 135] width 98 height 23
select select "[DATE]"
click at [576, 123] on select "[DATE] [DATE] Custom Range" at bounding box center [624, 135] width 98 height 23
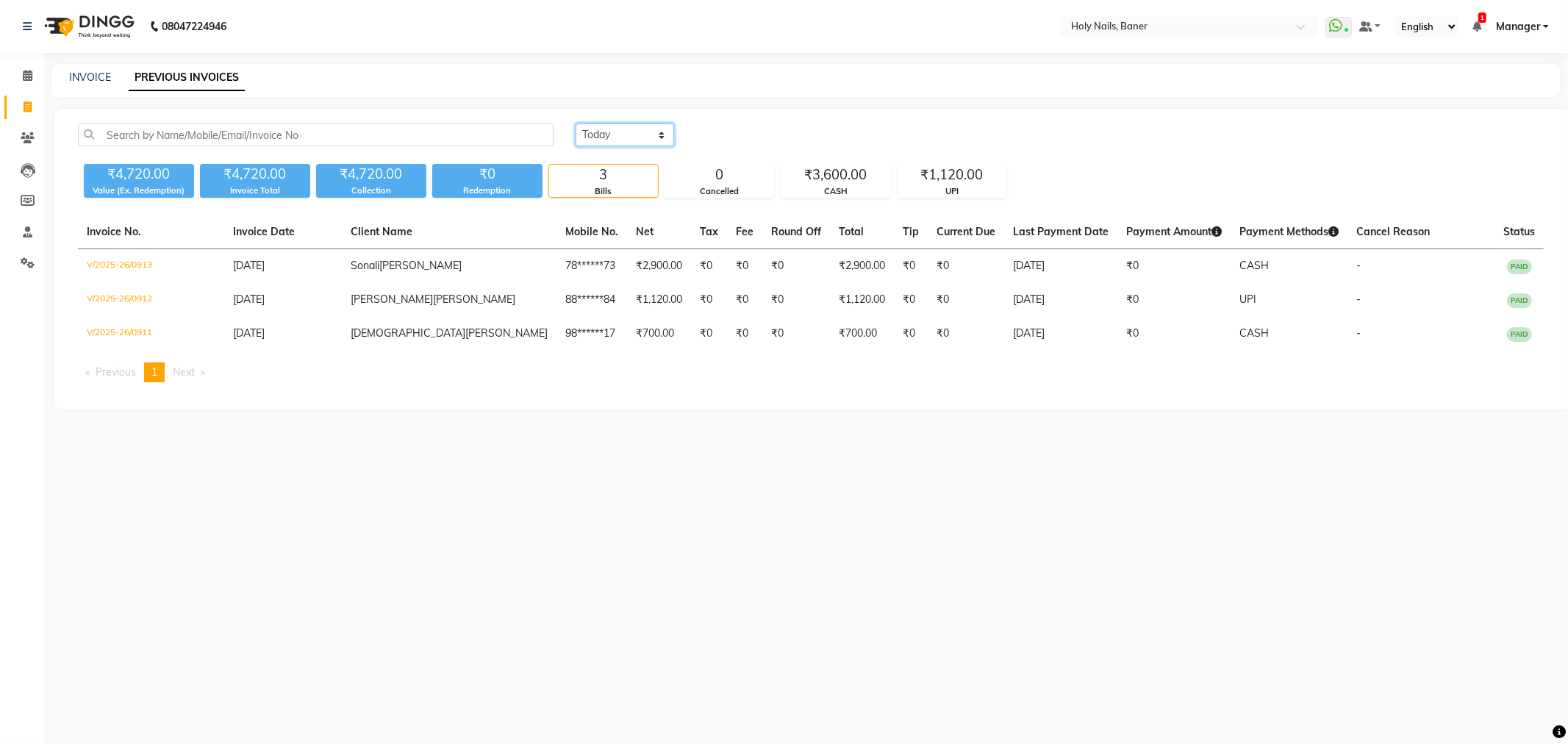
click at [600, 129] on select "[DATE] [DATE] Custom Range" at bounding box center [624, 135] width 98 height 23
click at [576, 123] on select "[DATE] [DATE] Custom Range" at bounding box center [624, 135] width 98 height 23
select select "5445"
select select "service"
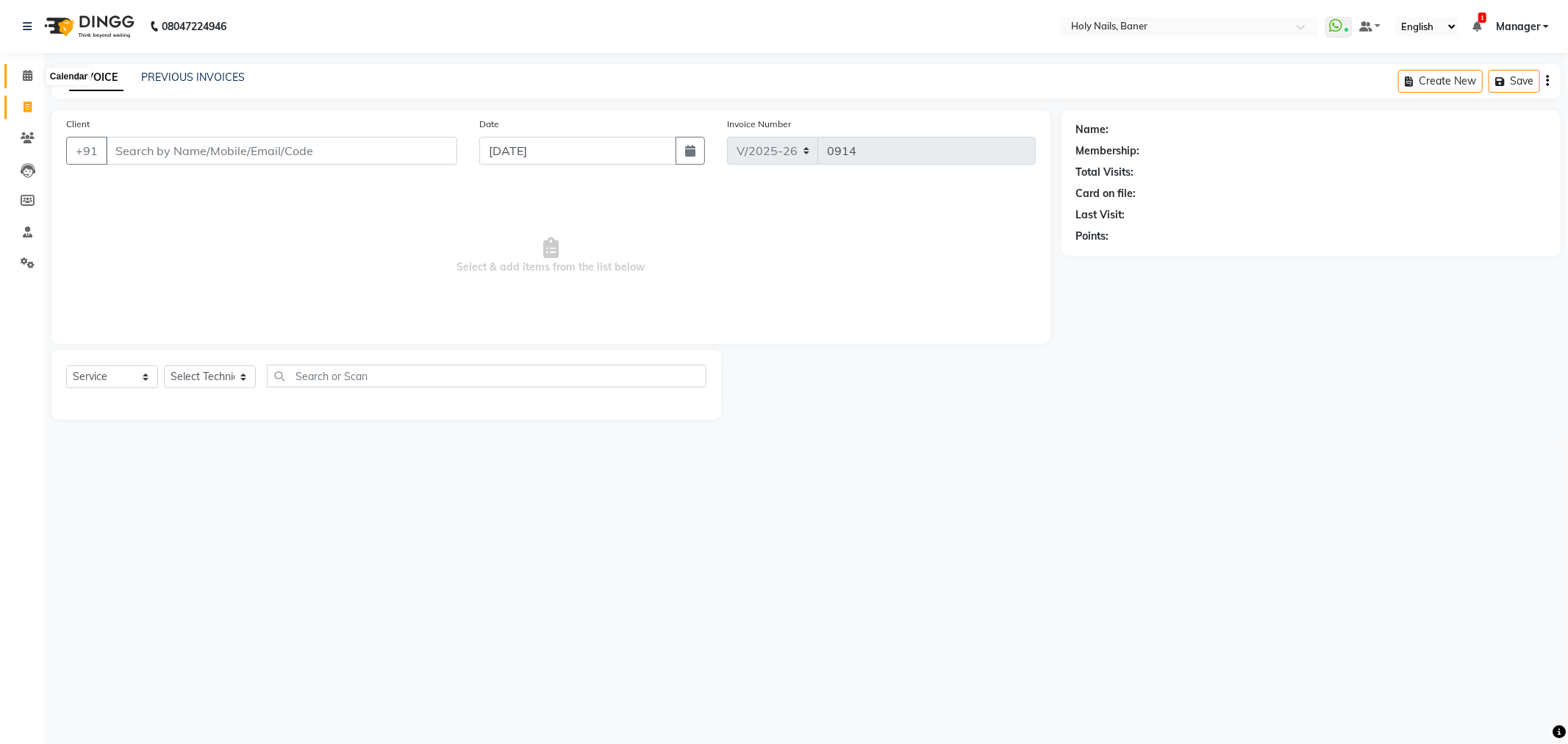
click at [23, 71] on icon at bounding box center [27, 75] width 10 height 11
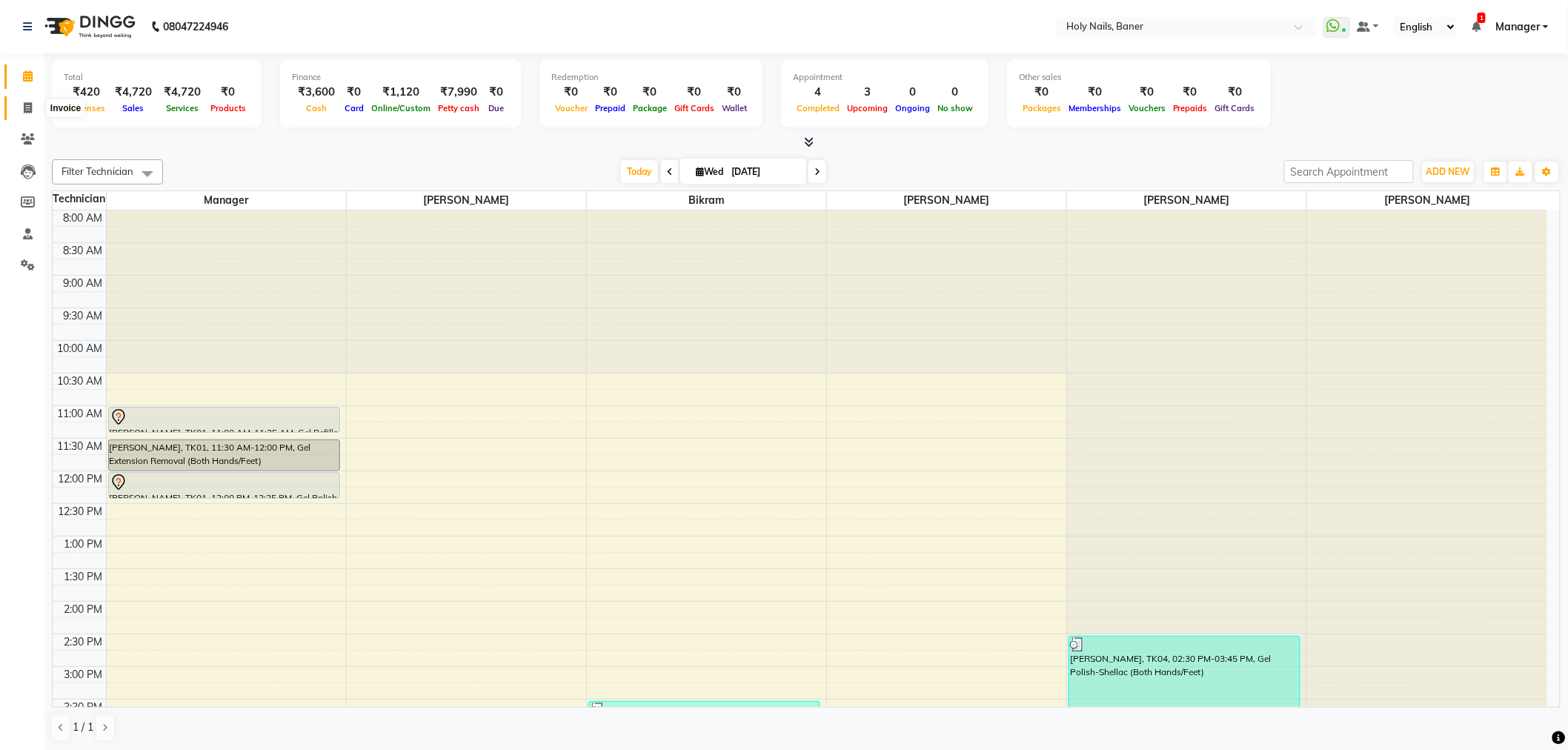
drag, startPoint x: 24, startPoint y: 109, endPoint x: 61, endPoint y: 105, distance: 37.2
click at [24, 109] on icon at bounding box center [27, 108] width 8 height 11
select select "5445"
select select "service"
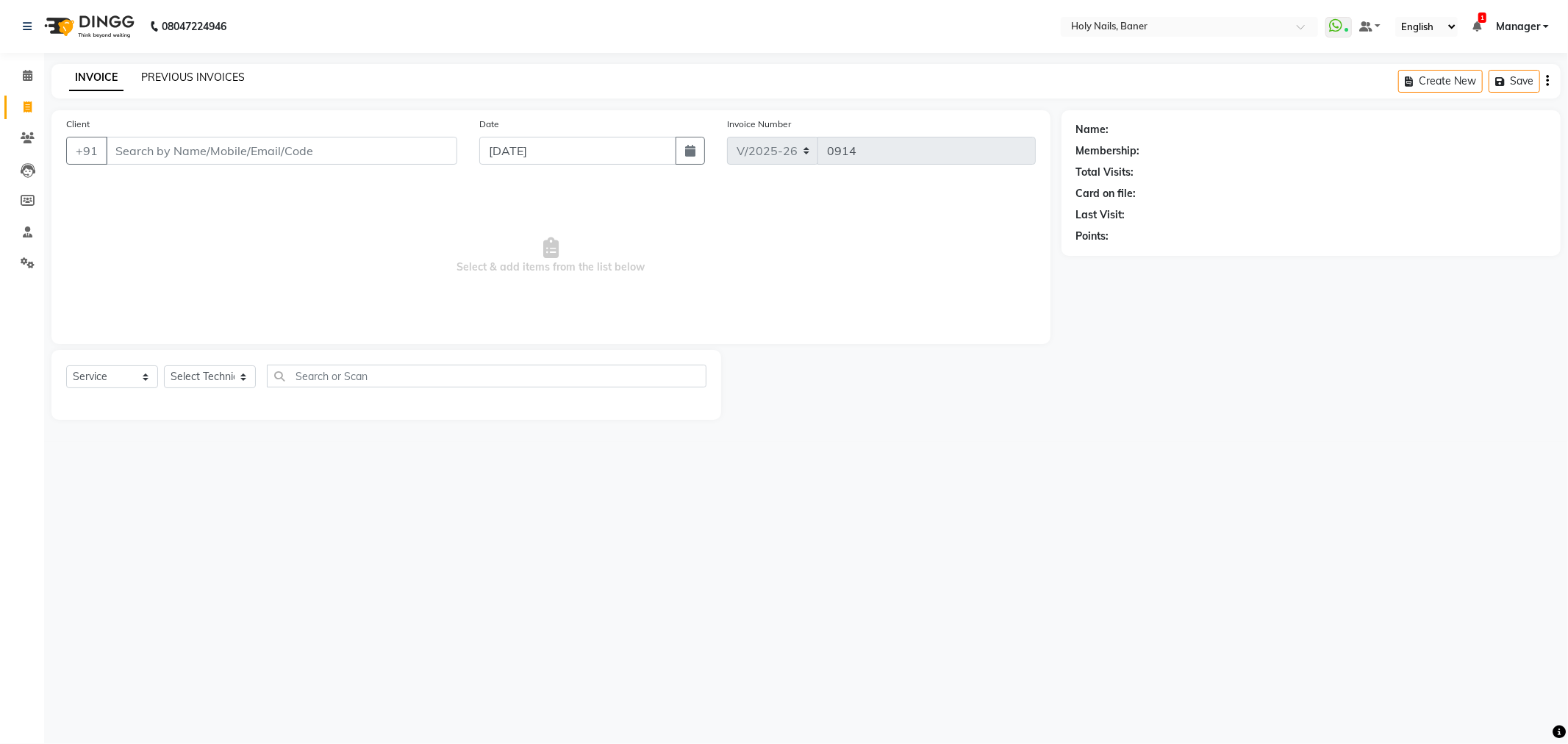
click at [216, 72] on link "PREVIOUS INVOICES" at bounding box center [193, 77] width 104 height 14
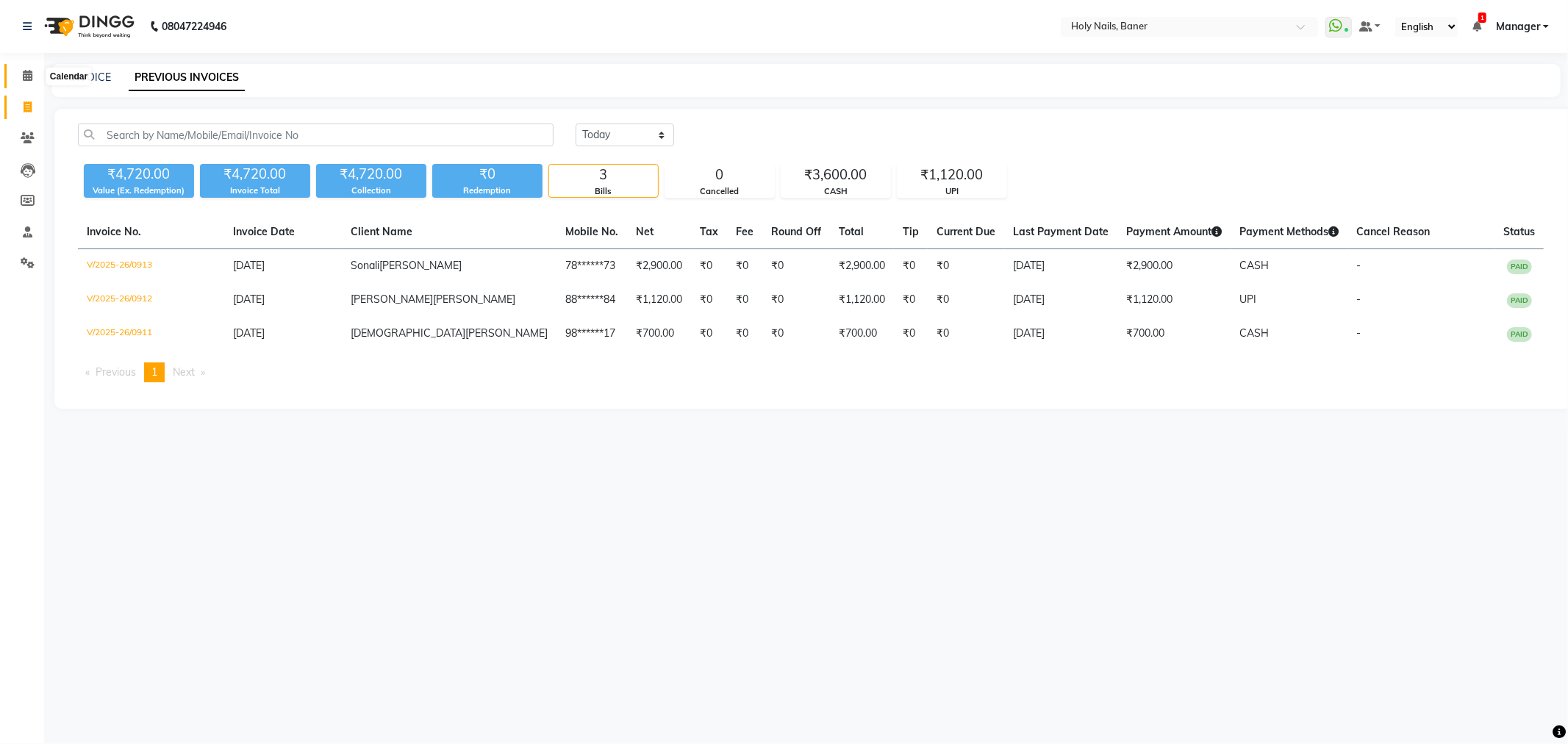
click at [20, 76] on span at bounding box center [28, 76] width 26 height 17
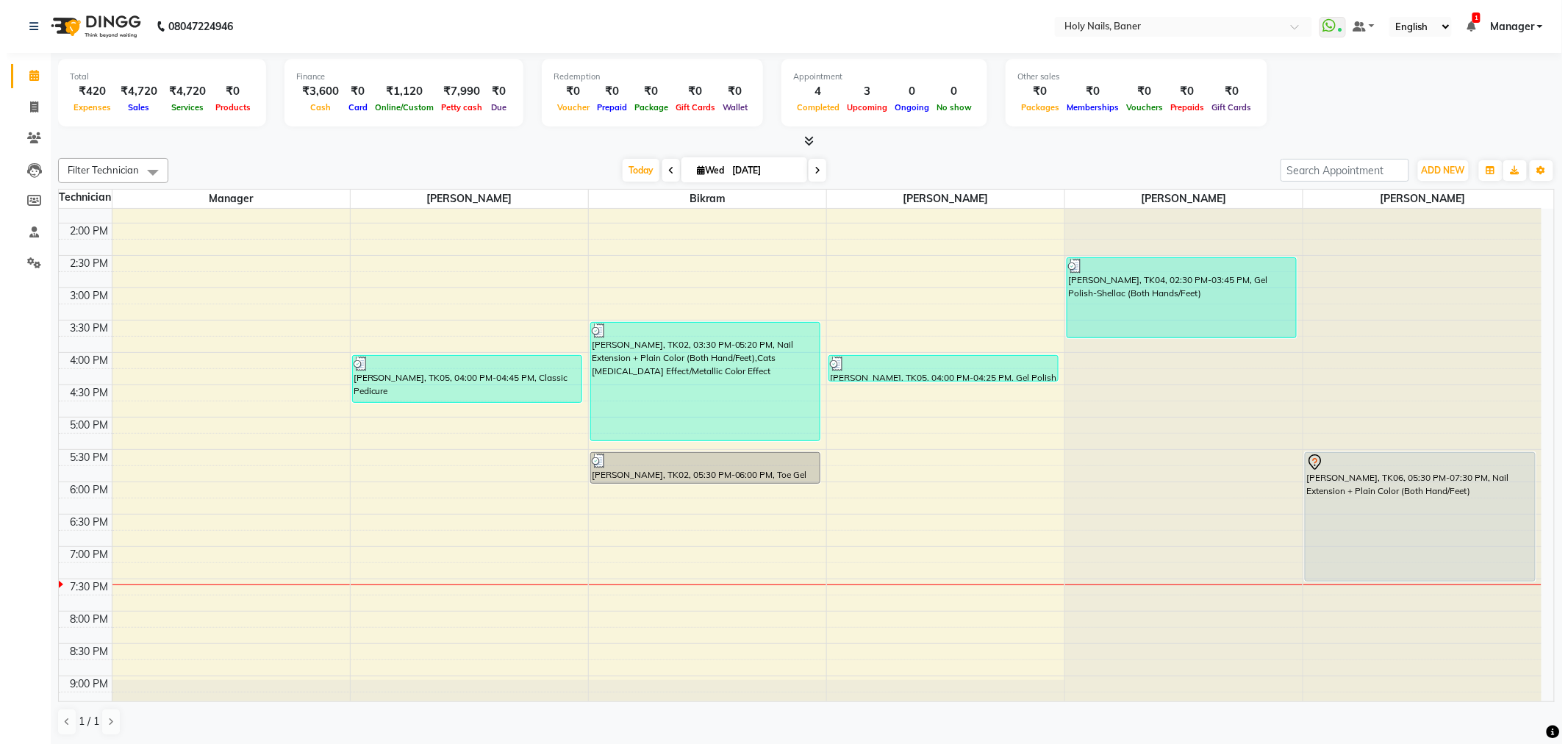
scroll to position [417, 0]
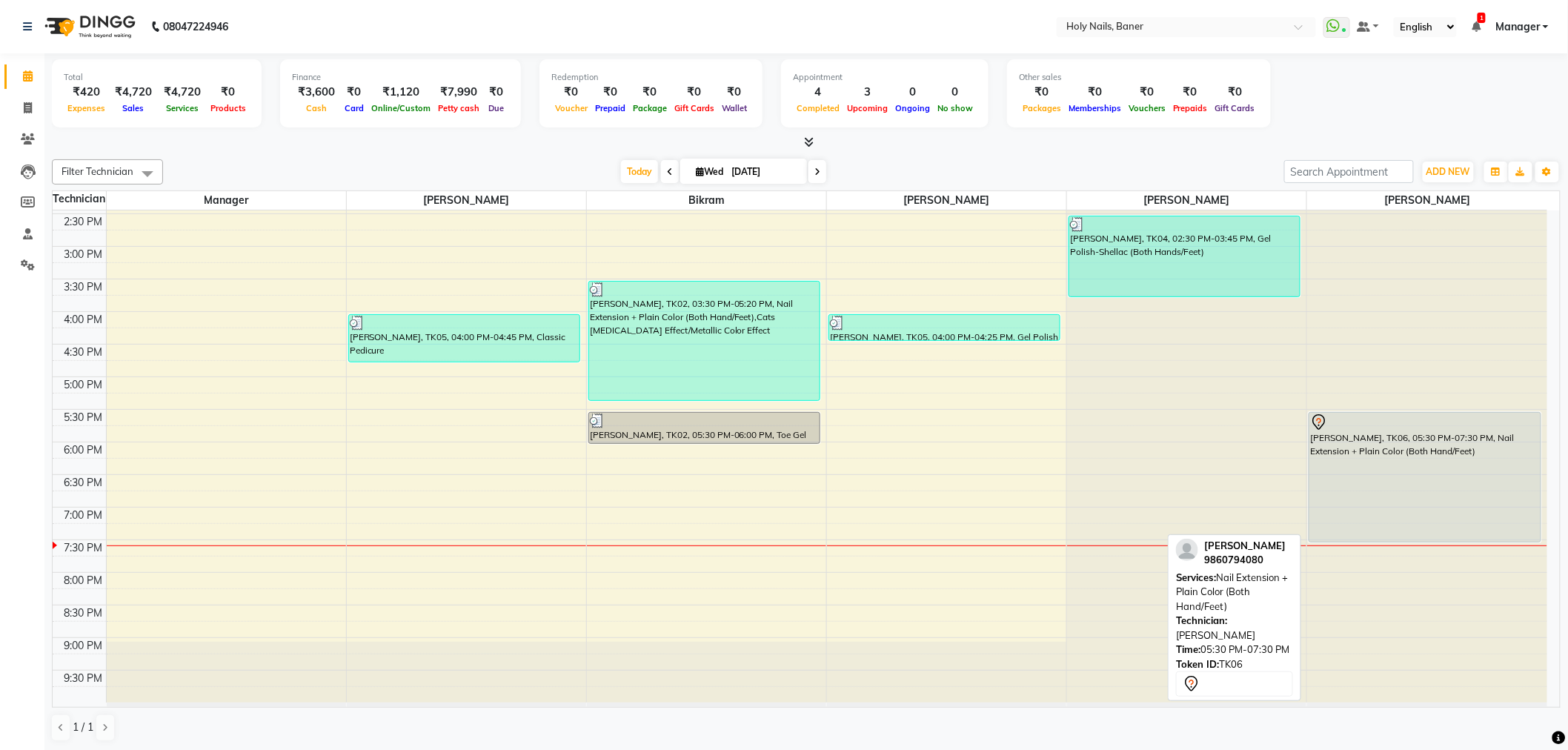
click at [1414, 453] on div "[PERSON_NAME], TK06, 05:30 PM-07:30 PM, Nail Extension + Plain Color (Both Hand…" at bounding box center [1424, 477] width 231 height 129
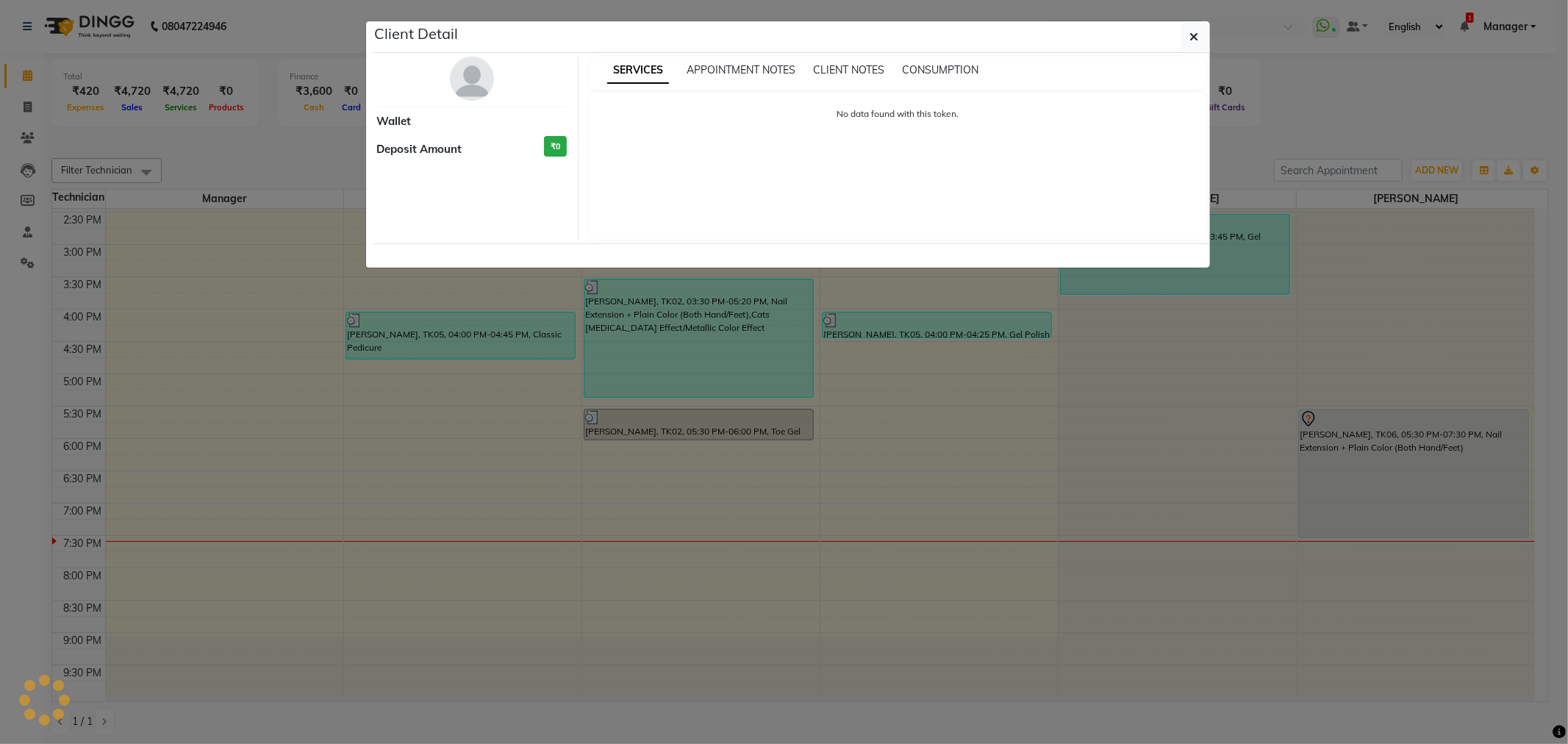
select select "7"
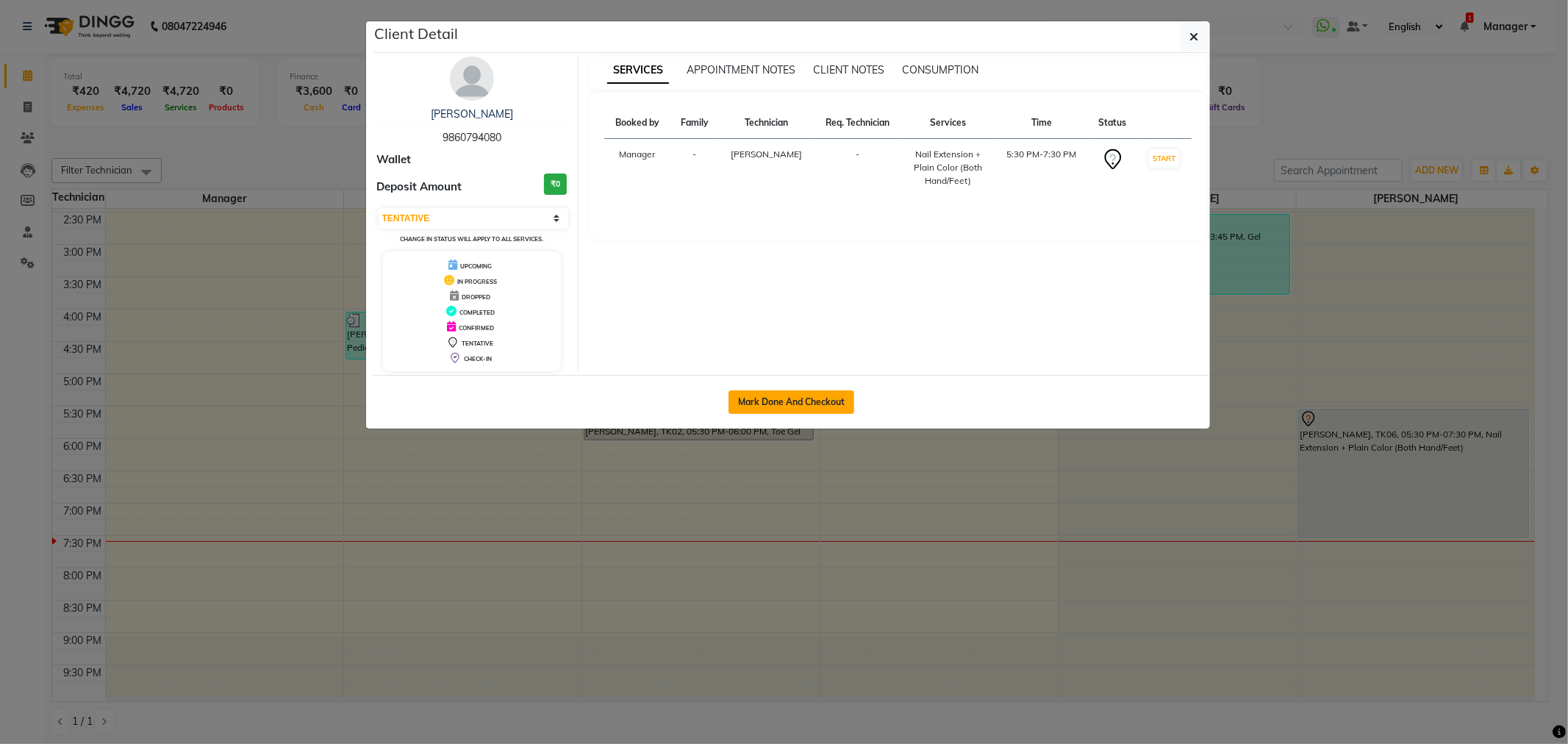
click at [790, 407] on button "Mark Done And Checkout" at bounding box center [791, 402] width 125 height 23
select select "service"
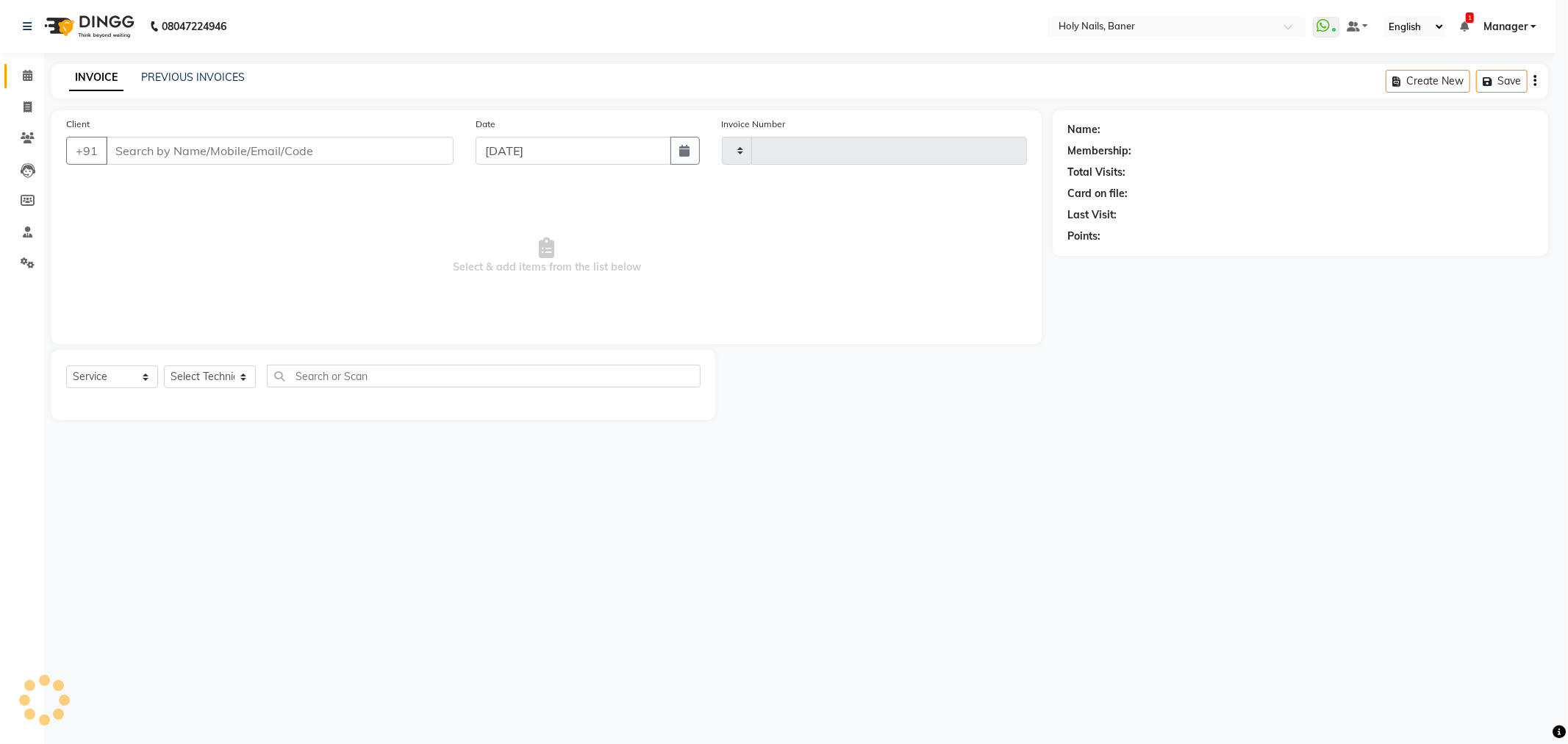
type input "0914"
select select "3"
select select "5445"
type input "98******80"
select select "66406"
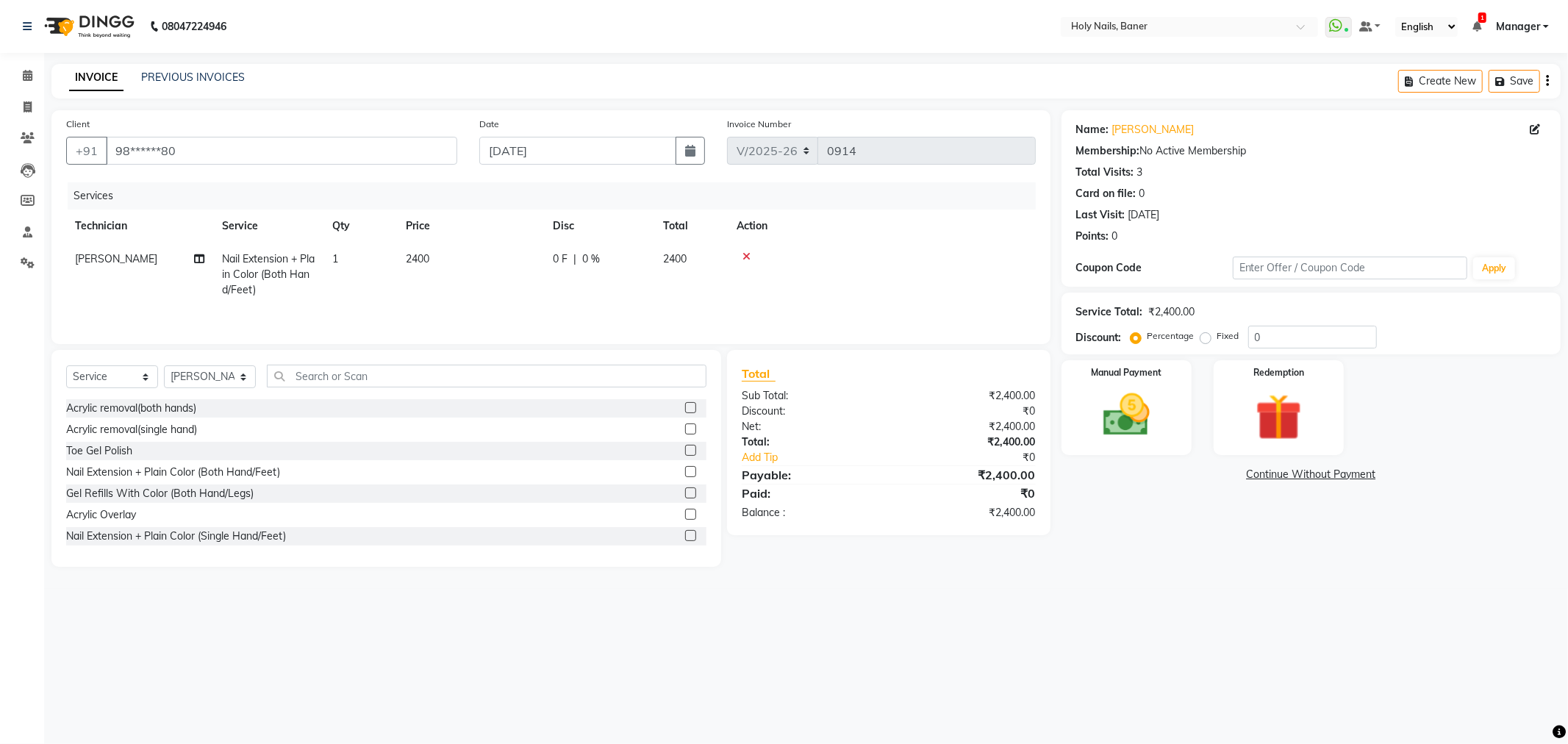
drag, startPoint x: 555, startPoint y: 266, endPoint x: 629, endPoint y: 243, distance: 77.5
click at [556, 265] on span "0 F" at bounding box center [560, 259] width 15 height 16
select select "66406"
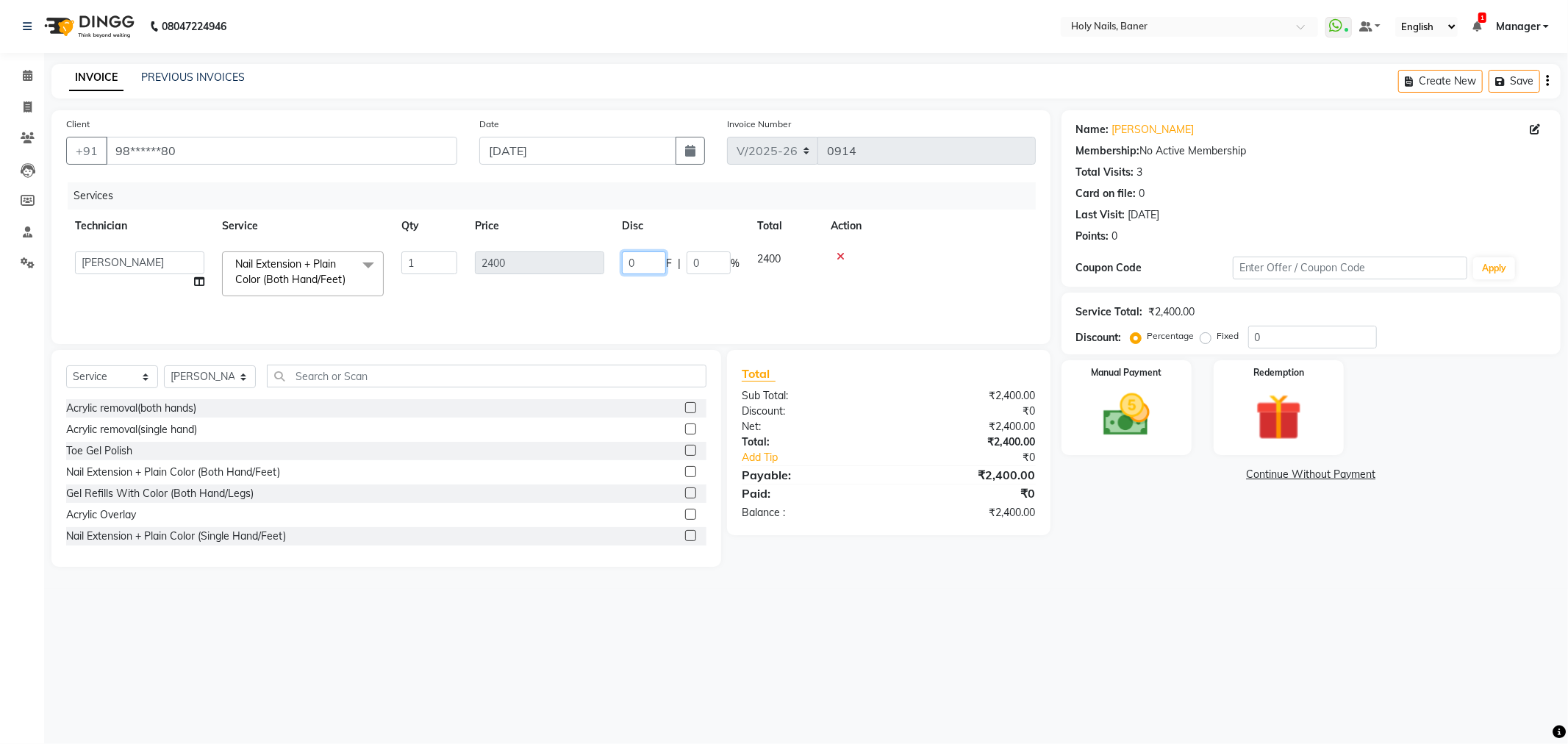
click at [643, 267] on input "0" at bounding box center [644, 263] width 44 height 23
type input "8"
type input "500"
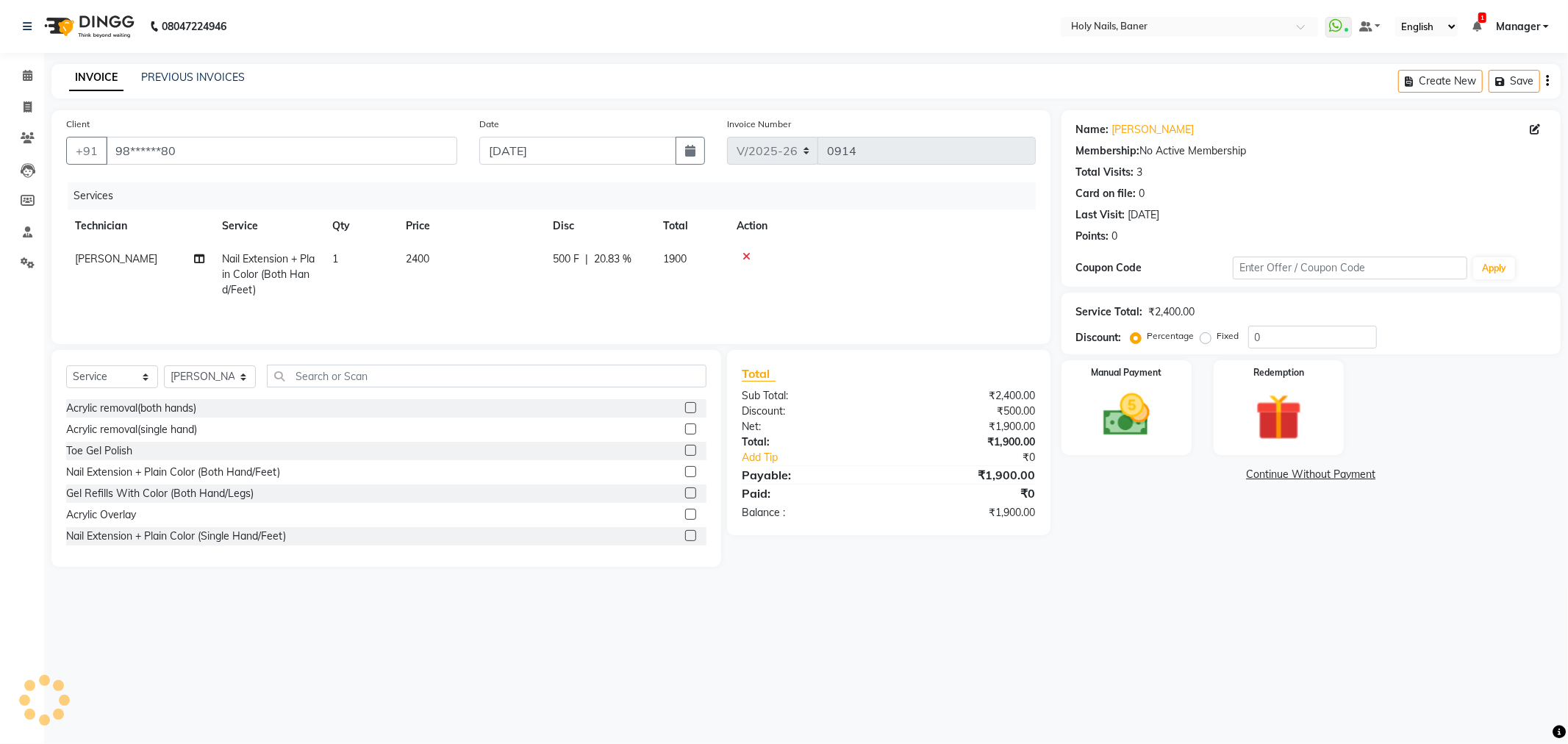
click at [924, 252] on div at bounding box center [882, 257] width 291 height 11
click at [1141, 403] on img at bounding box center [1126, 416] width 79 height 56
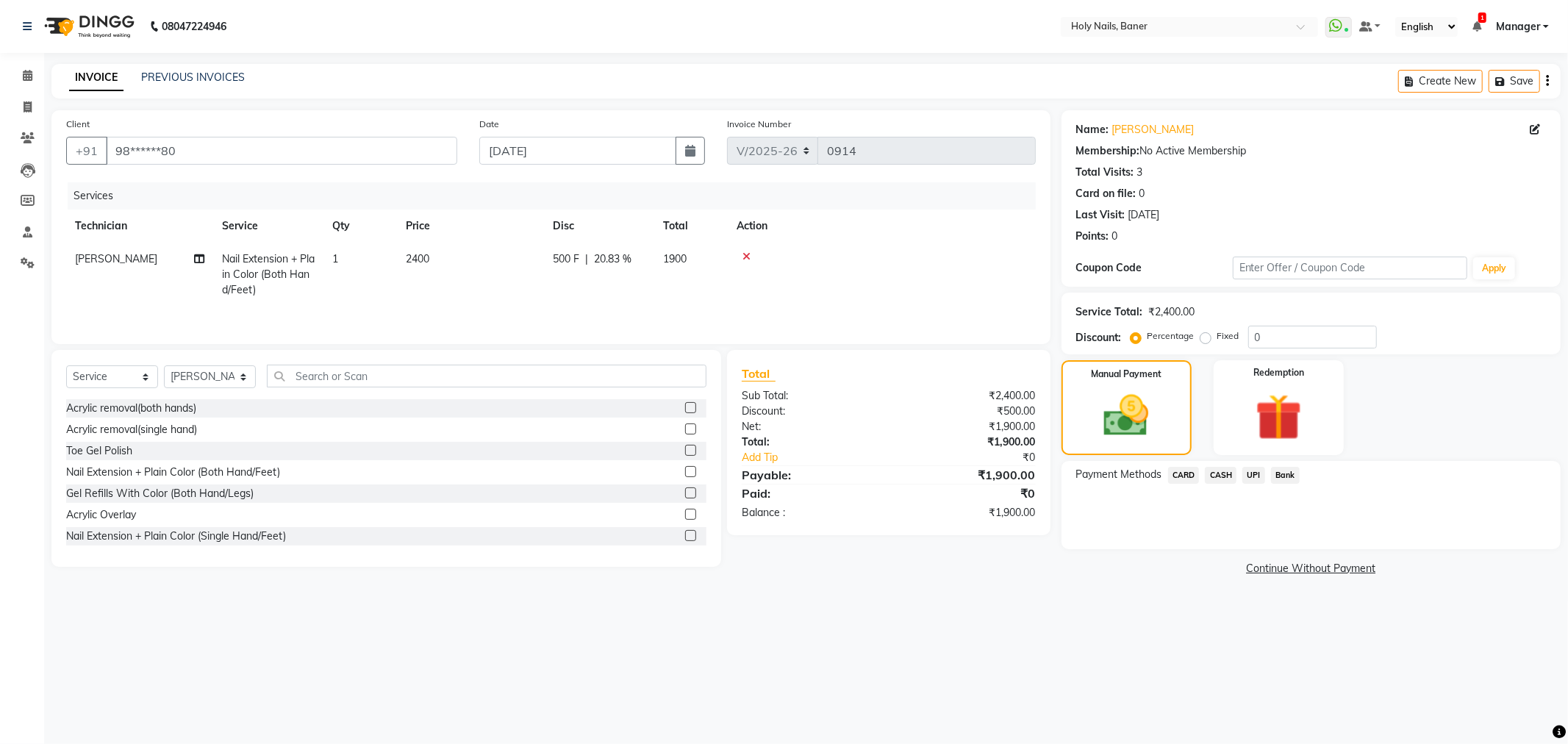
click at [1255, 476] on span "UPI" at bounding box center [1254, 475] width 23 height 17
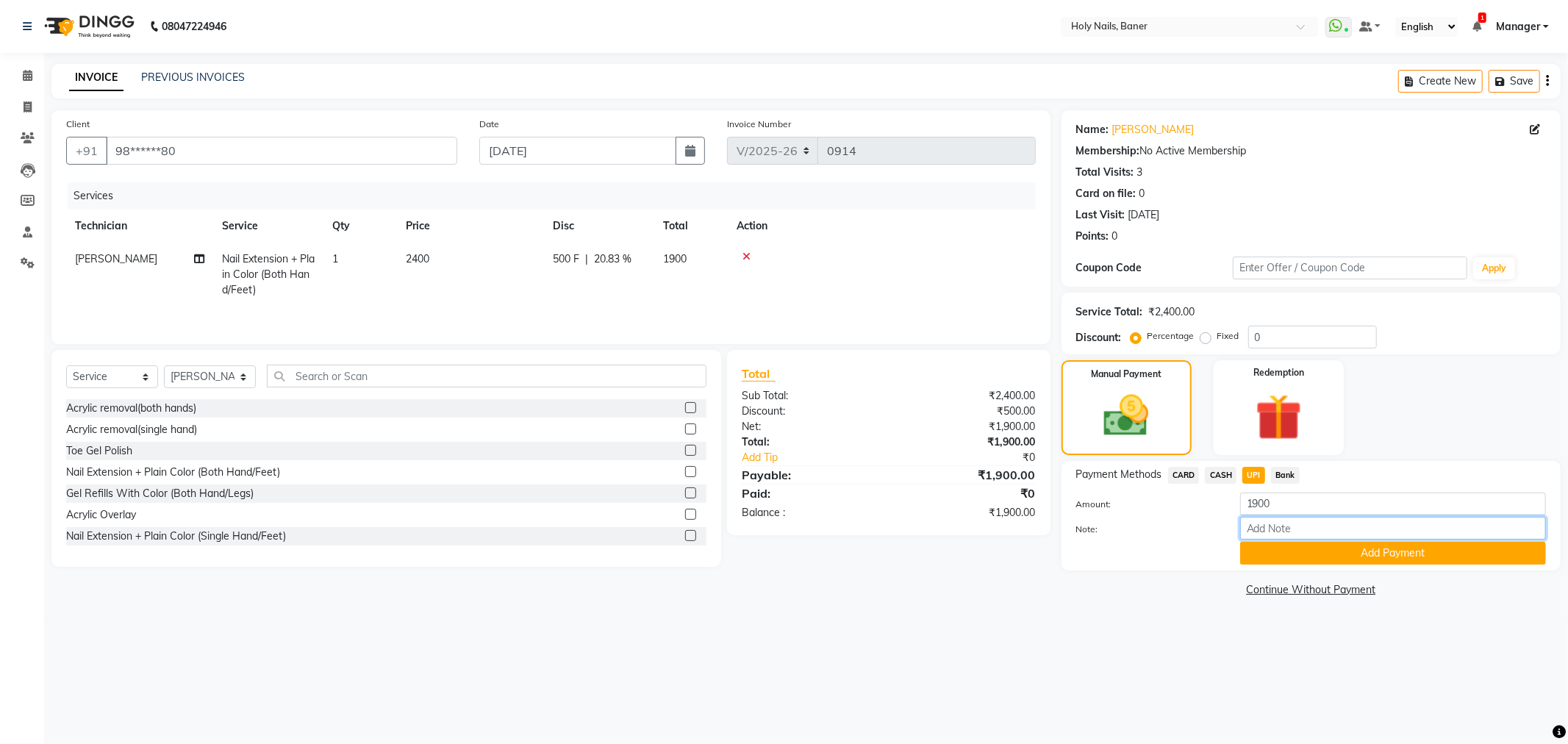
click at [1282, 531] on input "Note:" at bounding box center [1393, 528] width 306 height 23
type input "monsoon offer rs 500 off"
click at [1340, 549] on button "Add Payment" at bounding box center [1393, 553] width 306 height 23
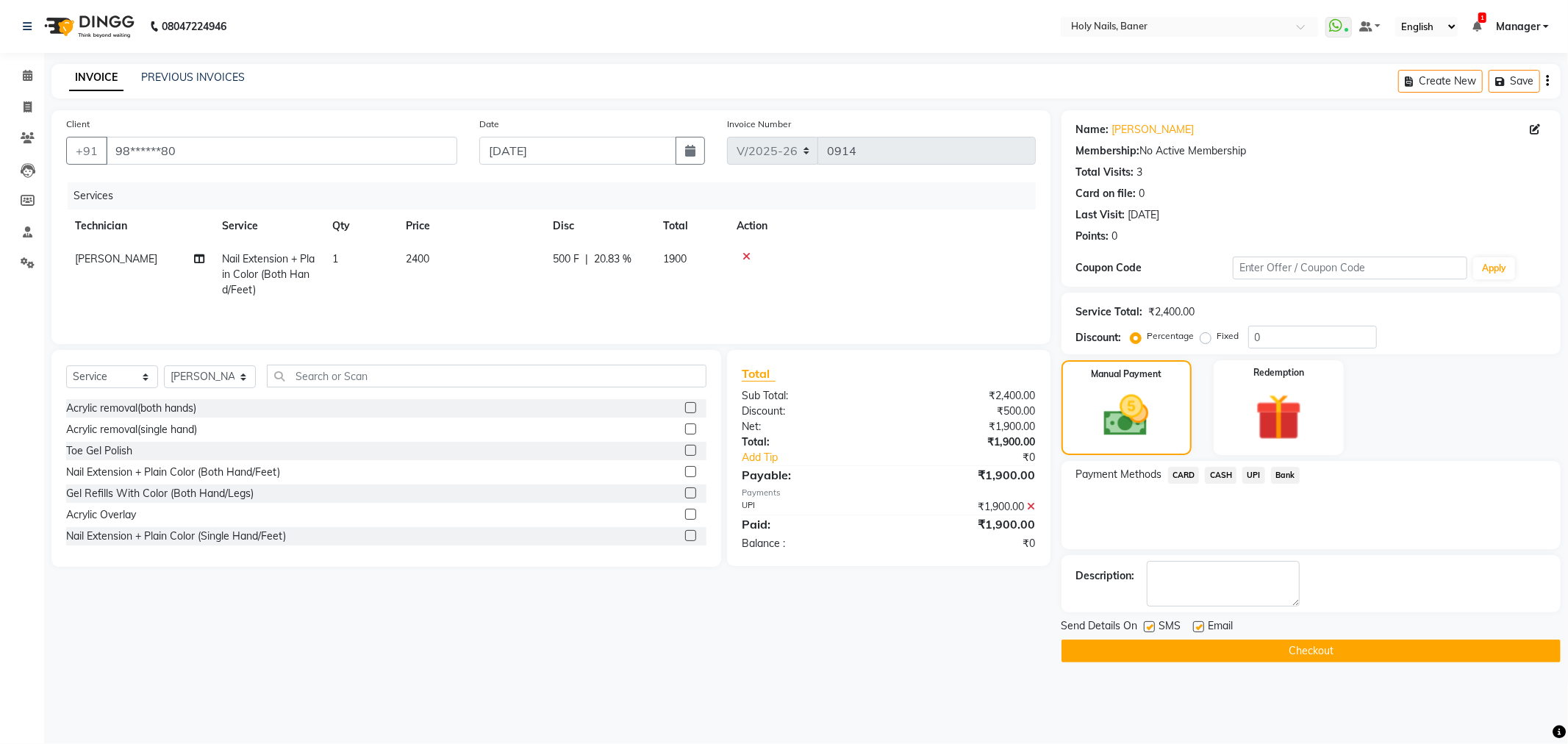
click at [1299, 646] on button "Checkout" at bounding box center [1311, 651] width 499 height 23
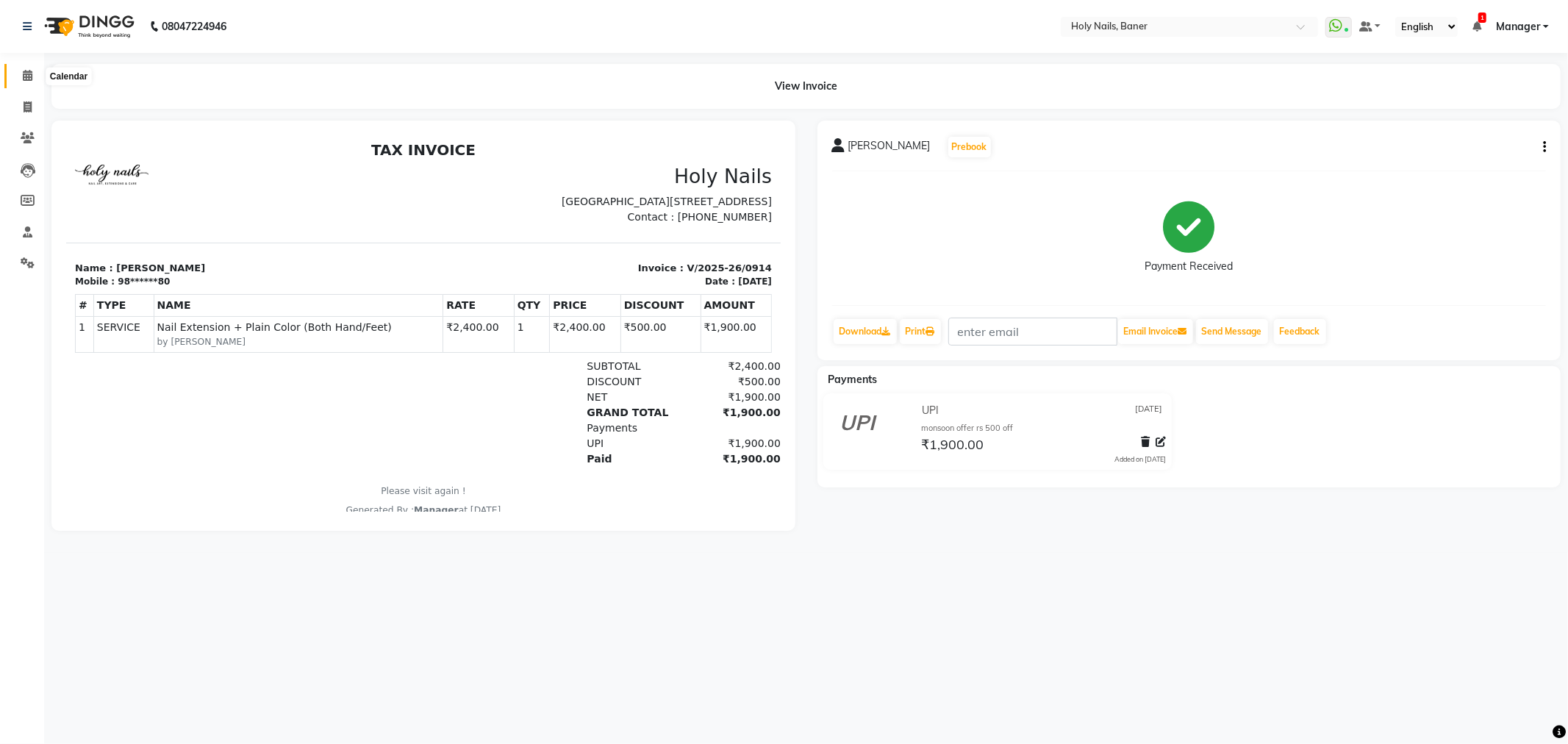
click at [26, 76] on icon at bounding box center [27, 75] width 10 height 11
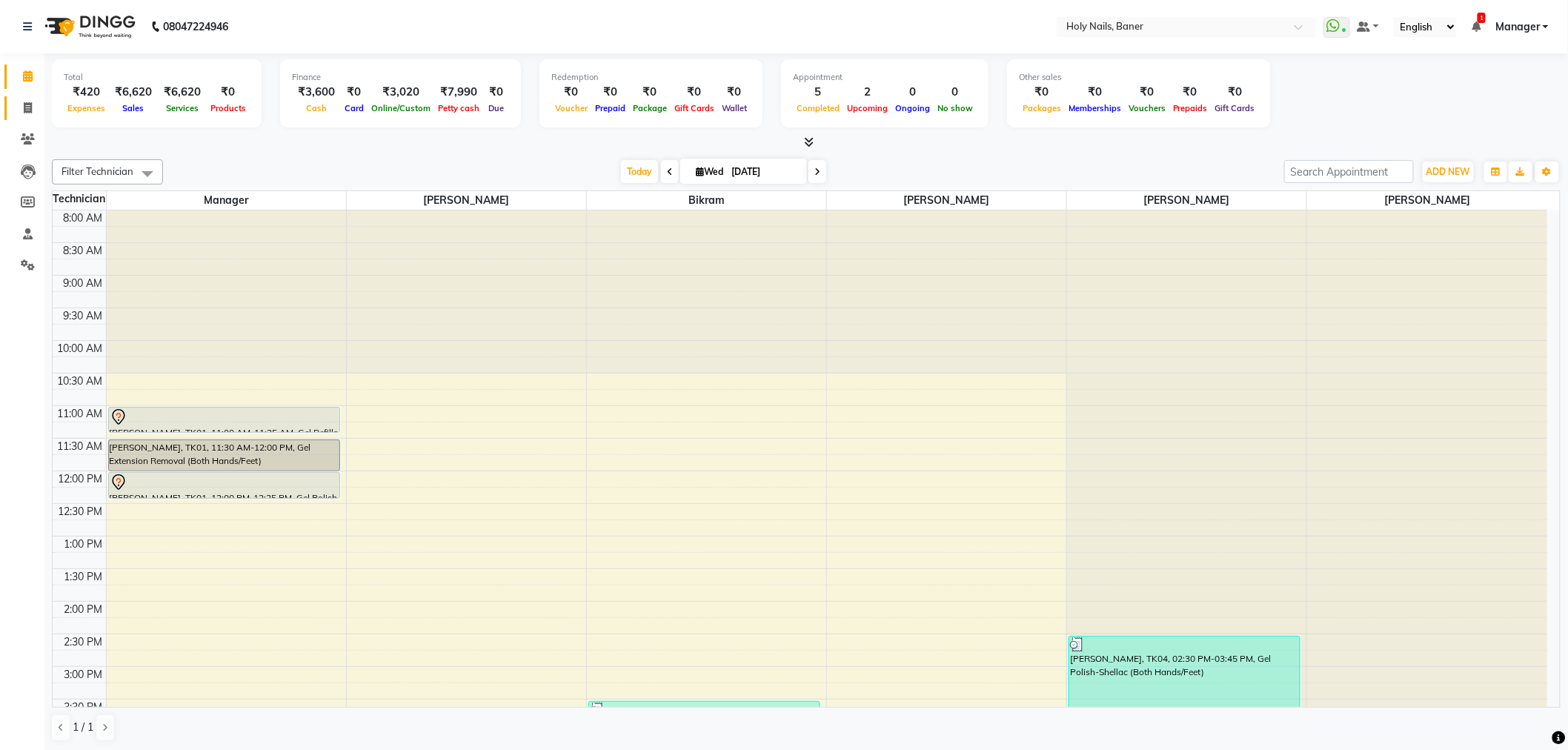
click at [24, 100] on span at bounding box center [28, 108] width 26 height 17
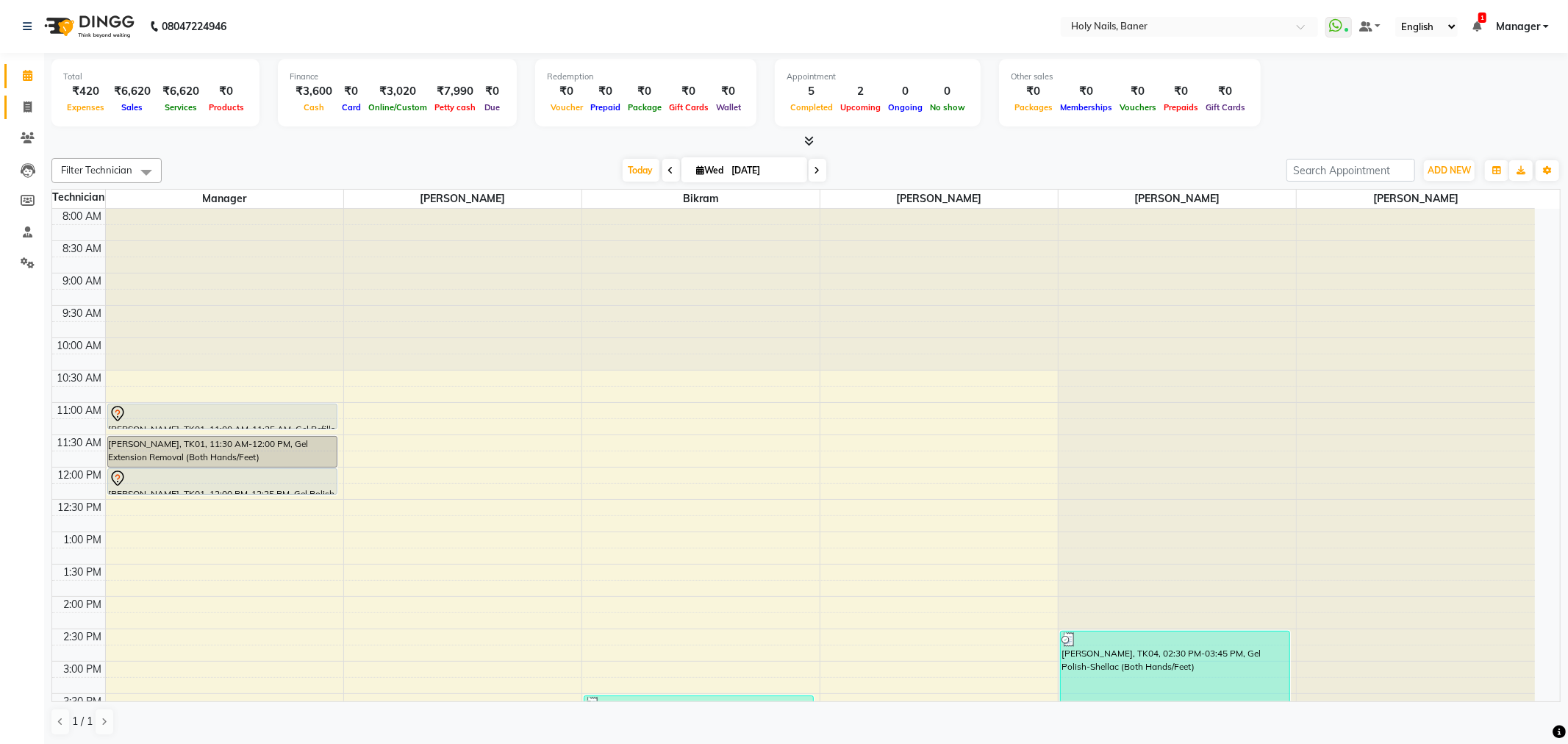
select select "5445"
select select "service"
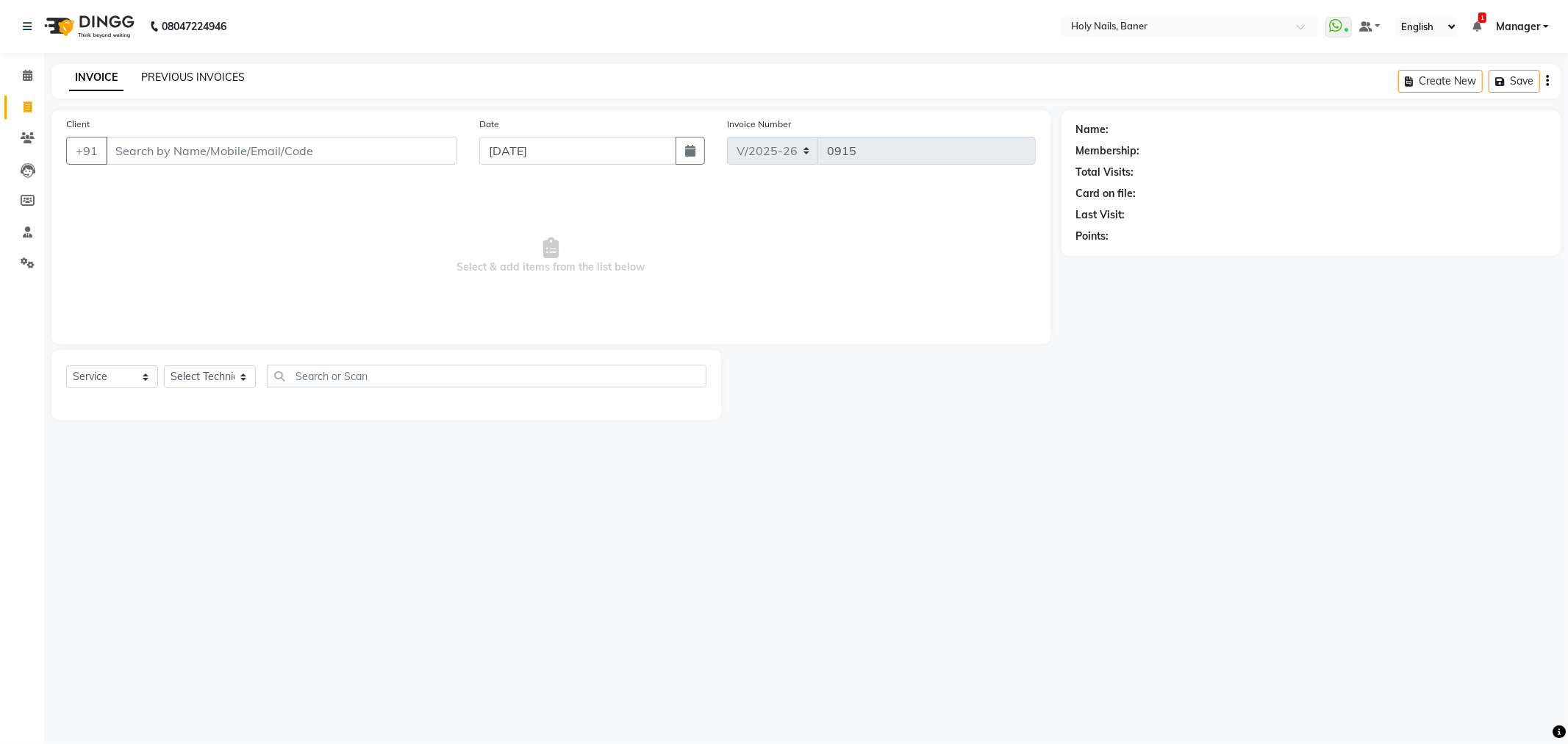
click at [208, 80] on link "PREVIOUS INVOICES" at bounding box center [193, 77] width 104 height 14
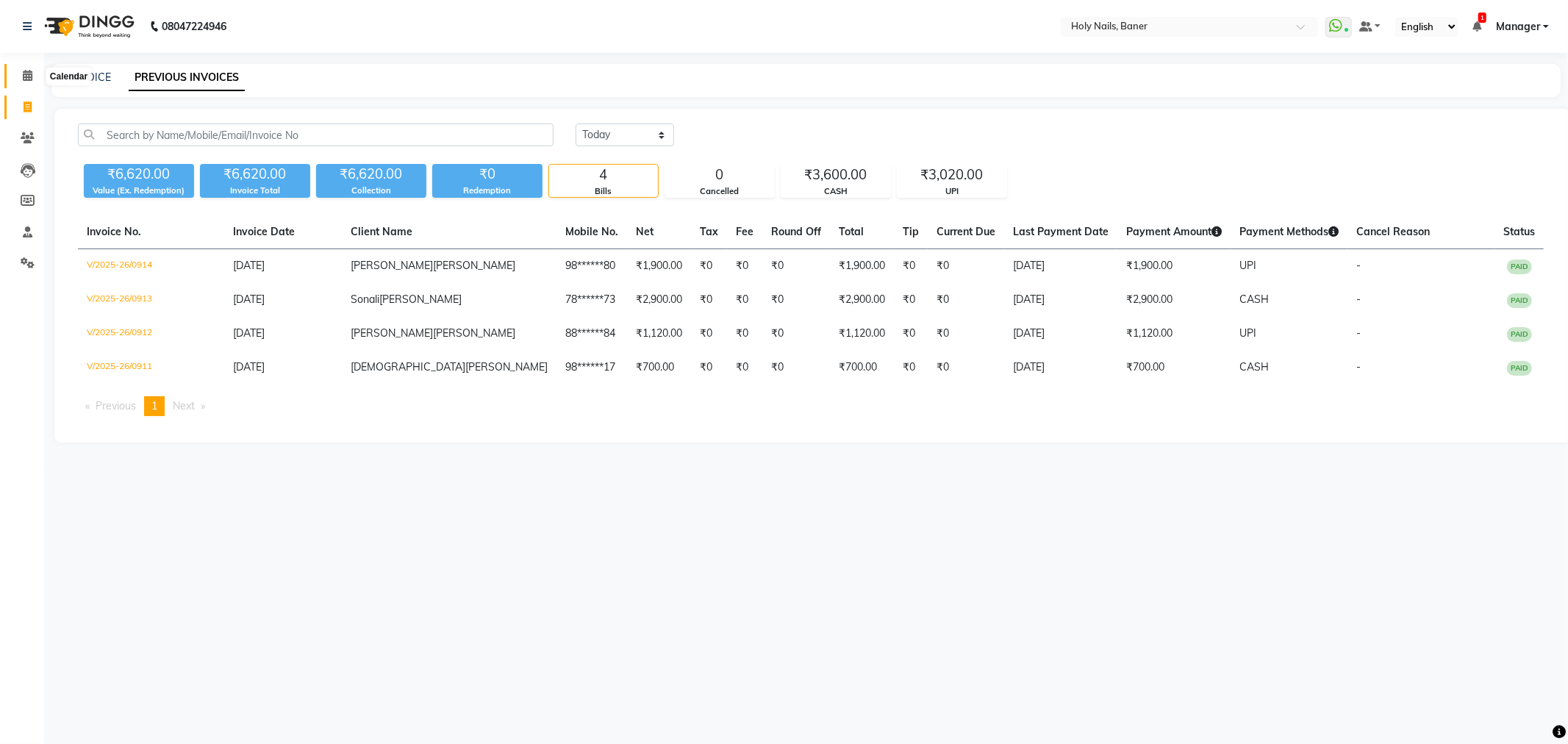
click at [25, 79] on icon at bounding box center [27, 75] width 10 height 11
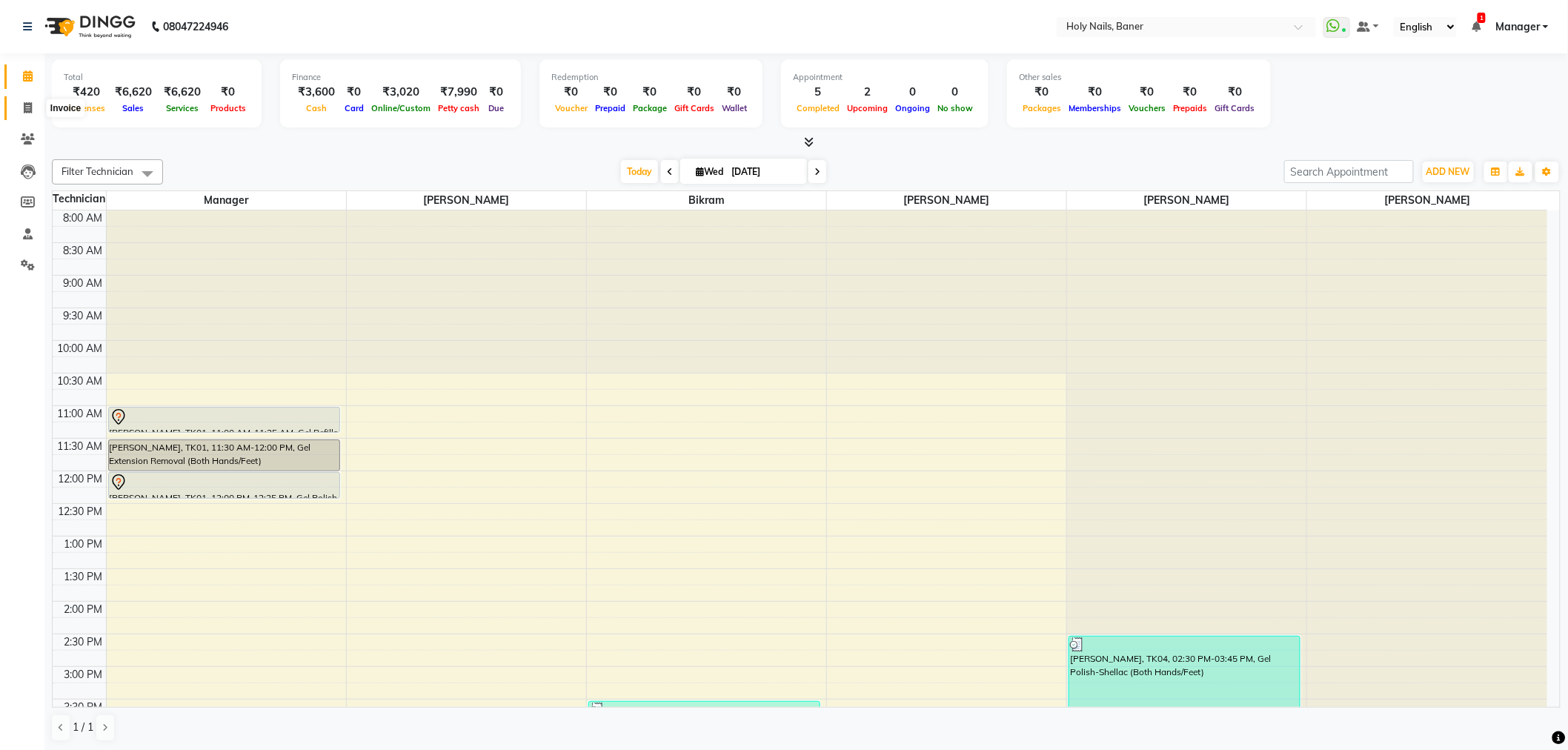
click at [23, 108] on icon at bounding box center [27, 108] width 8 height 11
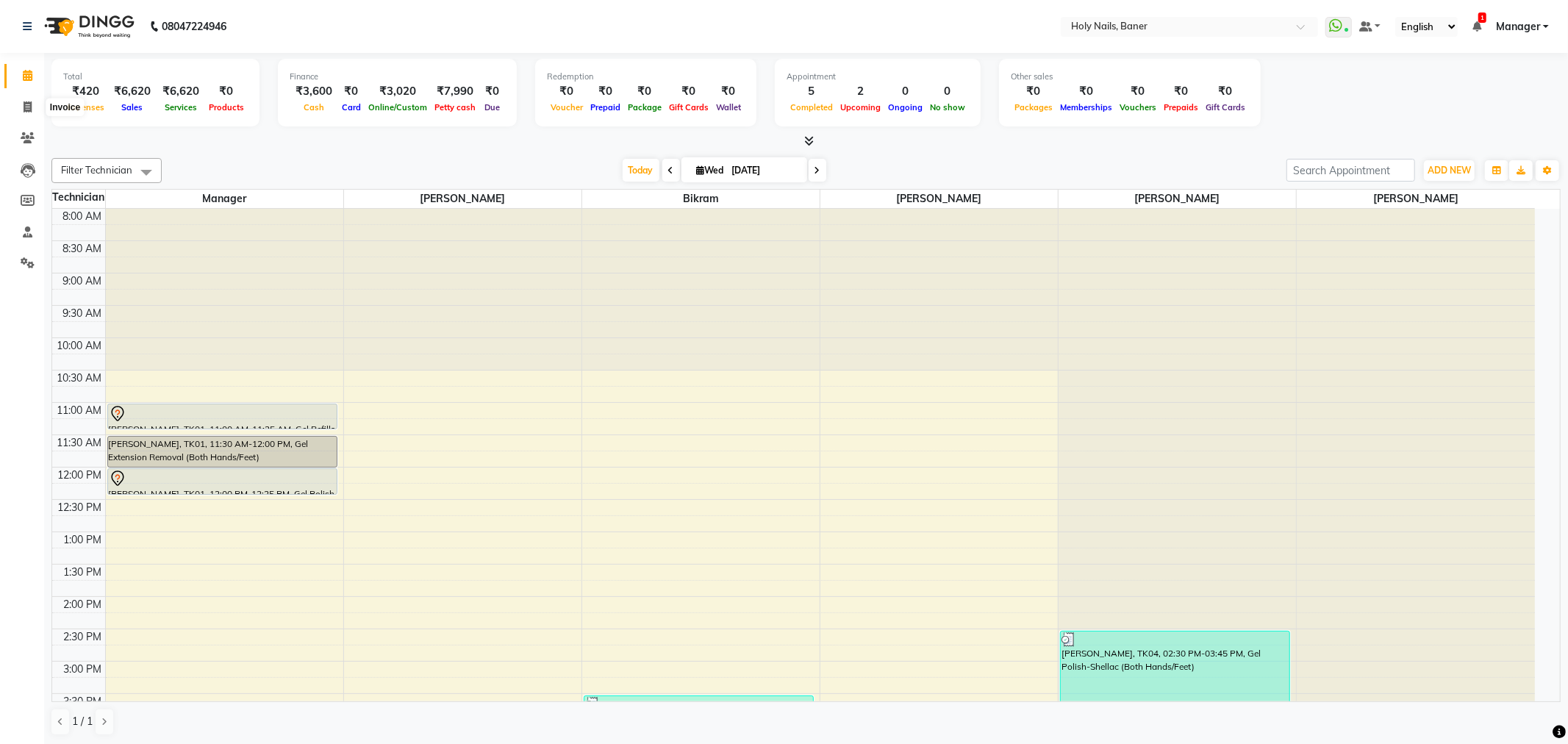
select select "5445"
select select "service"
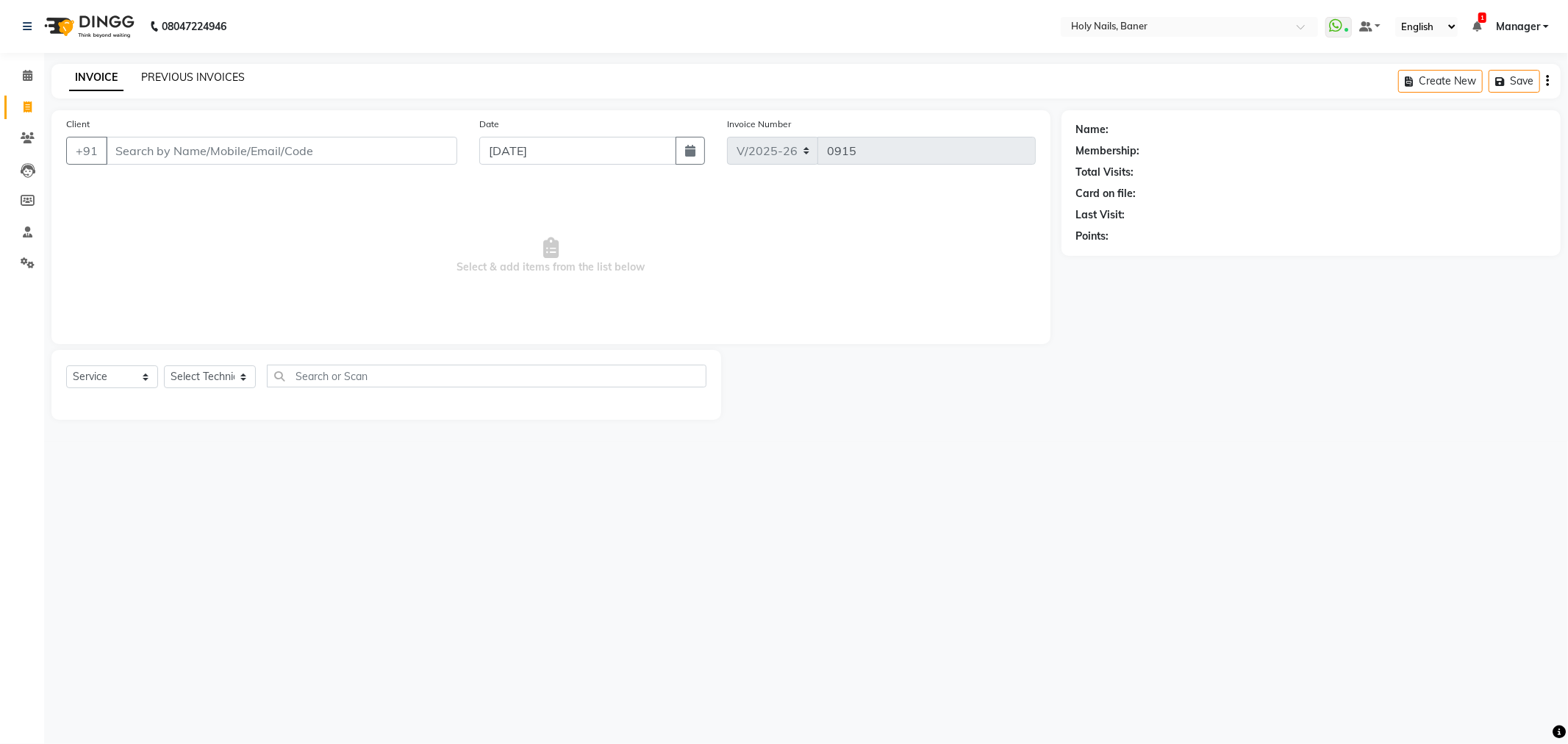
click at [179, 82] on link "PREVIOUS INVOICES" at bounding box center [193, 77] width 104 height 14
